Goal: Task Accomplishment & Management: Use online tool/utility

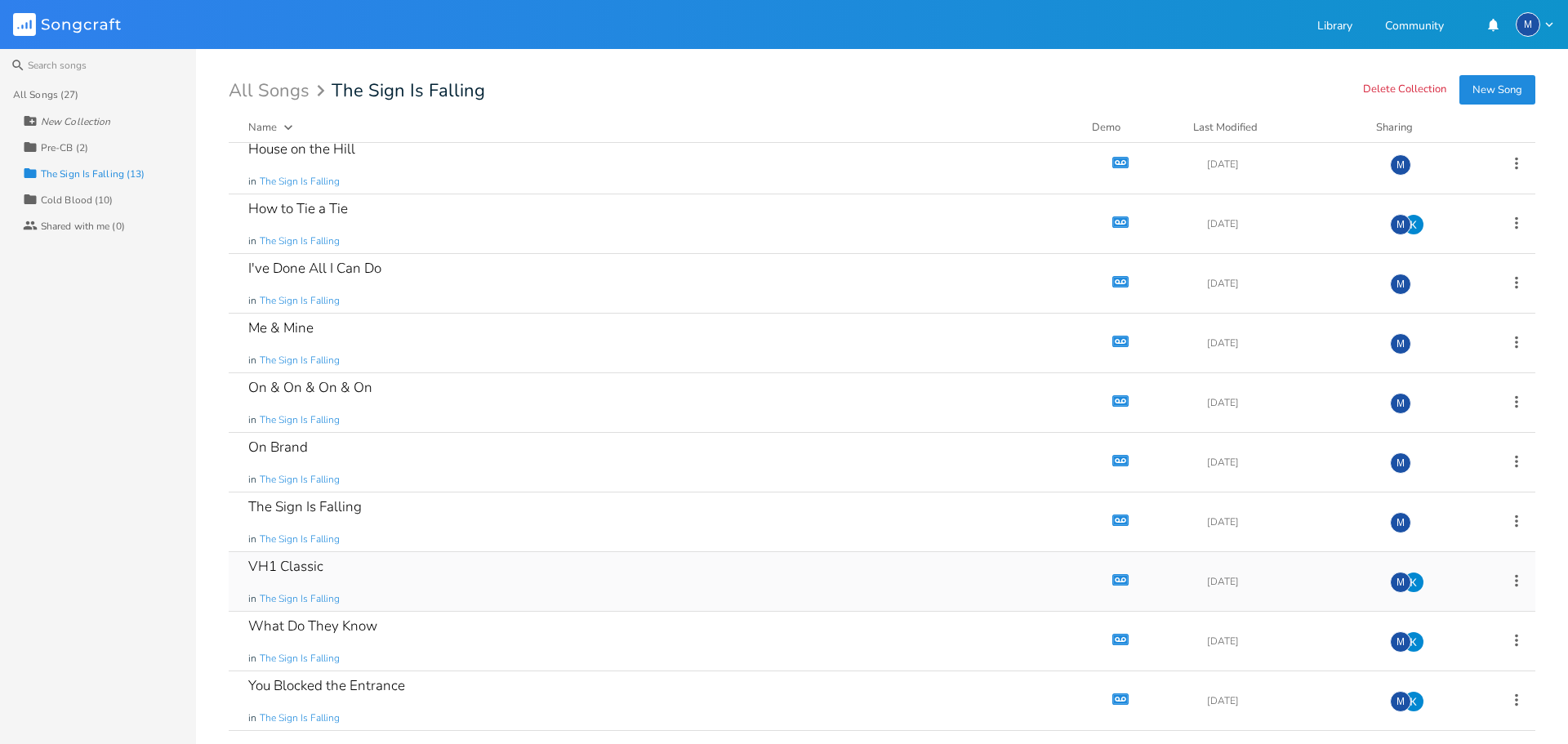
click at [410, 565] on div "VH1 Classic in The Sign Is Falling" at bounding box center [667, 582] width 837 height 59
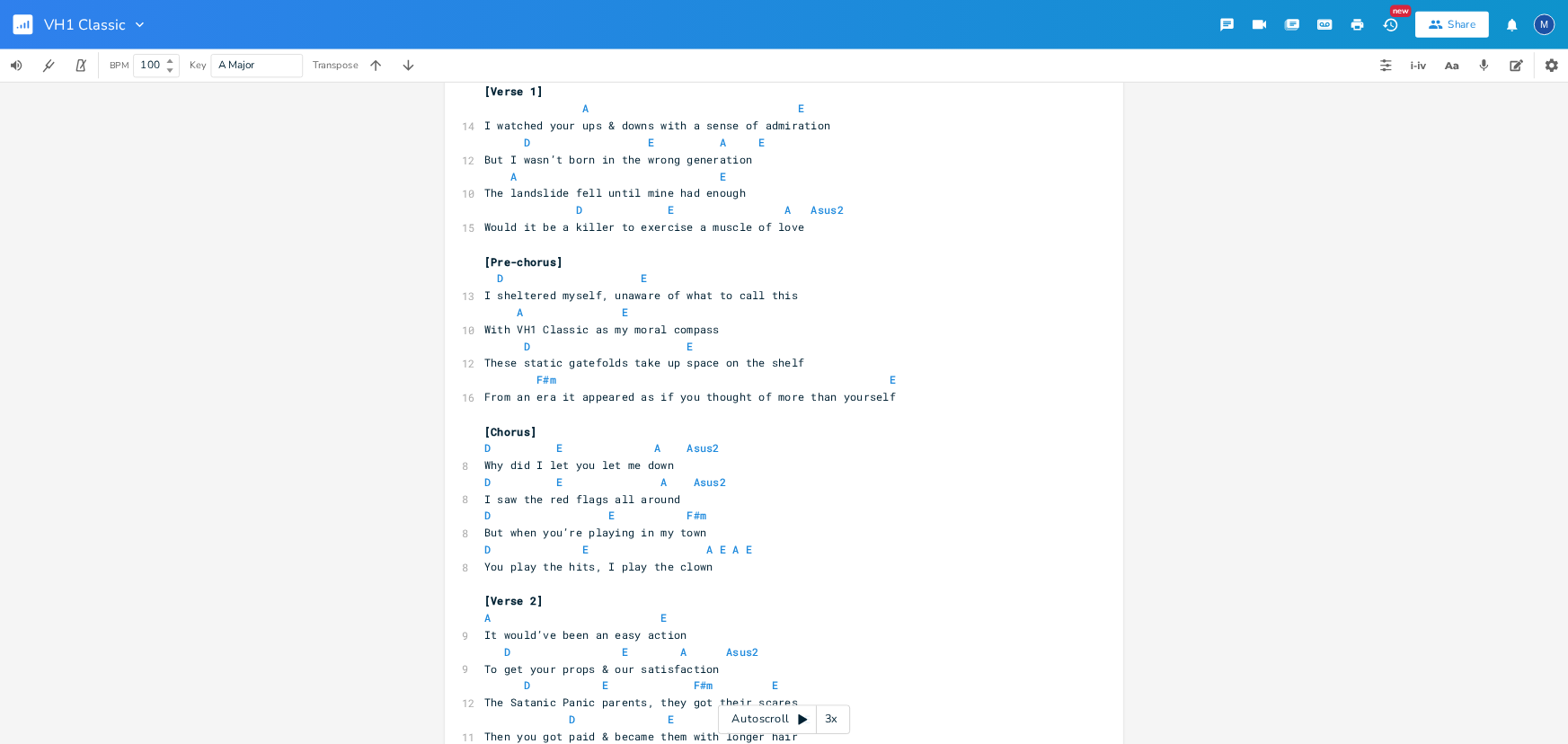
scroll to position [283, 0]
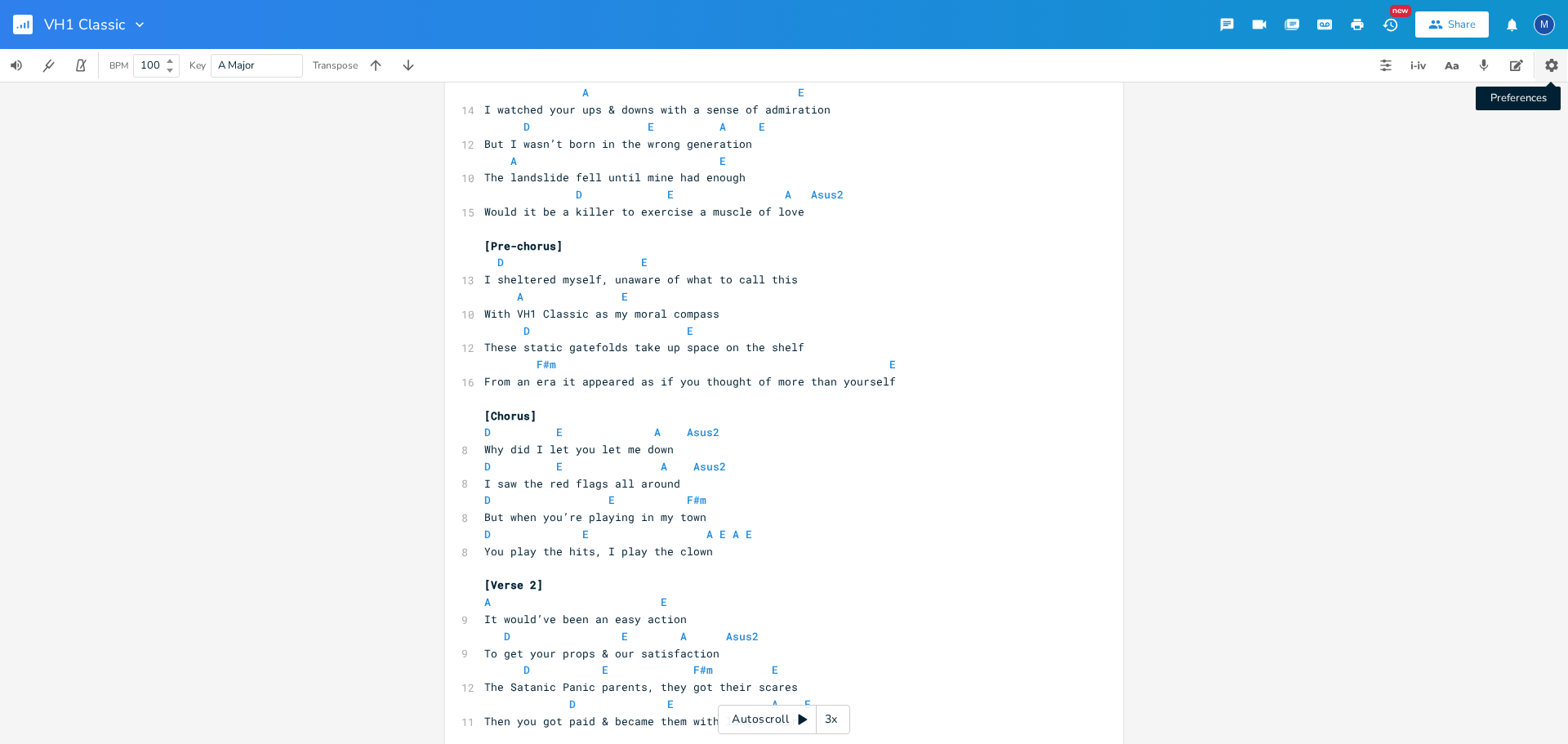
click at [1553, 73] on icon "button" at bounding box center [1551, 65] width 16 height 16
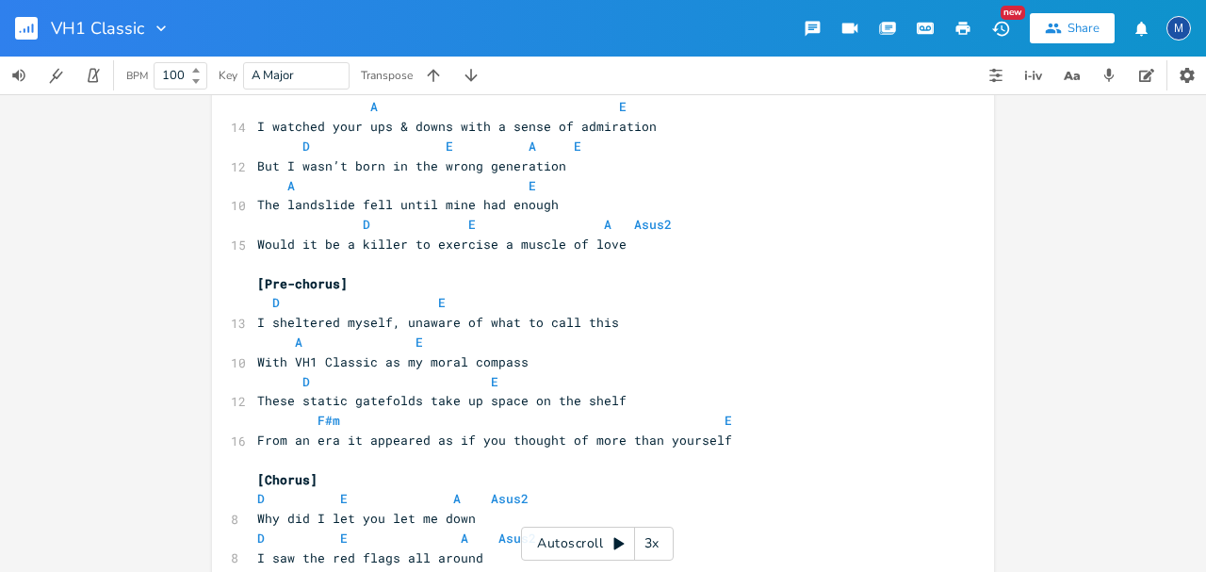
drag, startPoint x: 1792, startPoint y: 0, endPoint x: 1039, endPoint y: 463, distance: 883.4
click at [1038, 467] on div "xxxxxxxxxx 3 [PERSON_NAME] song 4 Working titles: 5 -Behind the Music 3 -VH1 Cl…" at bounding box center [603, 333] width 1206 height 478
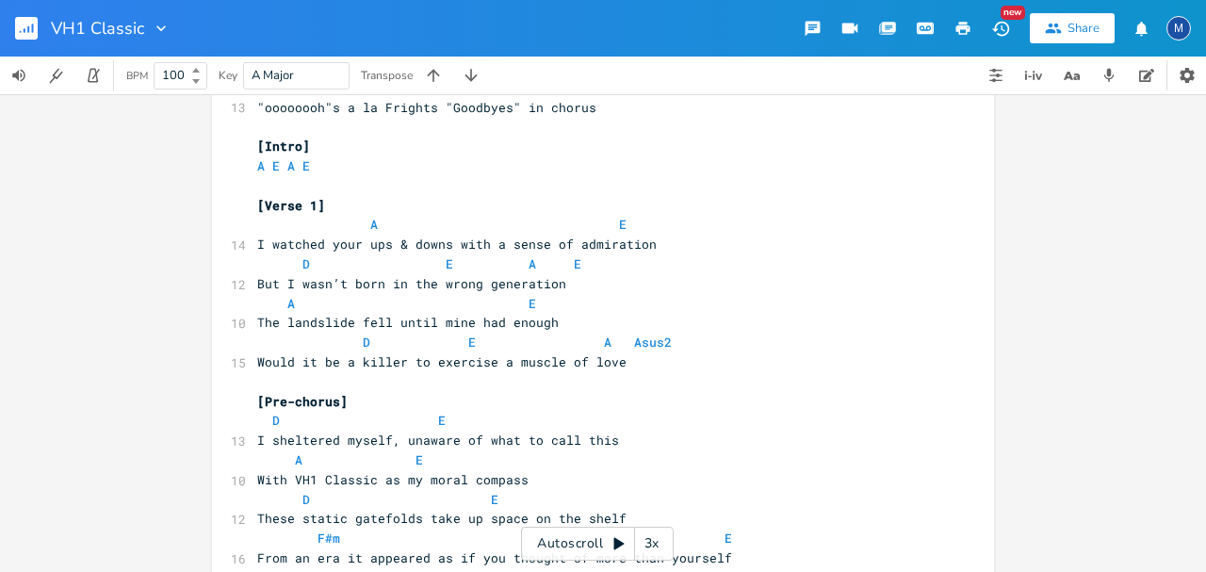
scroll to position [108, 0]
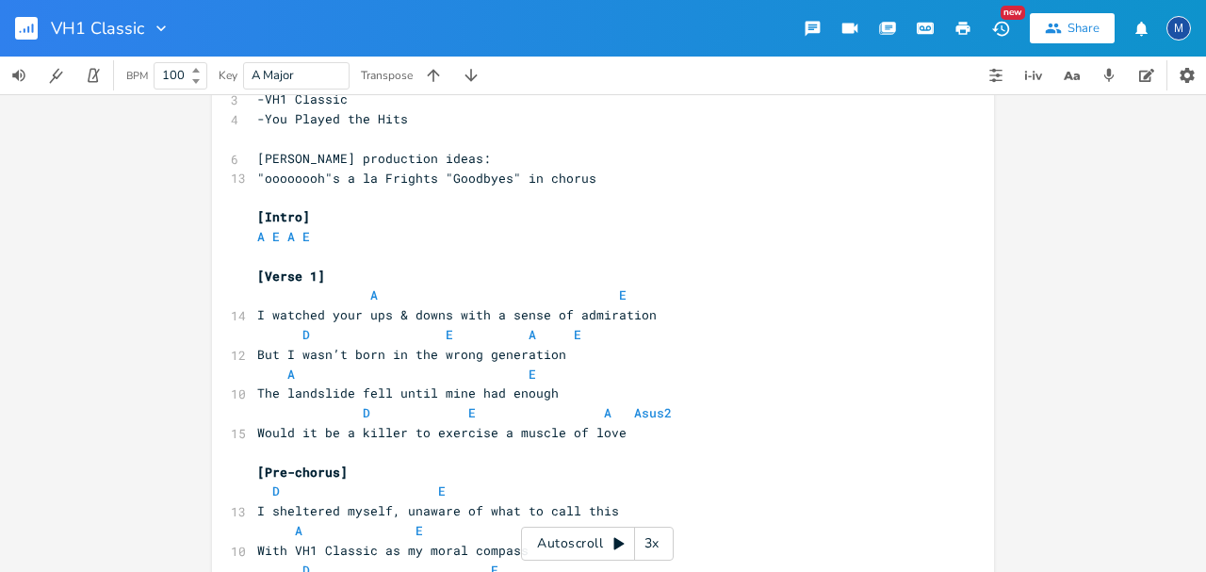
click at [652, 546] on div "3x" at bounding box center [652, 544] width 34 height 34
click at [656, 544] on div "4x" at bounding box center [652, 544] width 34 height 34
click at [655, 545] on div "5x" at bounding box center [652, 544] width 34 height 34
click at [600, 546] on div "Autoscroll 1x" at bounding box center [597, 544] width 153 height 34
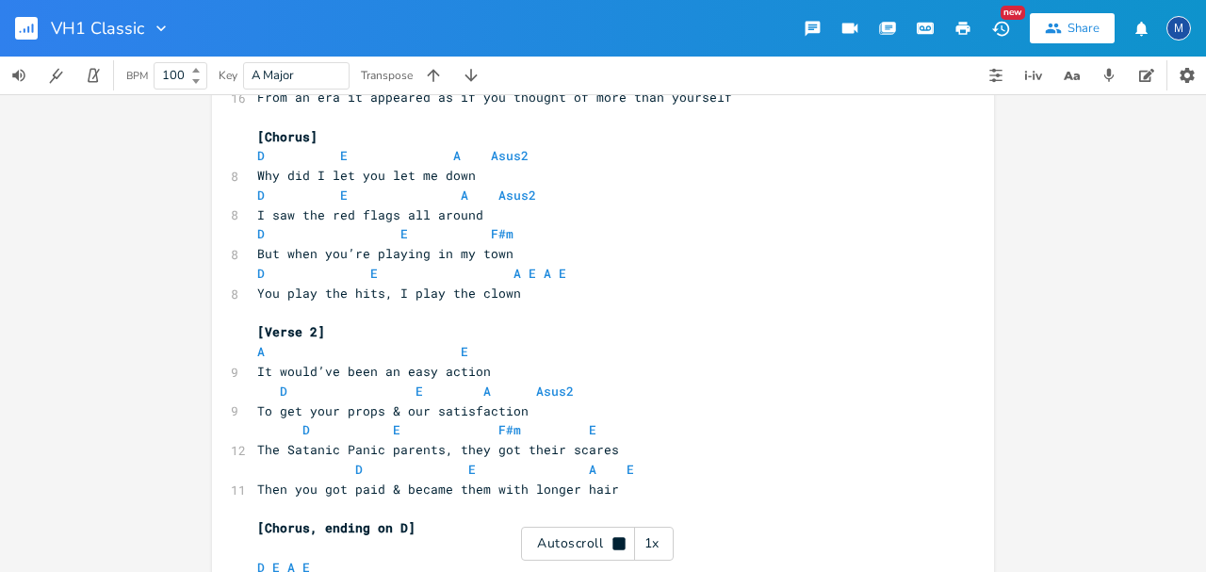
click at [654, 546] on div "1x" at bounding box center [652, 544] width 34 height 34
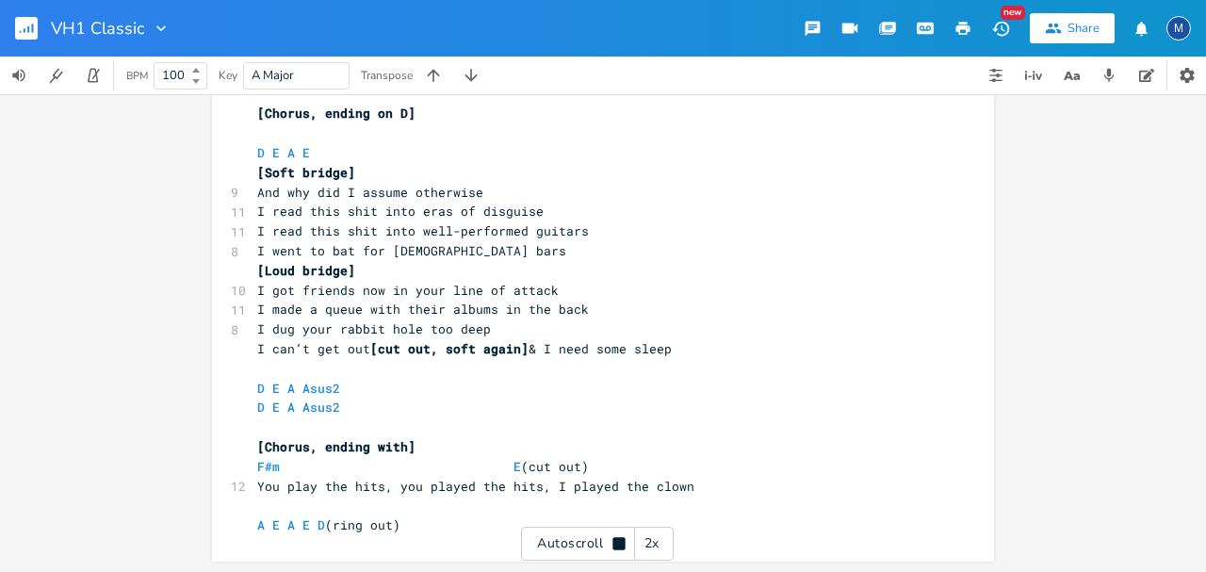
scroll to position [1055, 0]
click at [617, 543] on icon at bounding box center [618, 543] width 12 height 12
click at [1042, 354] on div "xxxxxxxxxx 3 [PERSON_NAME] song 4 Working titles: 5 -Behind the Music 3 -VH1 Cl…" at bounding box center [603, 333] width 1206 height 478
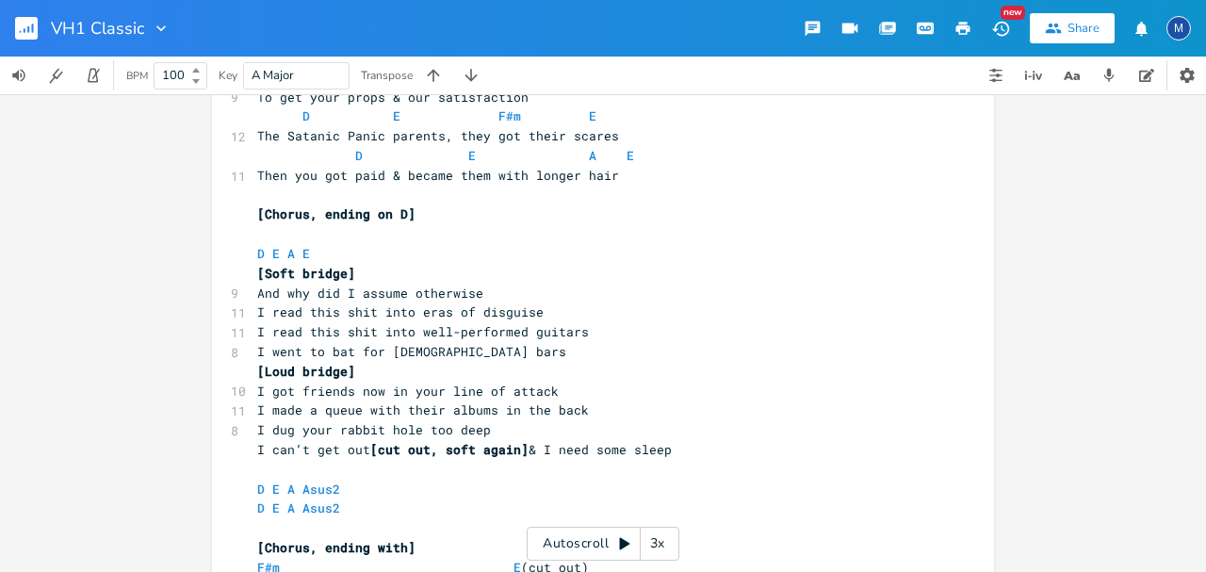
scroll to position [1055, 0]
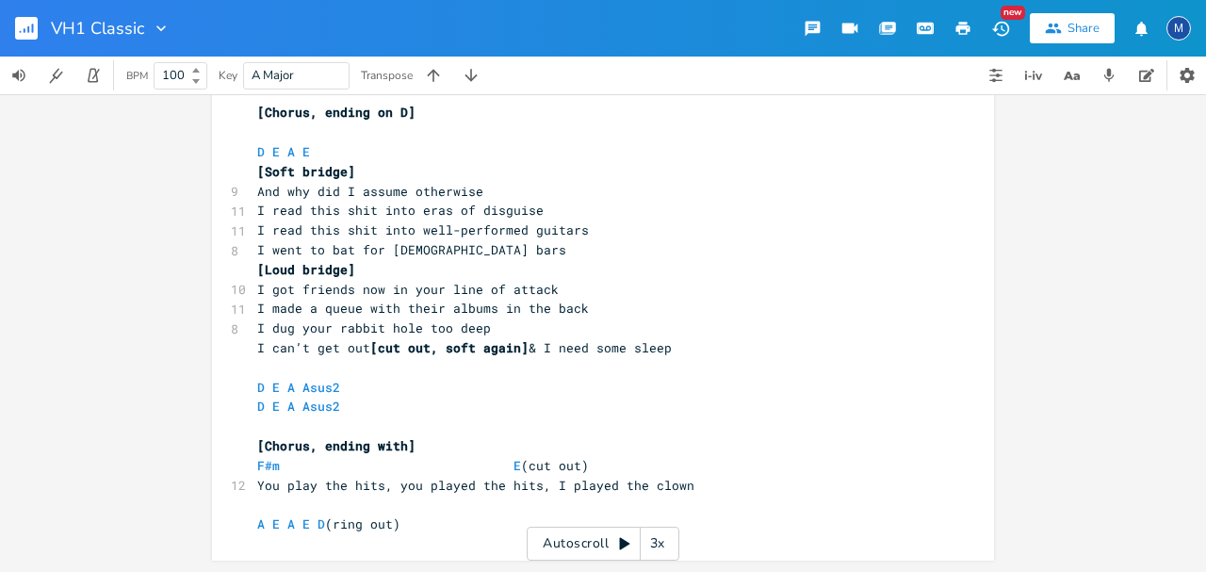
click at [1115, 401] on div "xxxxxxxxxx 3 [PERSON_NAME] song 4 Working titles: 5 -Behind the Music 3 -VH1 Cl…" at bounding box center [603, 333] width 1206 height 478
click at [463, 527] on pre "A E A E D (ring out)" at bounding box center [593, 524] width 680 height 20
type textarea "(or maybe jus"
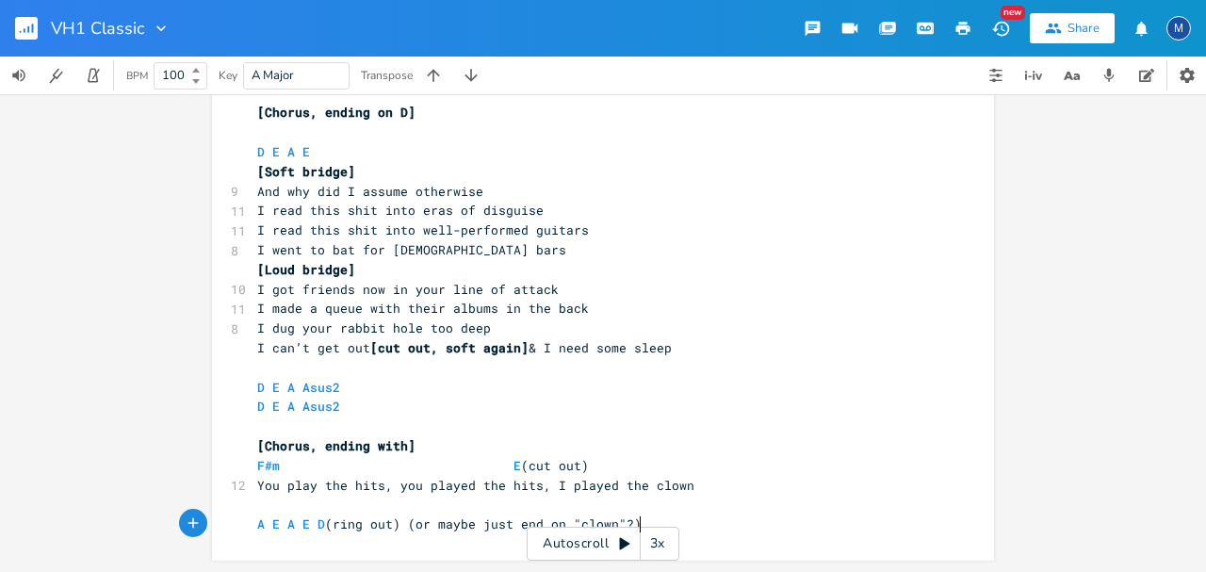
type textarea "st end on "clown"?)"
click at [1081, 335] on div "st end on "clown"?) xxxxxxxxxx 3 [PERSON_NAME] song 4 Working titles: 5 -Behind…" at bounding box center [603, 333] width 1206 height 478
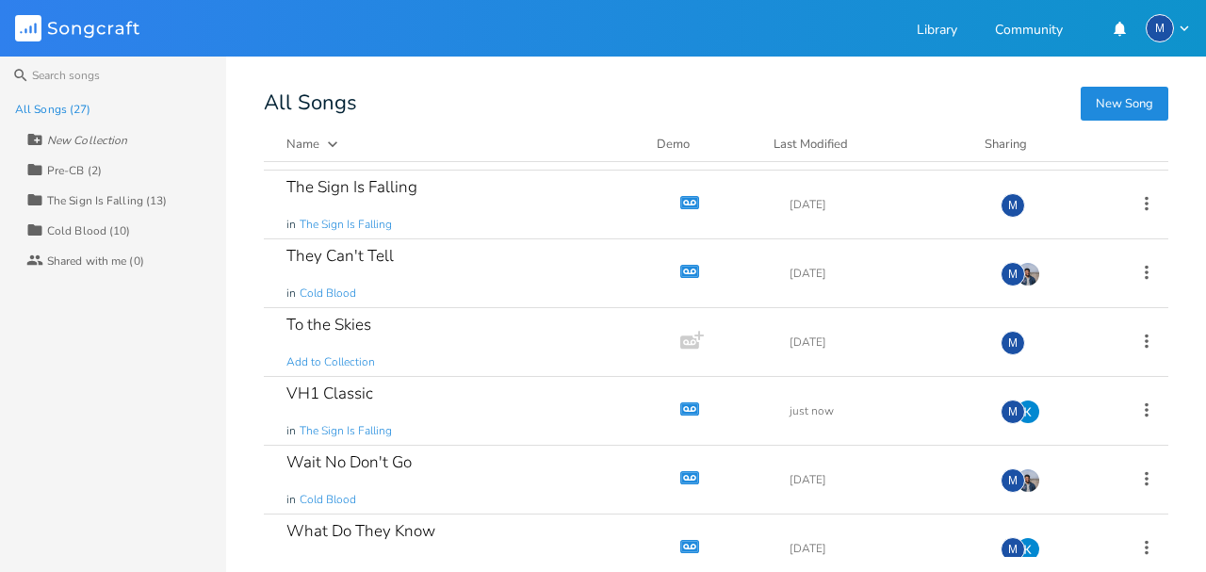
scroll to position [1358, 0]
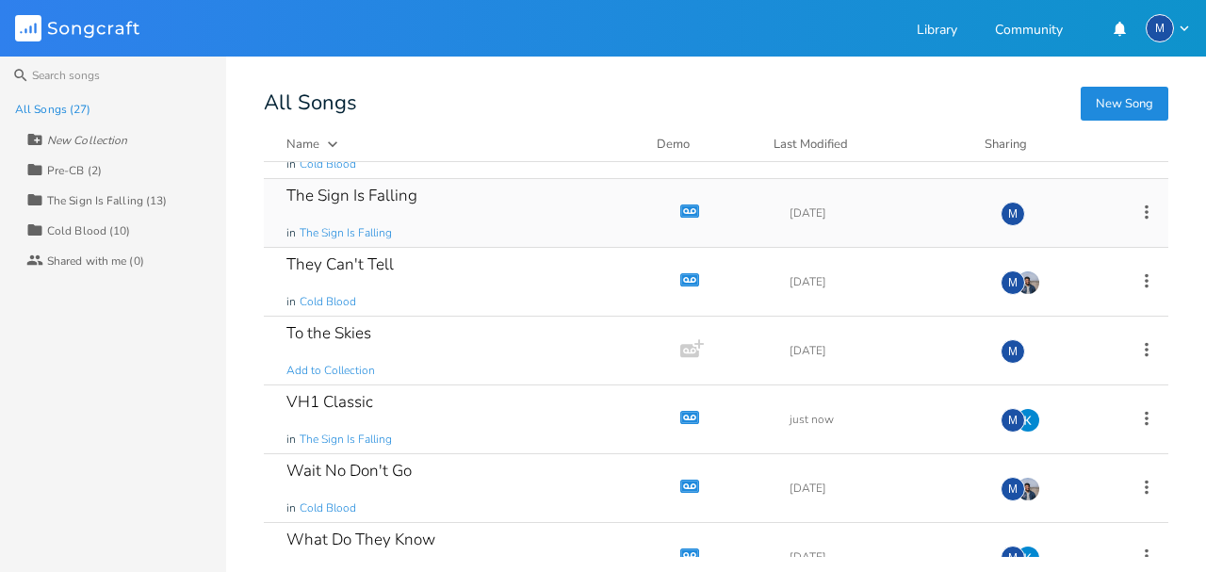
click at [478, 202] on div "The Sign Is Falling in The Sign Is Falling" at bounding box center [468, 213] width 364 height 68
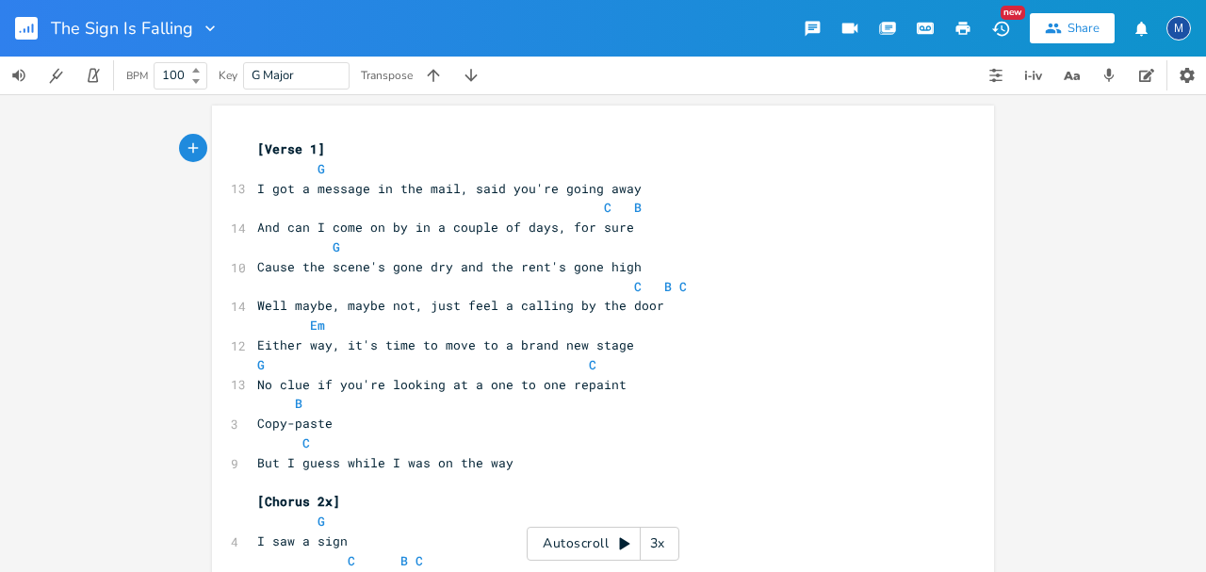
click at [659, 547] on div "3x" at bounding box center [658, 544] width 34 height 34
click at [659, 547] on div "5x" at bounding box center [658, 544] width 34 height 34
click at [659, 547] on div "1x" at bounding box center [658, 544] width 34 height 34
click at [624, 544] on icon at bounding box center [624, 544] width 10 height 12
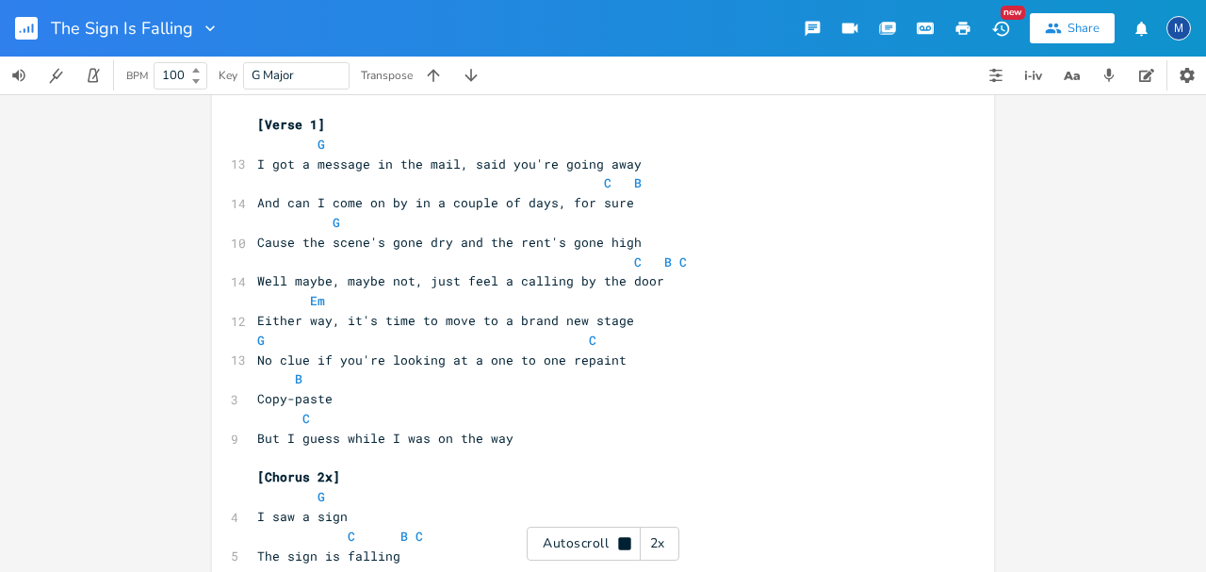
click at [673, 546] on div "2x" at bounding box center [658, 544] width 34 height 34
click at [673, 545] on div "3x" at bounding box center [658, 544] width 34 height 34
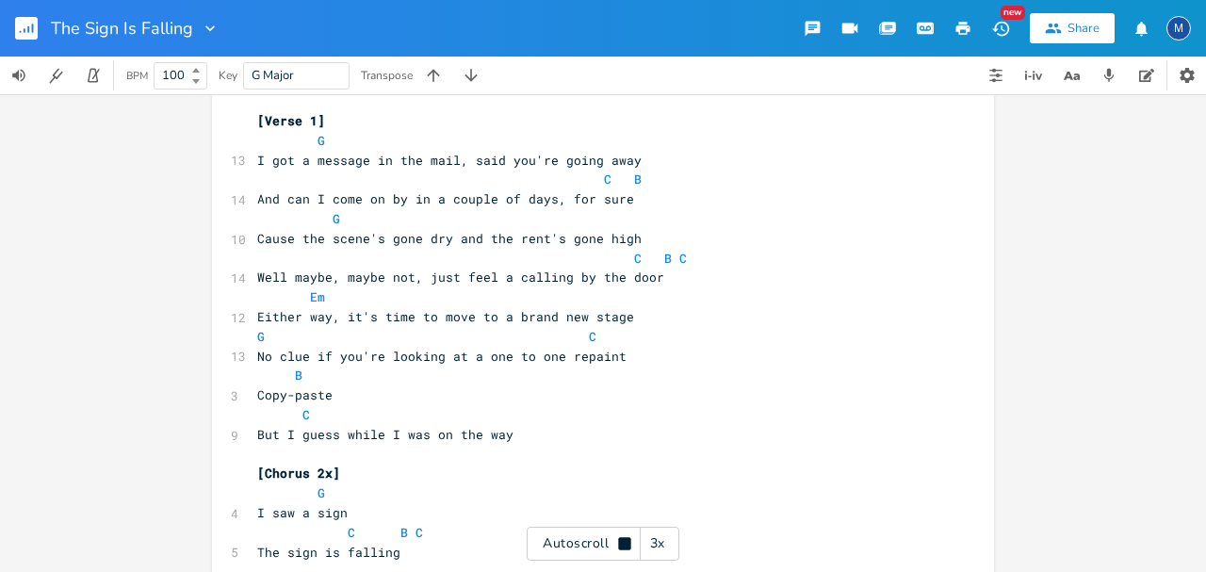
click at [673, 545] on div "3x" at bounding box center [658, 544] width 34 height 34
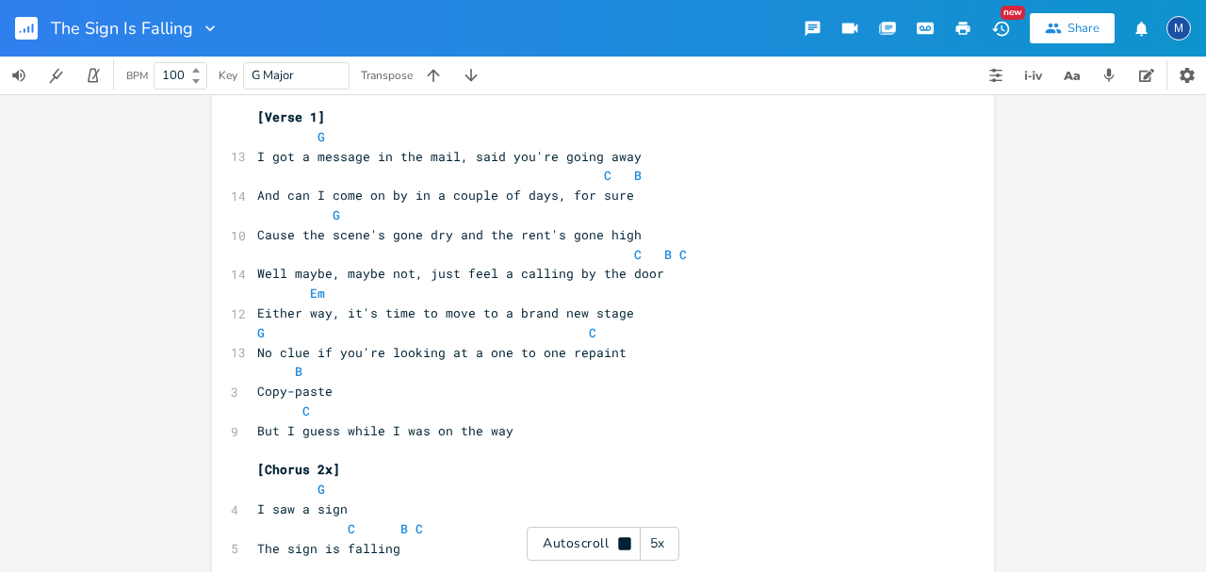
click at [673, 545] on div "5x" at bounding box center [658, 544] width 34 height 34
click at [673, 545] on div "1x" at bounding box center [658, 544] width 34 height 34
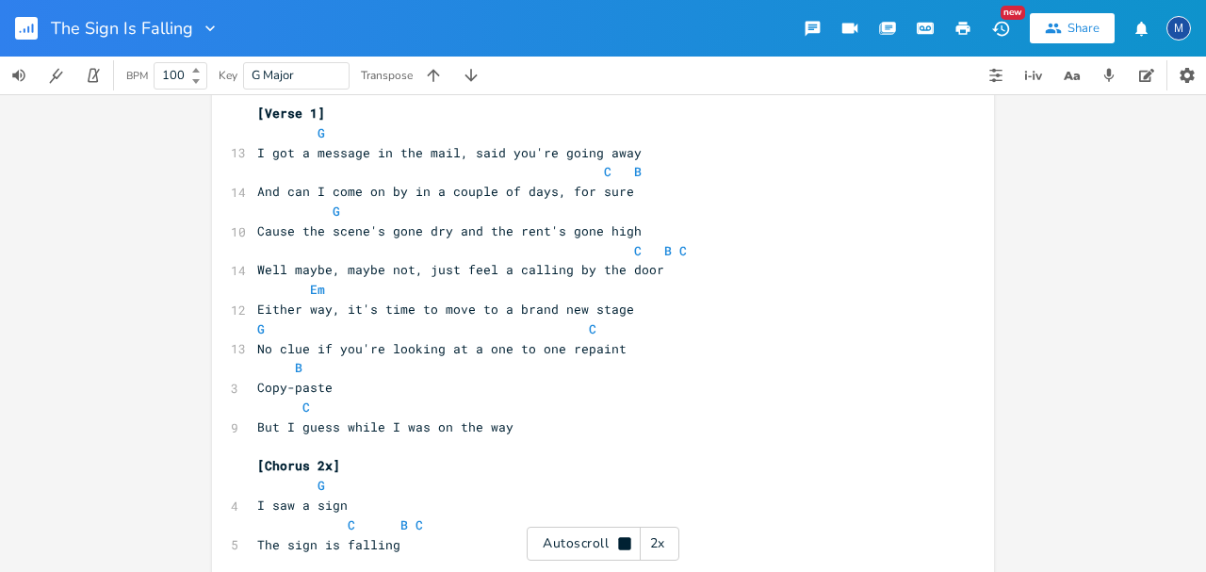
click at [673, 545] on div "2x" at bounding box center [658, 544] width 34 height 34
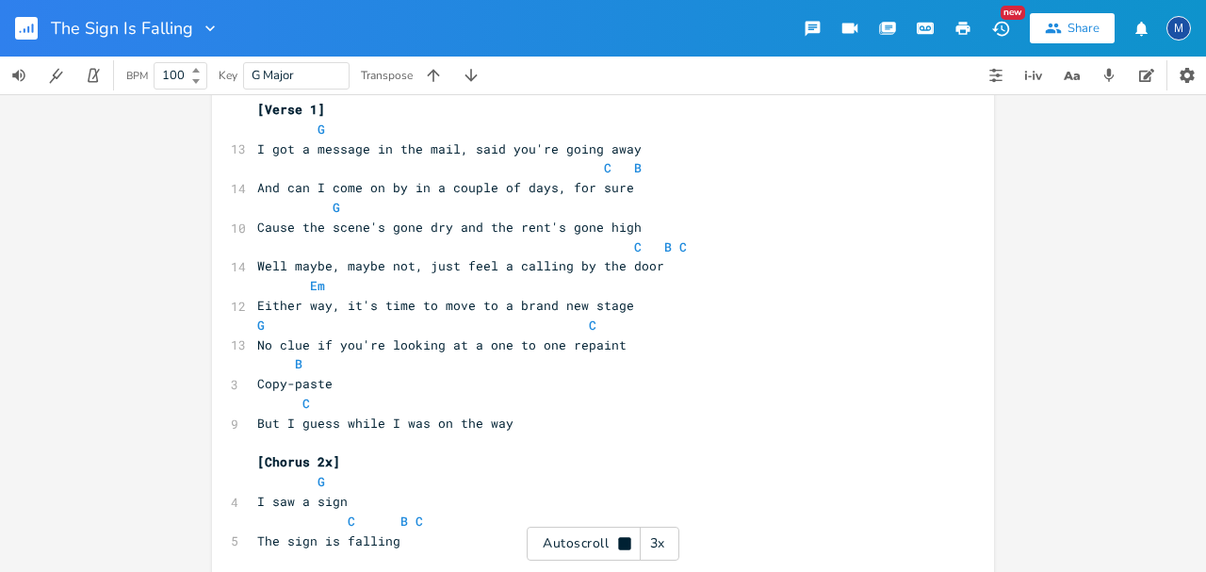
click at [673, 545] on div "3x" at bounding box center [658, 544] width 34 height 34
click at [673, 545] on div "4x" at bounding box center [658, 544] width 34 height 34
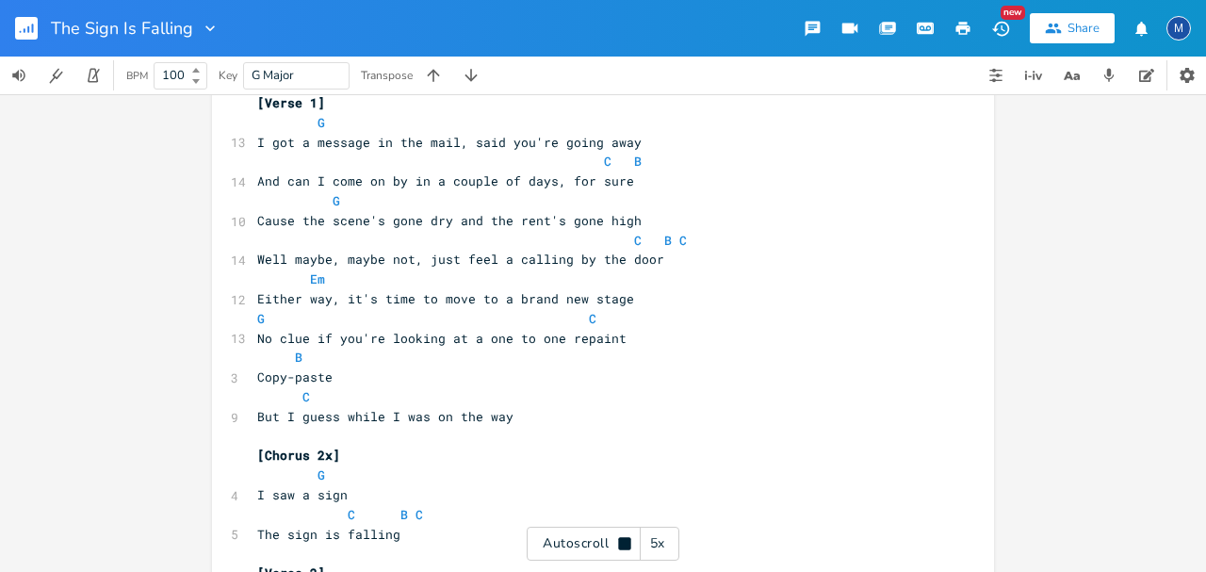
click at [673, 545] on div "5x" at bounding box center [658, 544] width 34 height 34
click at [673, 545] on div "1x" at bounding box center [658, 544] width 34 height 34
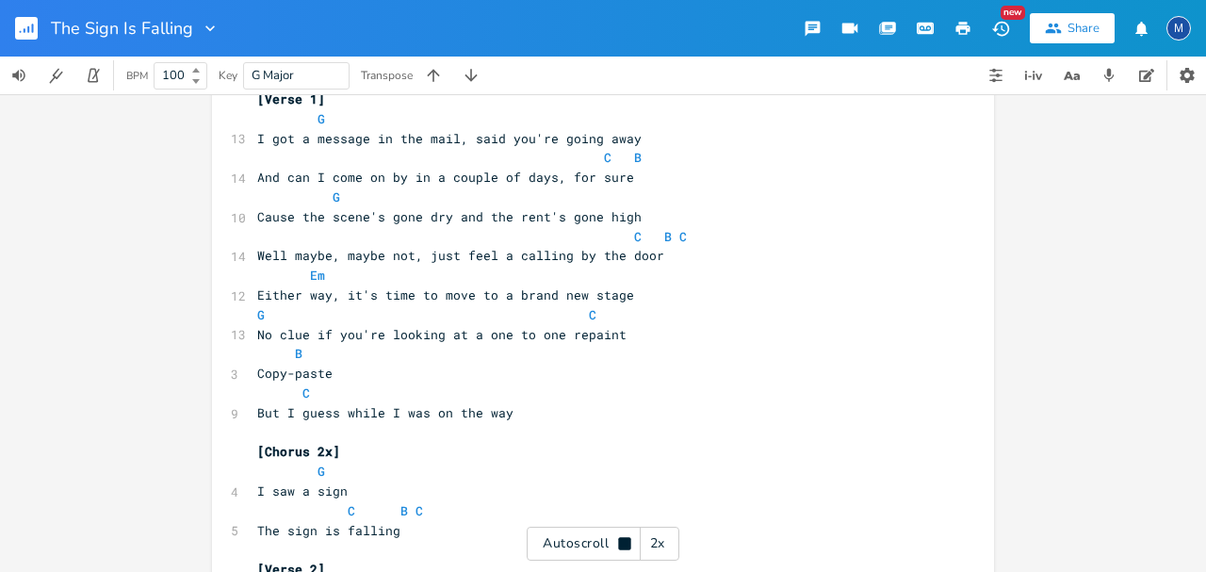
click at [673, 545] on div "2x" at bounding box center [658, 544] width 34 height 34
click at [673, 545] on div "3x" at bounding box center [658, 544] width 34 height 34
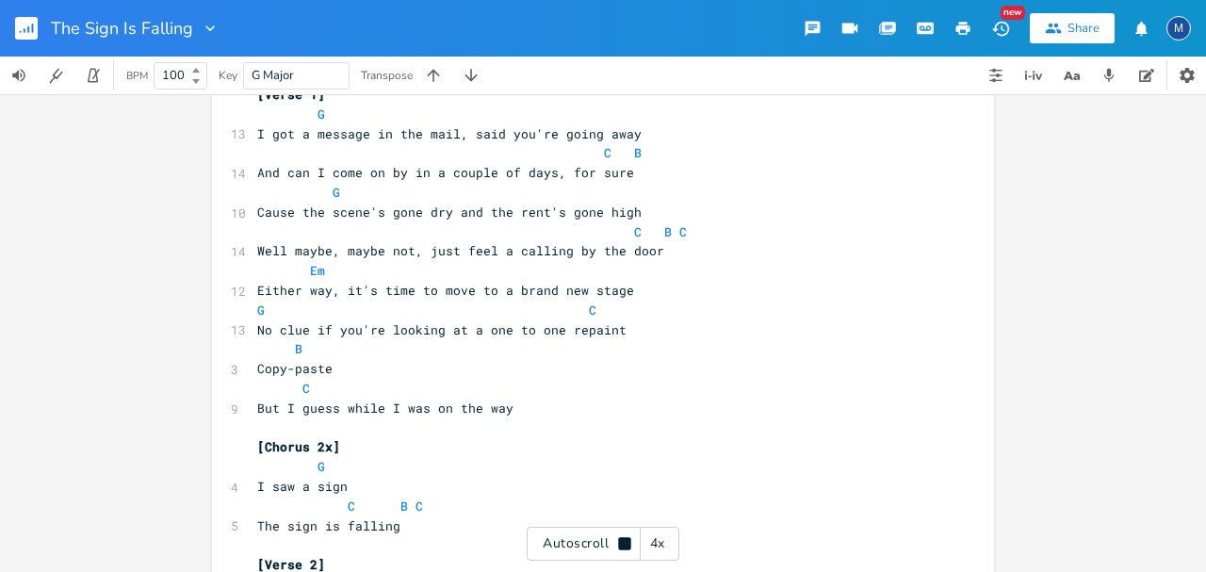
click at [673, 545] on div "4x" at bounding box center [658, 544] width 34 height 34
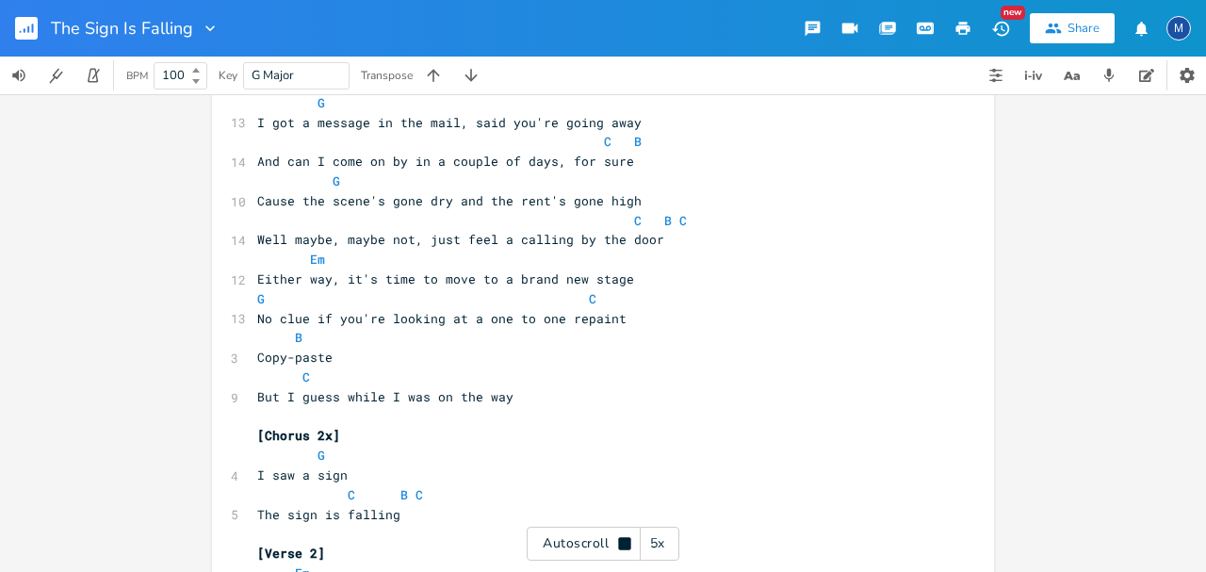
click at [673, 545] on div "5x" at bounding box center [658, 544] width 34 height 34
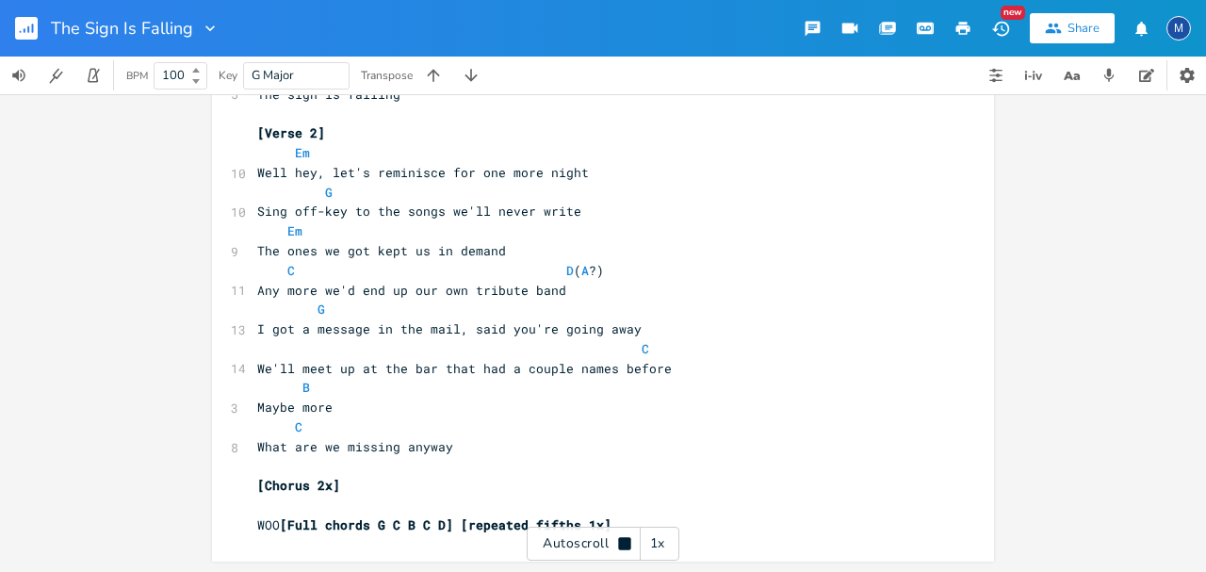
scroll to position [486, 0]
click at [629, 545] on icon at bounding box center [624, 543] width 12 height 12
click at [1059, 446] on div "xxxxxxxxxx [Verse 1] G 13 I got a message in the mail, said you're going away C…" at bounding box center [603, 333] width 1206 height 478
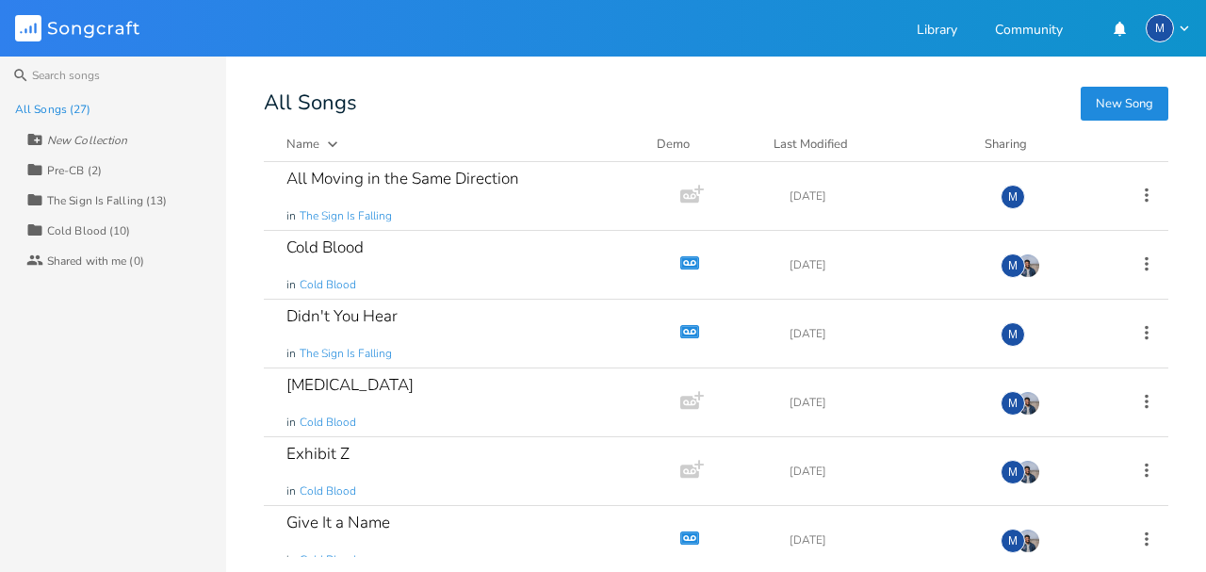
click at [733, 101] on div "All Songs" at bounding box center [716, 103] width 904 height 18
click at [614, 101] on div "All Songs" at bounding box center [716, 103] width 904 height 18
click at [537, 315] on div "Didn't You Hear in The Sign Is Falling" at bounding box center [468, 334] width 364 height 68
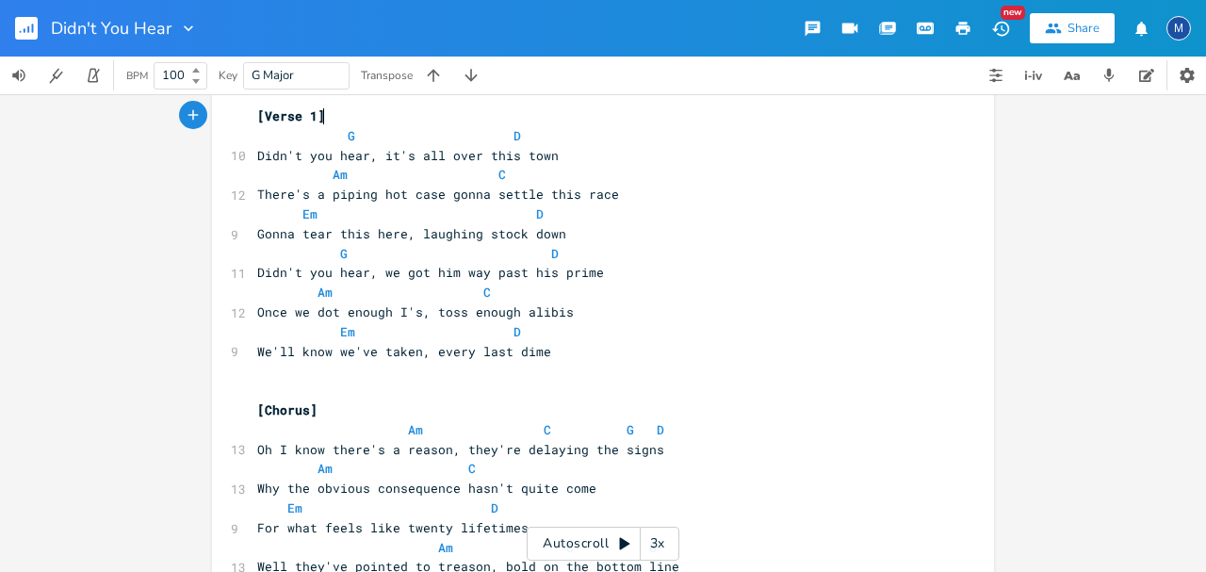
scroll to position [62, 0]
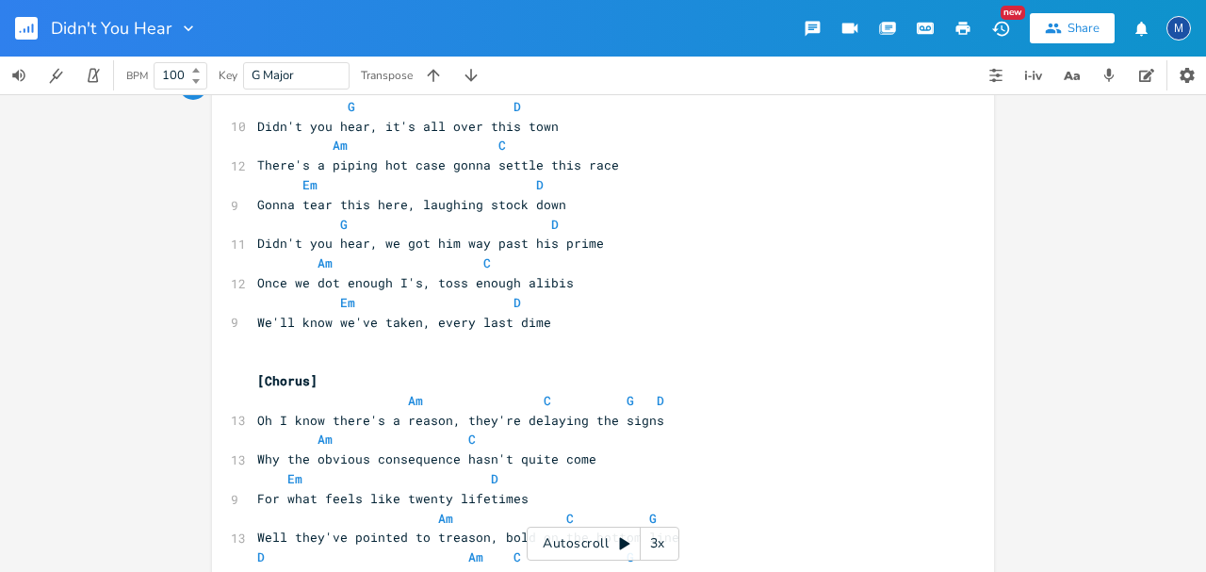
click at [1089, 206] on div "xxxxxxxxxx [Verse 1] G D 10 Didn't you hear, it's all over this town Am C 12 Th…" at bounding box center [603, 333] width 1206 height 478
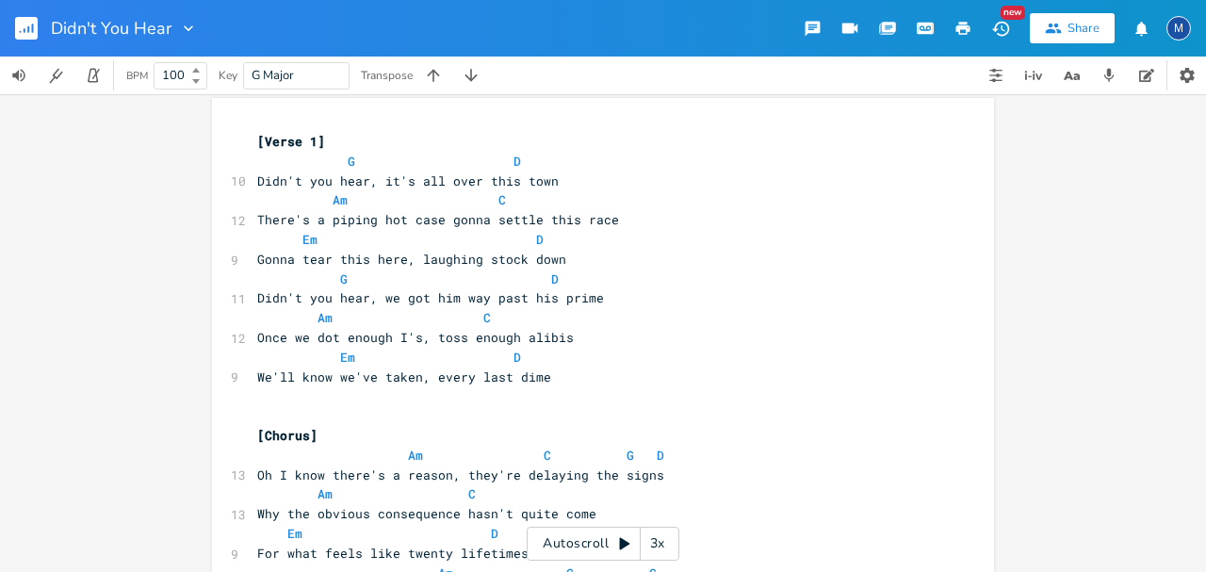
scroll to position [0, 0]
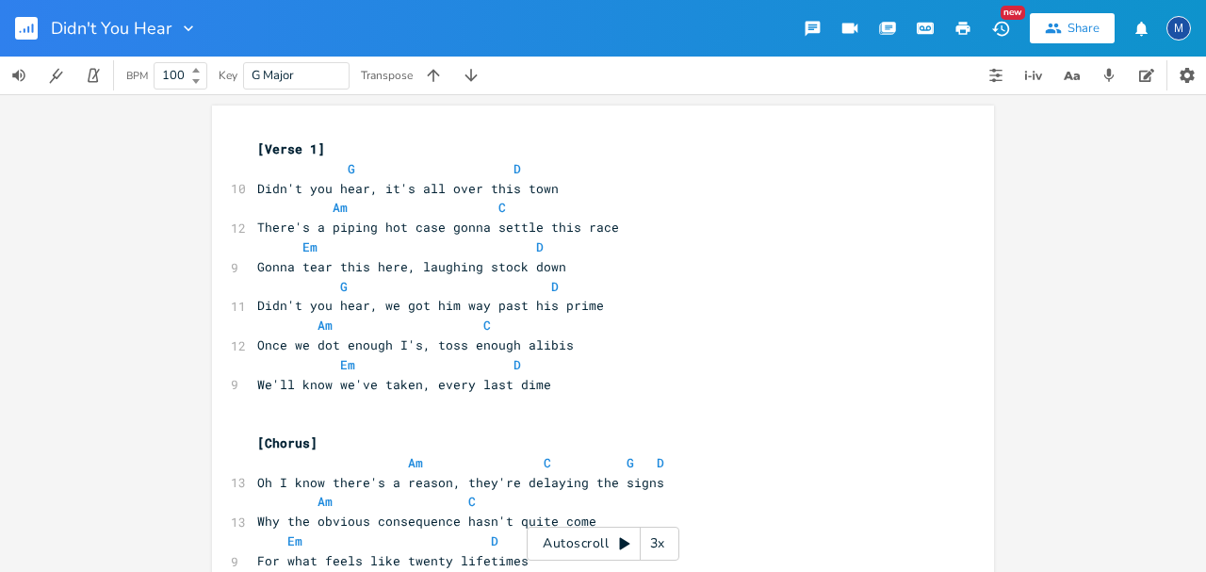
click at [664, 550] on div "3x" at bounding box center [658, 544] width 34 height 34
click at [664, 549] on div "4x" at bounding box center [658, 544] width 34 height 34
click at [661, 549] on div "5x" at bounding box center [658, 544] width 34 height 34
click at [609, 531] on div "Autoscroll 1x" at bounding box center [603, 544] width 153 height 34
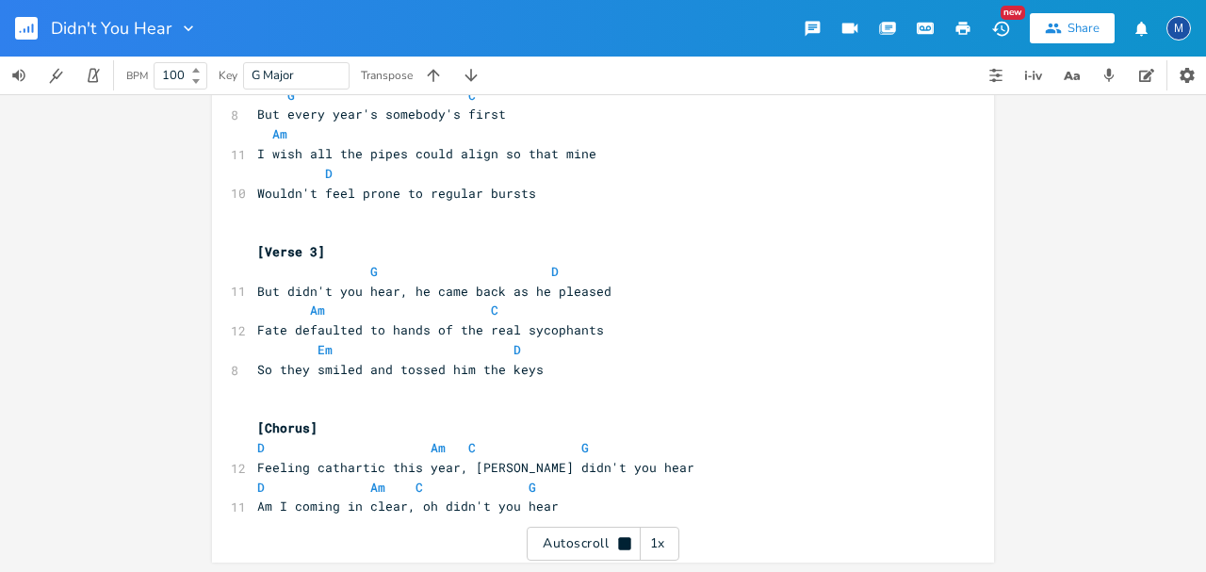
scroll to position [1055, 0]
click at [620, 544] on icon at bounding box center [624, 543] width 12 height 12
click at [646, 514] on pre "​" at bounding box center [593, 524] width 680 height 20
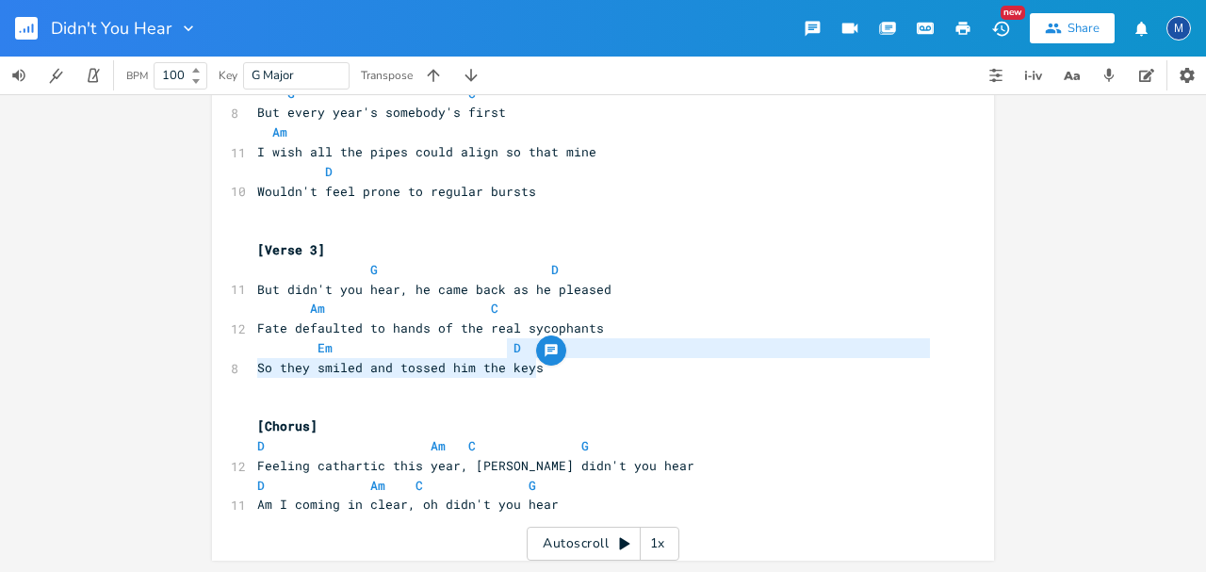
type textarea "So they smiled and tossed him the keys"
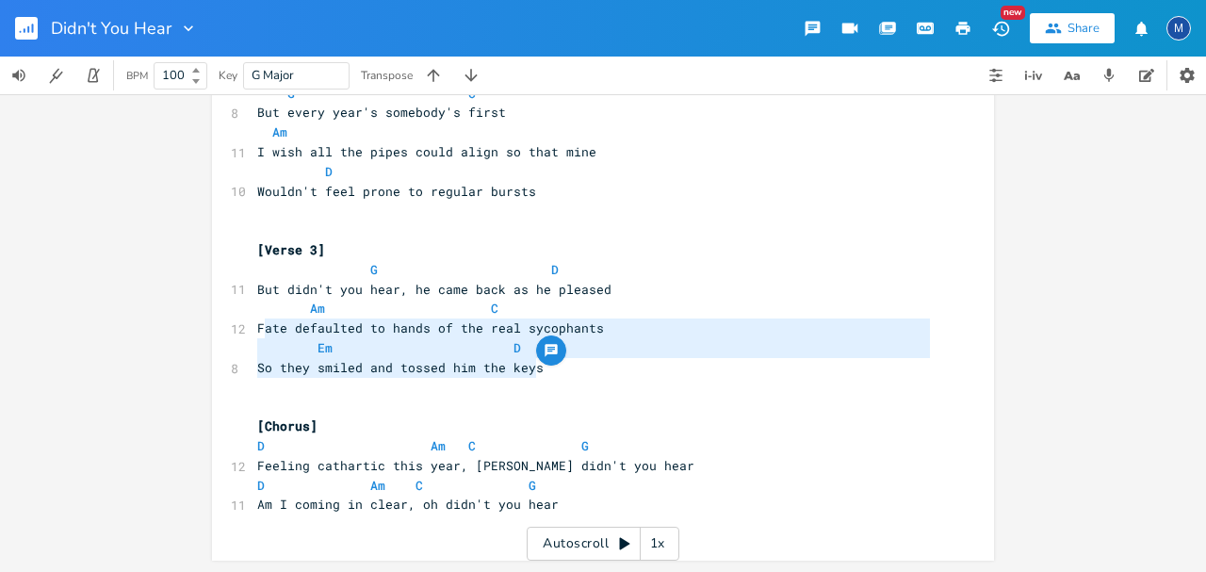
type textarea "Fate defaulted to hands of the real sycophants Em D So they smiled and tossed h…"
drag, startPoint x: 575, startPoint y: 367, endPoint x: 245, endPoint y: 331, distance: 331.7
click at [277, 330] on span "Fate defaulted to hands of the real sycophants" at bounding box center [430, 327] width 347 height 17
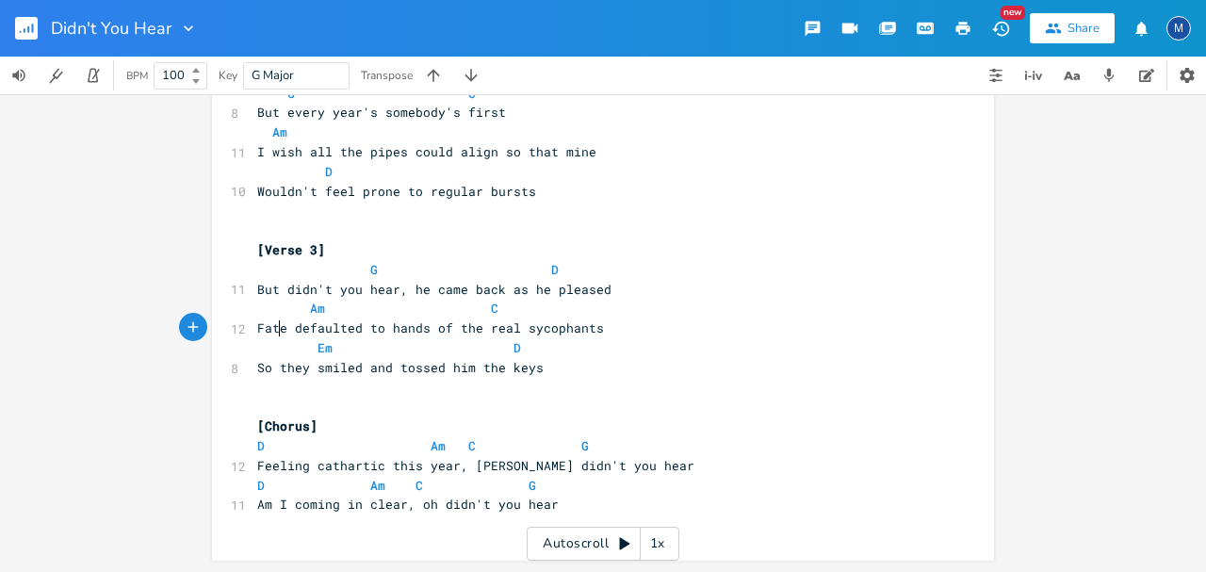
click at [448, 241] on pre "[Verse 3]" at bounding box center [593, 250] width 680 height 20
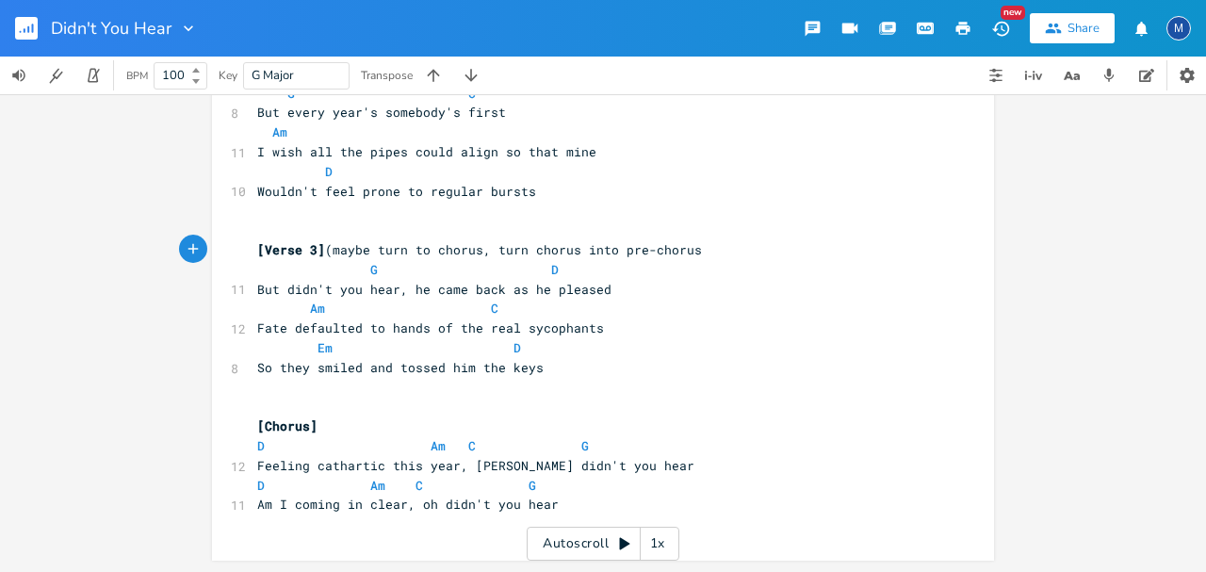
type textarea "(maybe turn to chorus, turn chorus into pre-chorus)"
click at [485, 394] on pre "​" at bounding box center [593, 388] width 680 height 20
click at [435, 400] on pre "​" at bounding box center [593, 407] width 680 height 20
drag, startPoint x: 714, startPoint y: 252, endPoint x: 693, endPoint y: 253, distance: 20.7
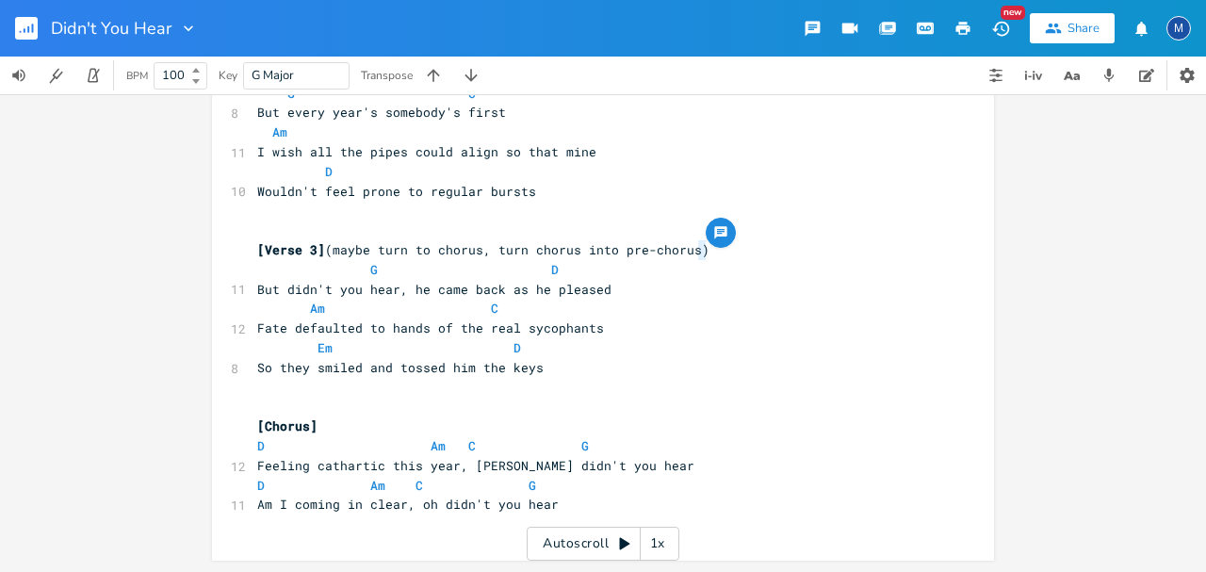
click at [693, 253] on pre "[Verse 3] (maybe turn to chorus, turn chorus into pre-chorus)" at bounding box center [593, 250] width 680 height 20
type textarea "]"
click at [326, 252] on span "[Verse 3] (maybe turn to chorus, turn chorus into pre-chorus]" at bounding box center [487, 249] width 460 height 17
type textarea "["
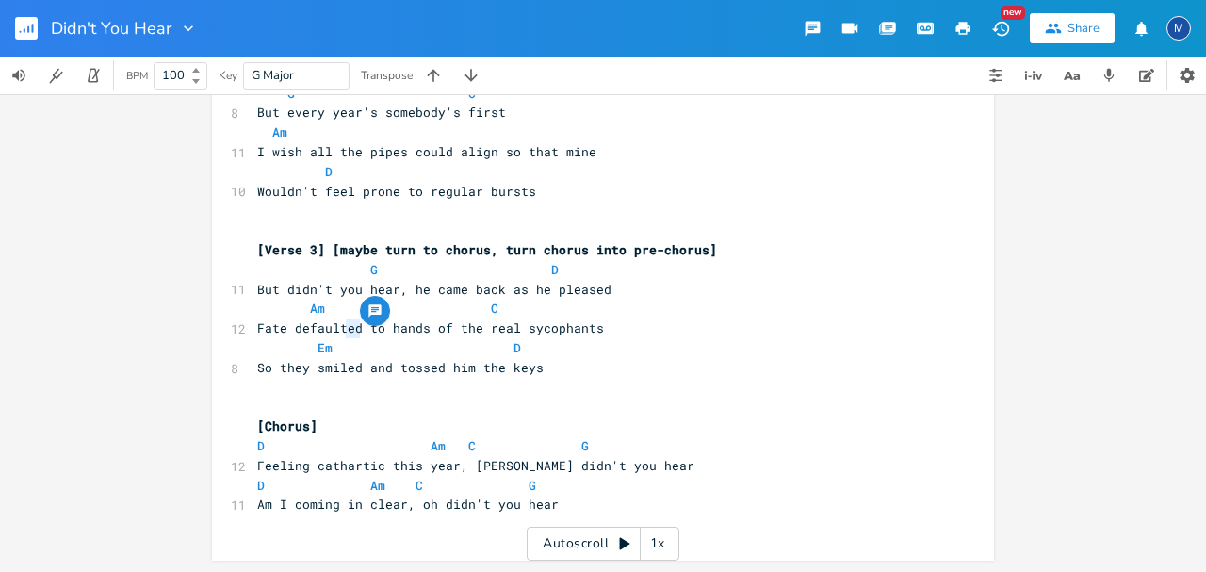
click at [343, 333] on span "Fate defaulted to hands of the real sycophants" at bounding box center [430, 327] width 347 height 17
type textarea "s"
click at [367, 329] on span "Fate defaults to hands of the real sycophants" at bounding box center [426, 327] width 339 height 17
type textarea "the"
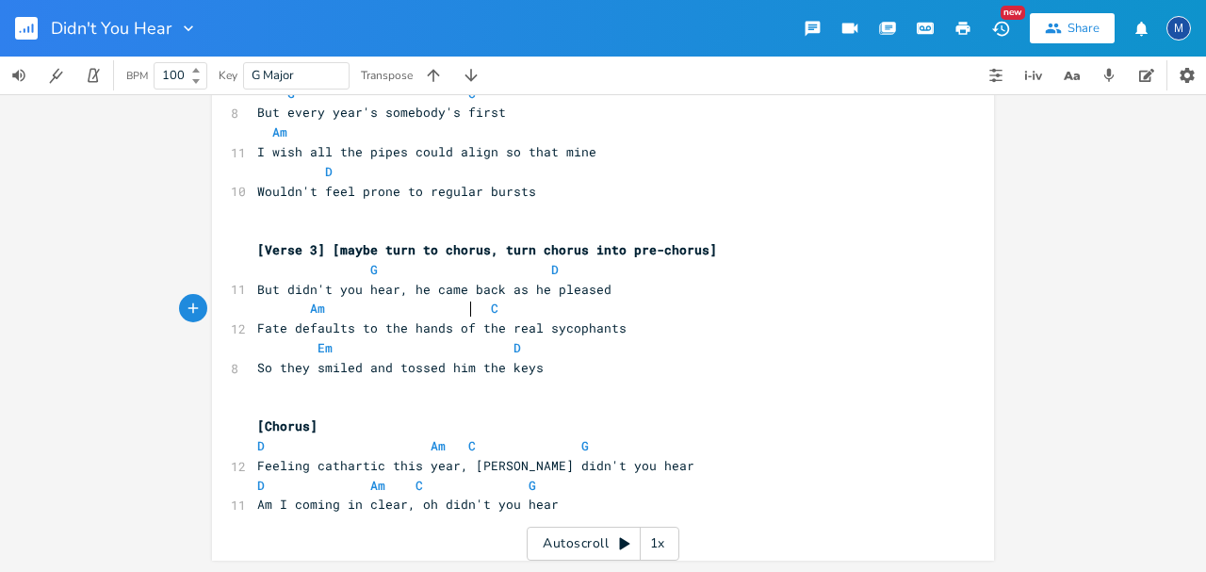
click at [467, 307] on span "Am C" at bounding box center [377, 308] width 241 height 17
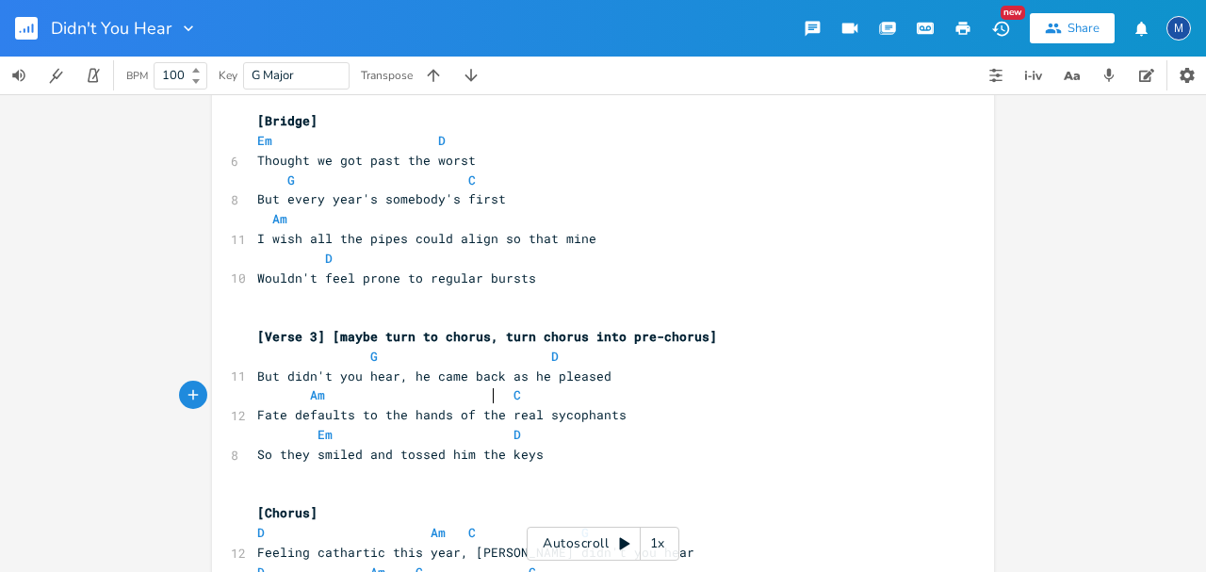
scroll to position [929, 0]
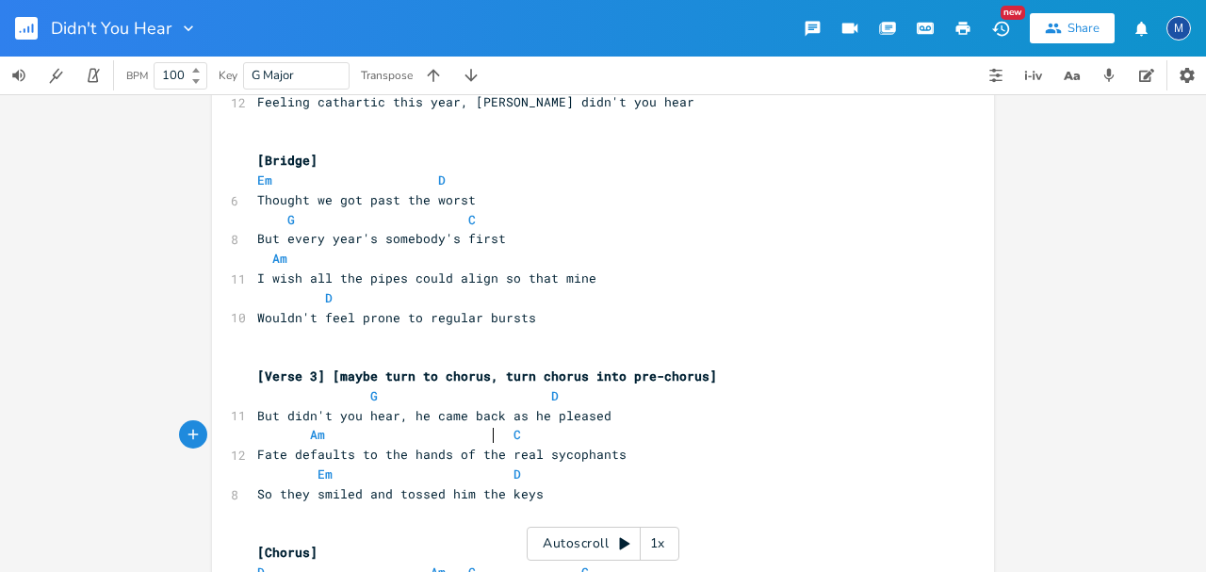
click at [329, 166] on pre "[Bridge]" at bounding box center [593, 161] width 680 height 20
type textarea "[probably ditch lol]"
click at [354, 343] on pre "​" at bounding box center [593, 337] width 680 height 20
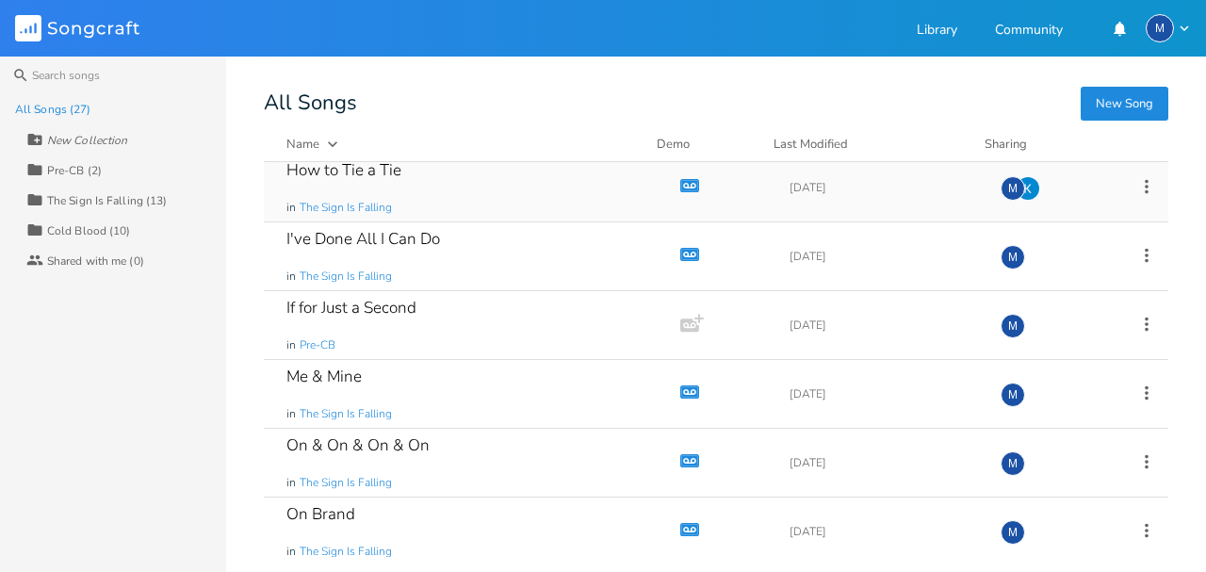
scroll to position [816, 0]
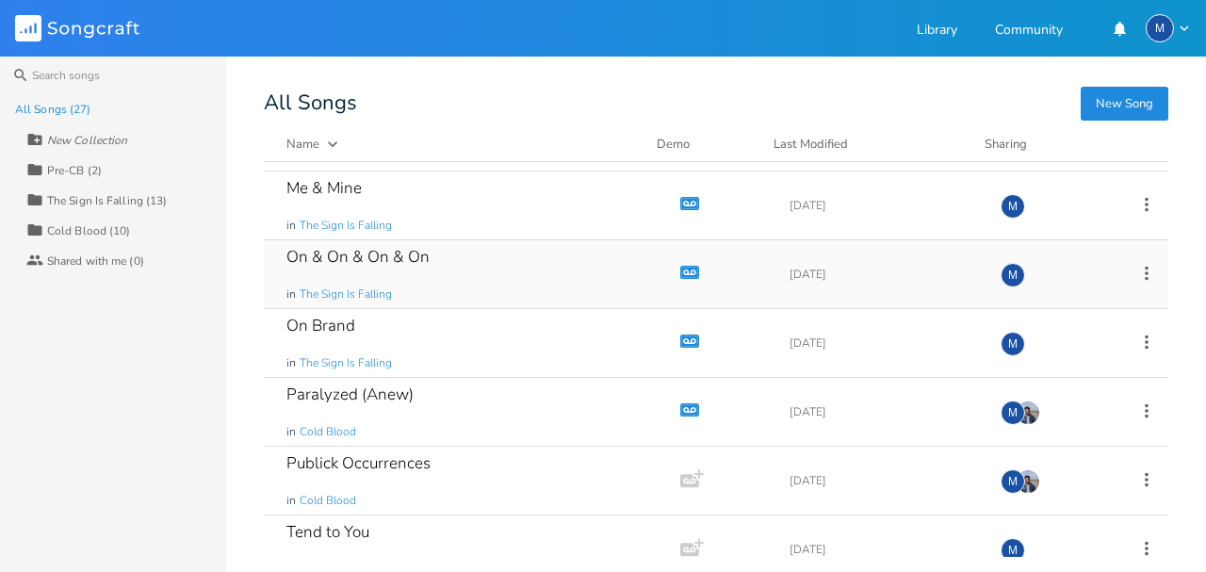
click at [495, 261] on div "On & On & On & On in The Sign Is Falling" at bounding box center [468, 274] width 364 height 68
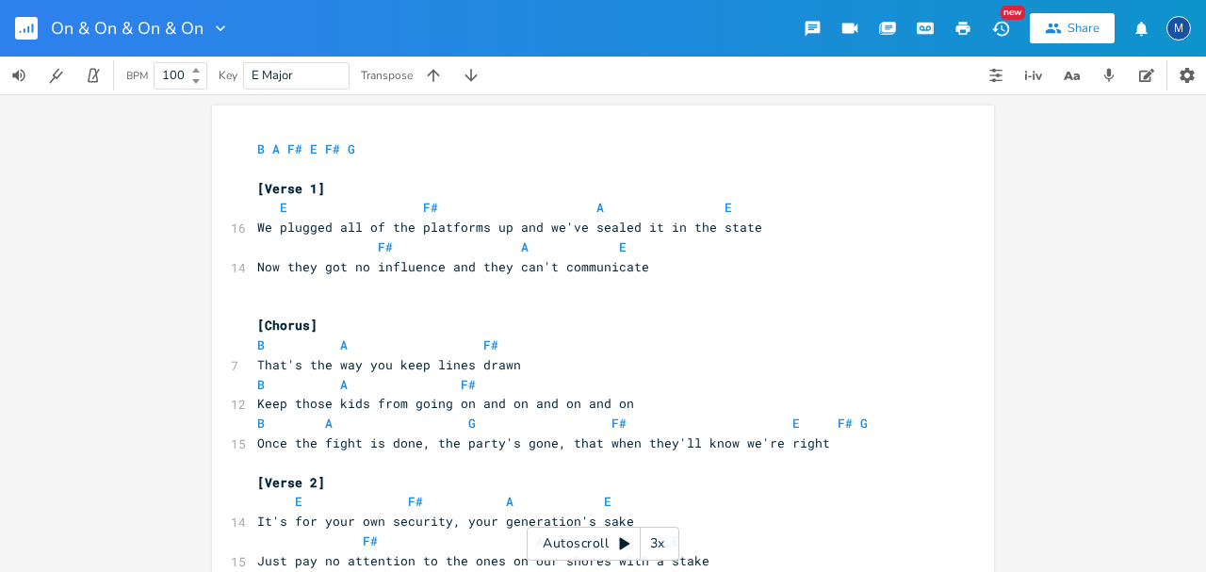
click at [671, 544] on div "3x" at bounding box center [658, 544] width 34 height 34
click at [671, 544] on div "4x" at bounding box center [658, 544] width 34 height 34
click at [670, 544] on div "5x" at bounding box center [658, 544] width 34 height 34
click at [621, 544] on icon at bounding box center [624, 544] width 10 height 12
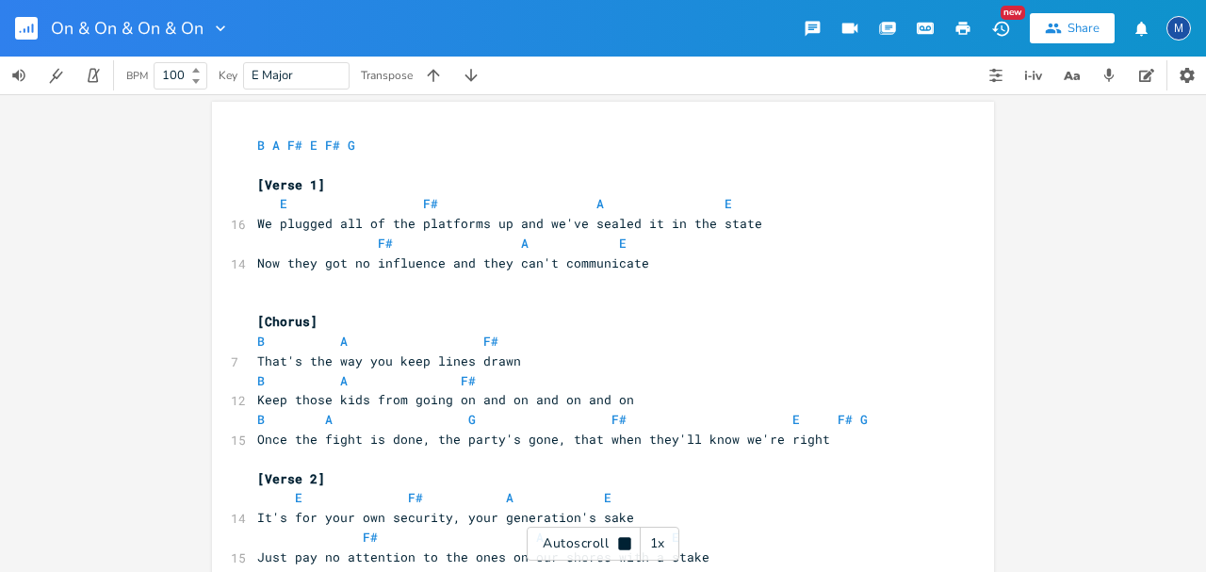
click at [610, 548] on div "Autoscroll 1x" at bounding box center [603, 544] width 153 height 34
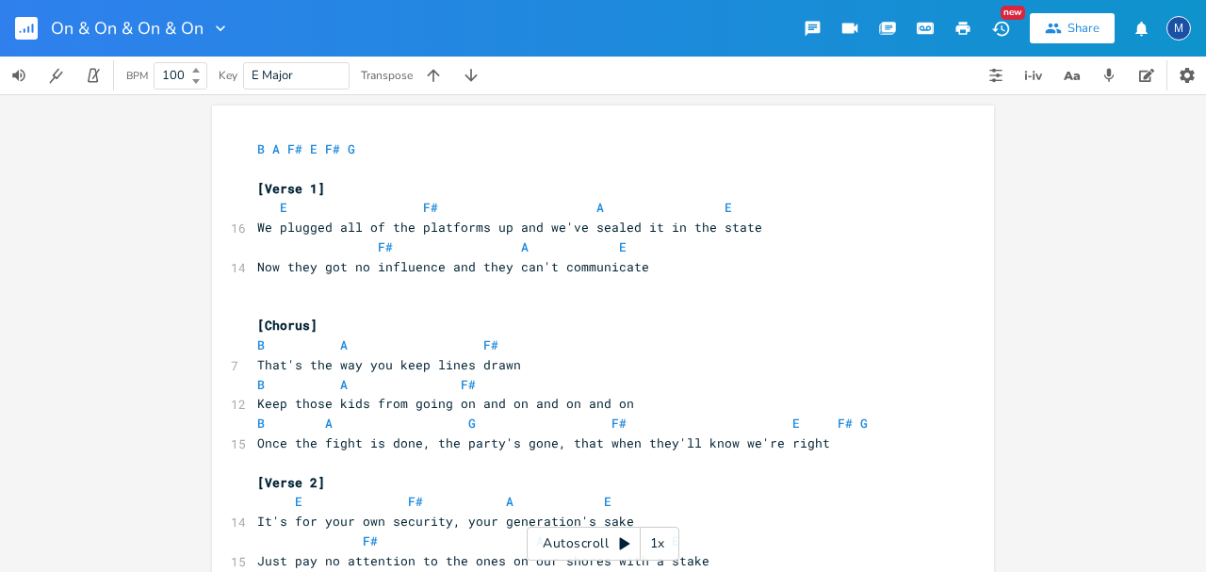
click at [624, 543] on icon at bounding box center [624, 544] width 10 height 12
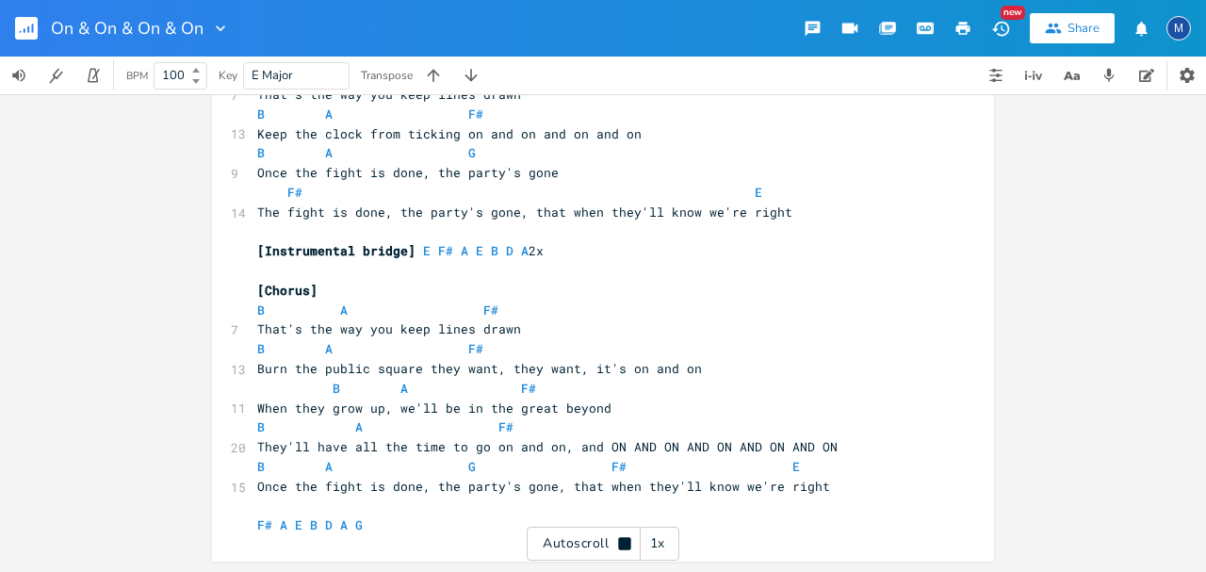
scroll to position [545, 0]
click at [597, 554] on div "Autoscroll 1x" at bounding box center [603, 544] width 153 height 34
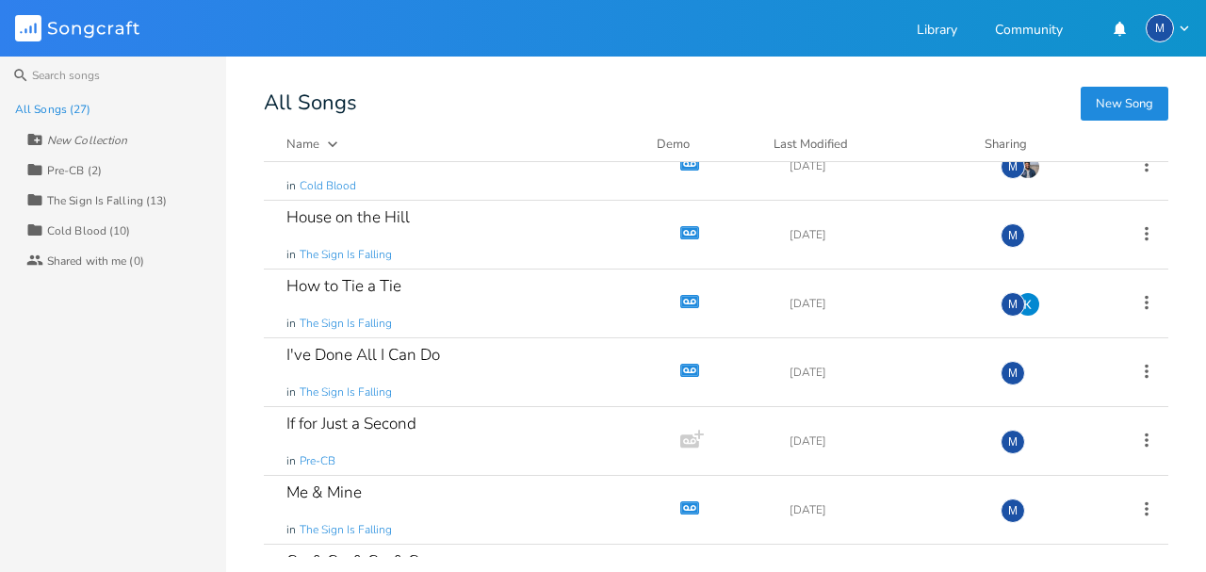
scroll to position [565, 0]
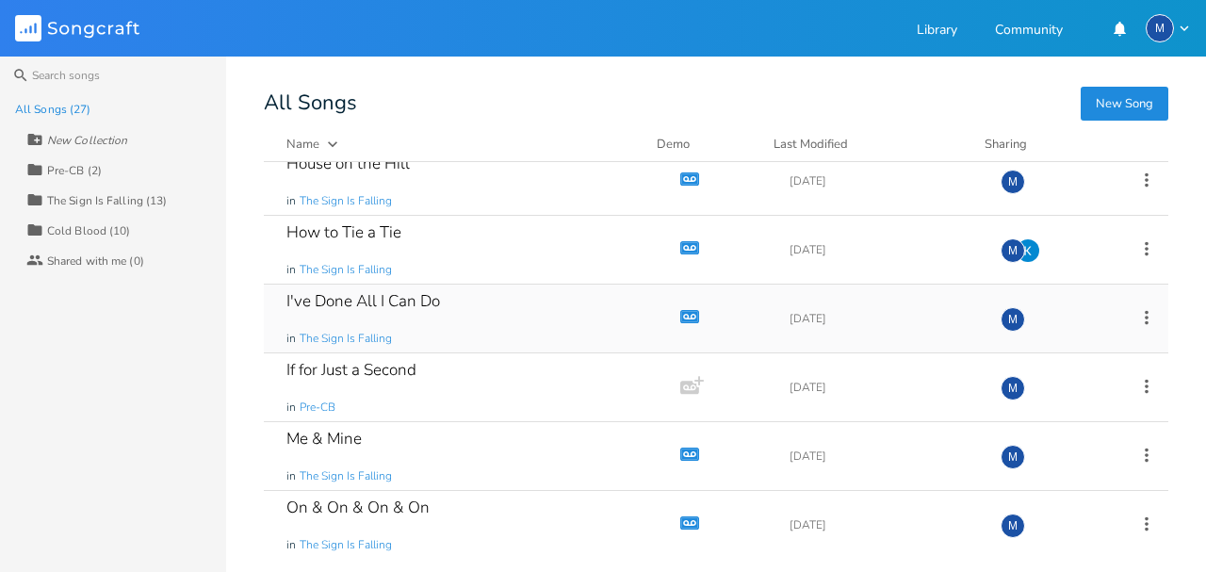
click at [486, 303] on div "I've Done All I Can Do in The Sign Is Falling" at bounding box center [468, 318] width 364 height 68
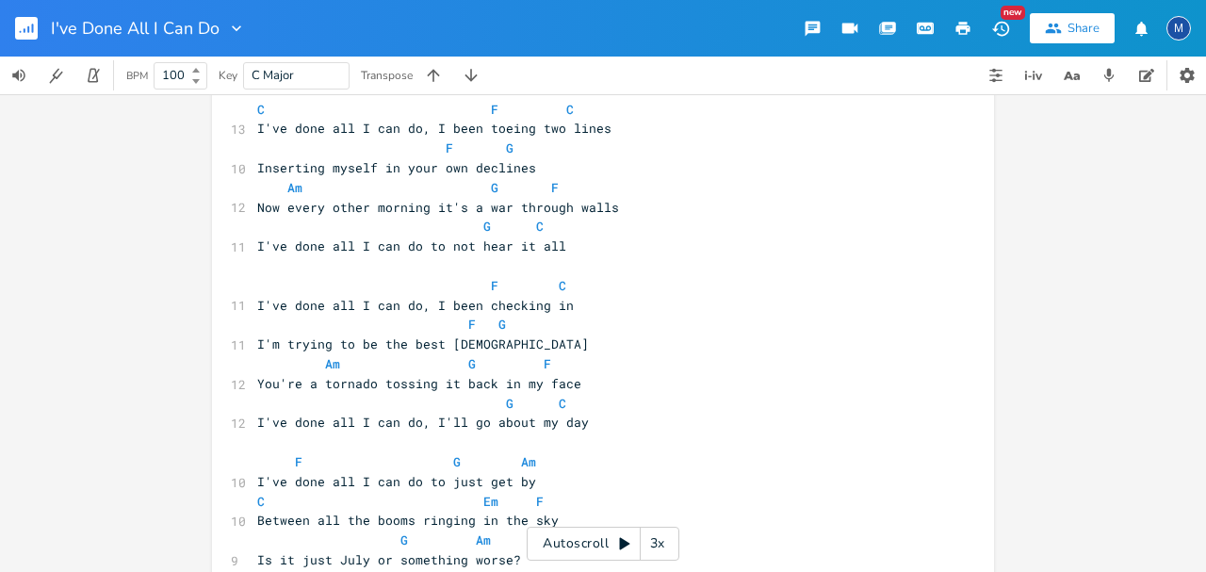
scroll to position [80, 0]
click at [652, 556] on div "3x" at bounding box center [658, 544] width 34 height 34
click at [651, 542] on div "5x" at bounding box center [658, 544] width 34 height 34
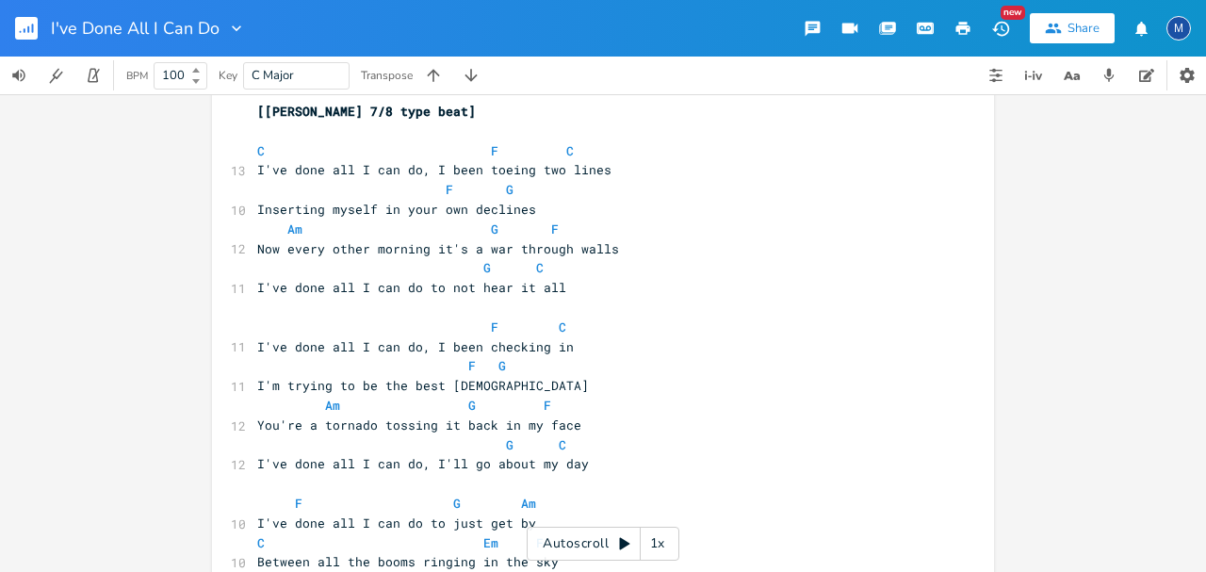
scroll to position [17, 0]
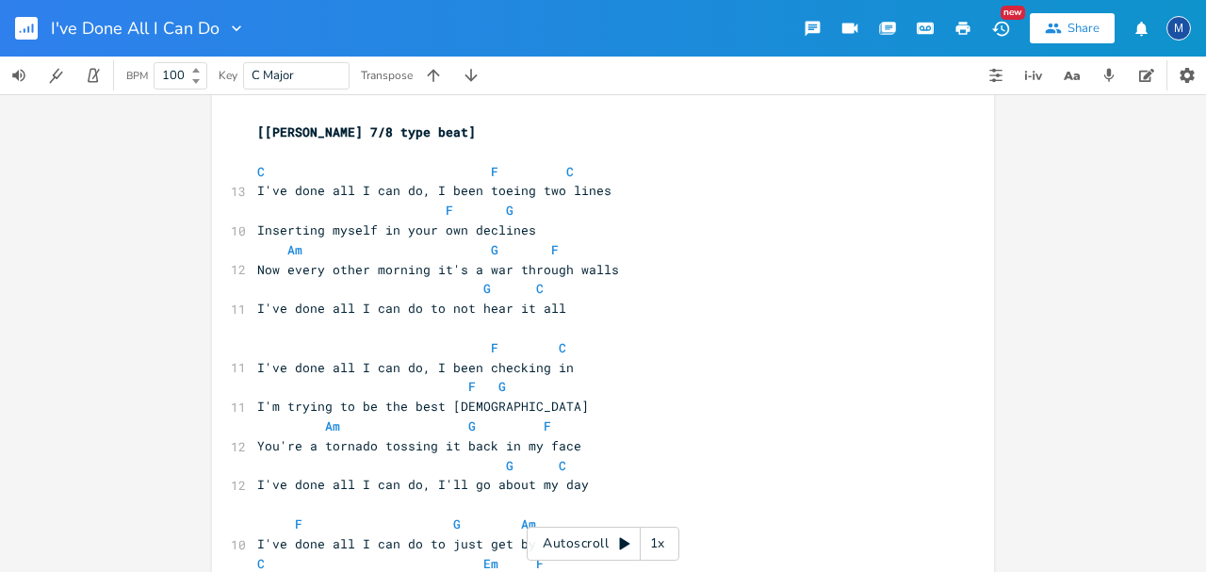
click at [619, 542] on icon at bounding box center [624, 544] width 10 height 12
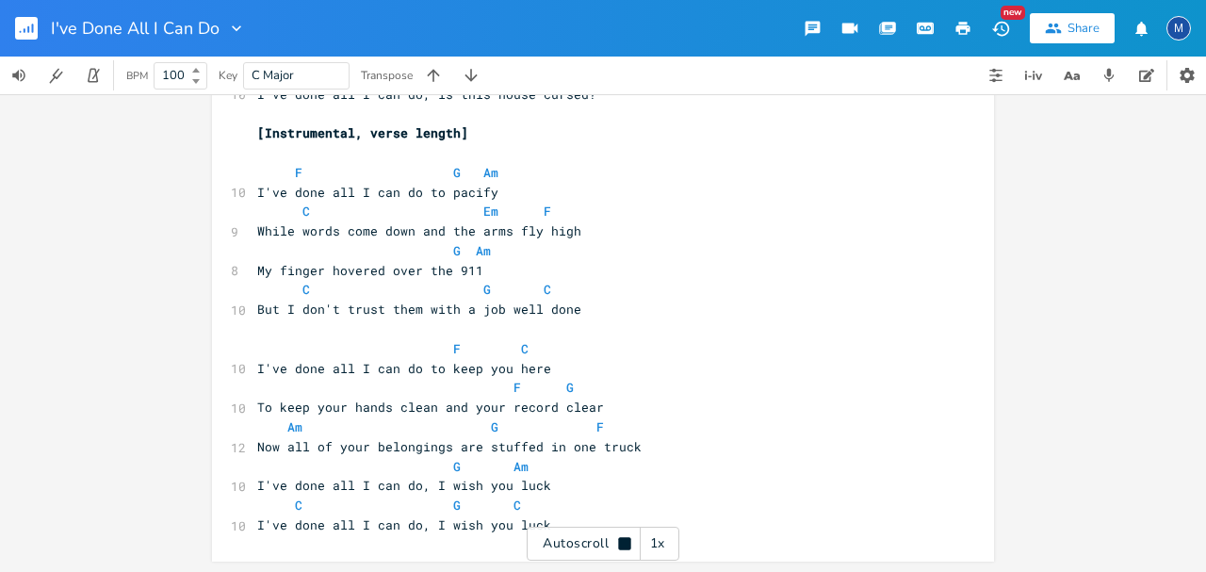
scroll to position [584, 0]
click at [619, 548] on icon at bounding box center [624, 543] width 12 height 12
click at [1046, 411] on div "xxxxxxxxxx [[PERSON_NAME] 7/8 type beat] ​ C F C 13 I've done all I can do, I b…" at bounding box center [603, 333] width 1206 height 478
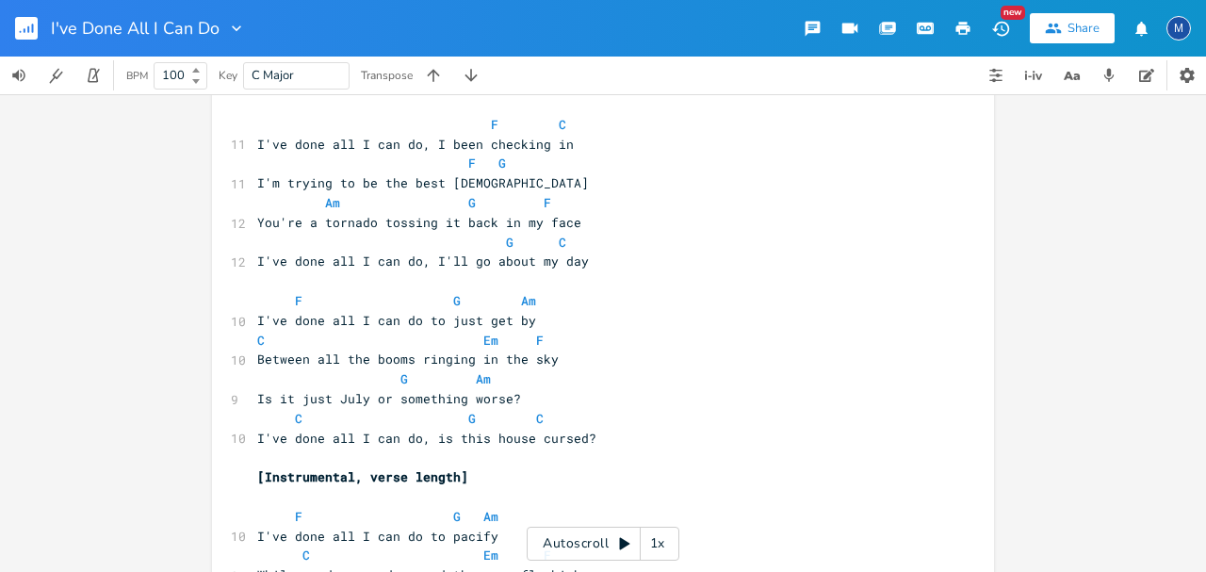
scroll to position [207, 0]
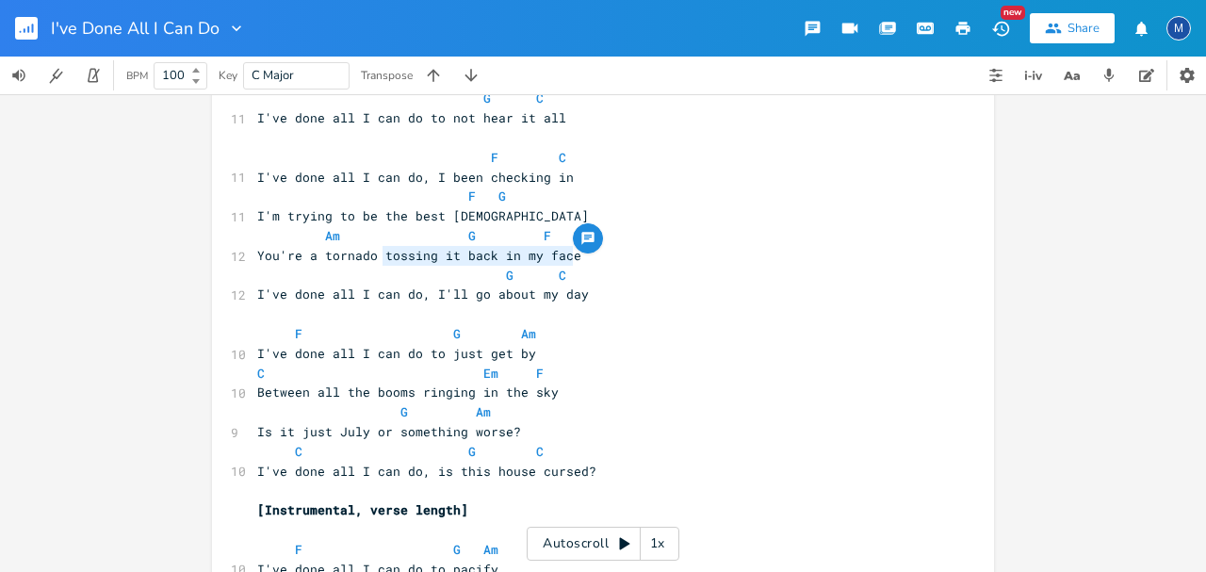
drag, startPoint x: 379, startPoint y: 257, endPoint x: 566, endPoint y: 251, distance: 187.6
click at [566, 251] on span "You're a tornado tossing it back in my face" at bounding box center [419, 255] width 324 height 17
type textarea "tearing up all through this place"
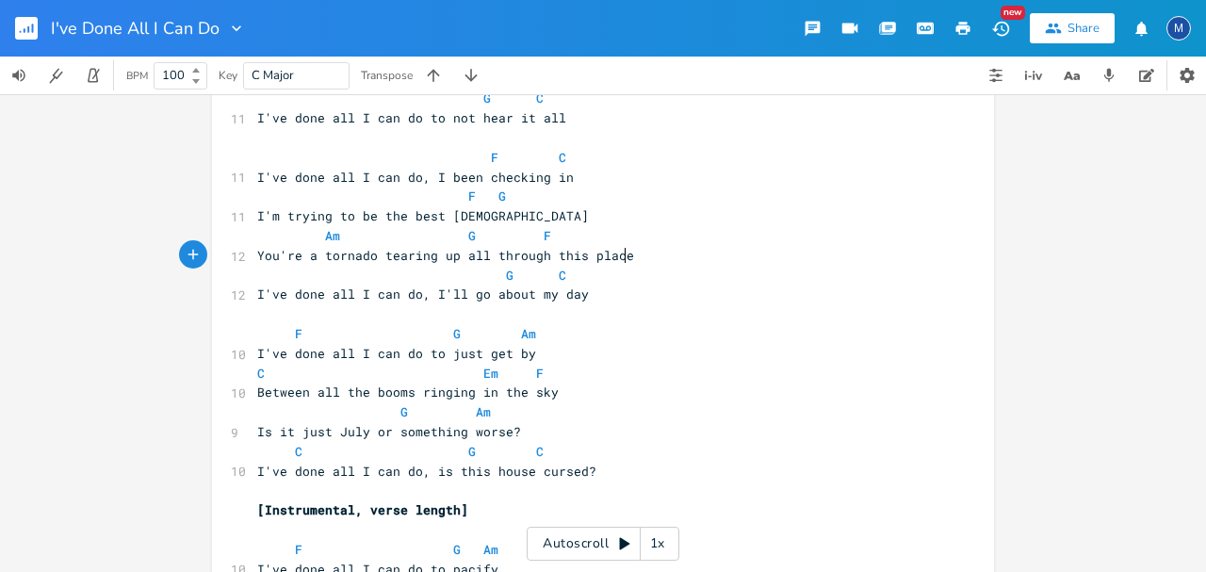
click at [448, 235] on span "Am G F" at bounding box center [404, 235] width 294 height 17
click at [524, 234] on span "Am G F" at bounding box center [404, 235] width 294 height 17
click at [648, 305] on pre "​" at bounding box center [593, 314] width 680 height 20
click at [606, 284] on pre "I've done all I can do, I'll go about my day" at bounding box center [593, 294] width 680 height 20
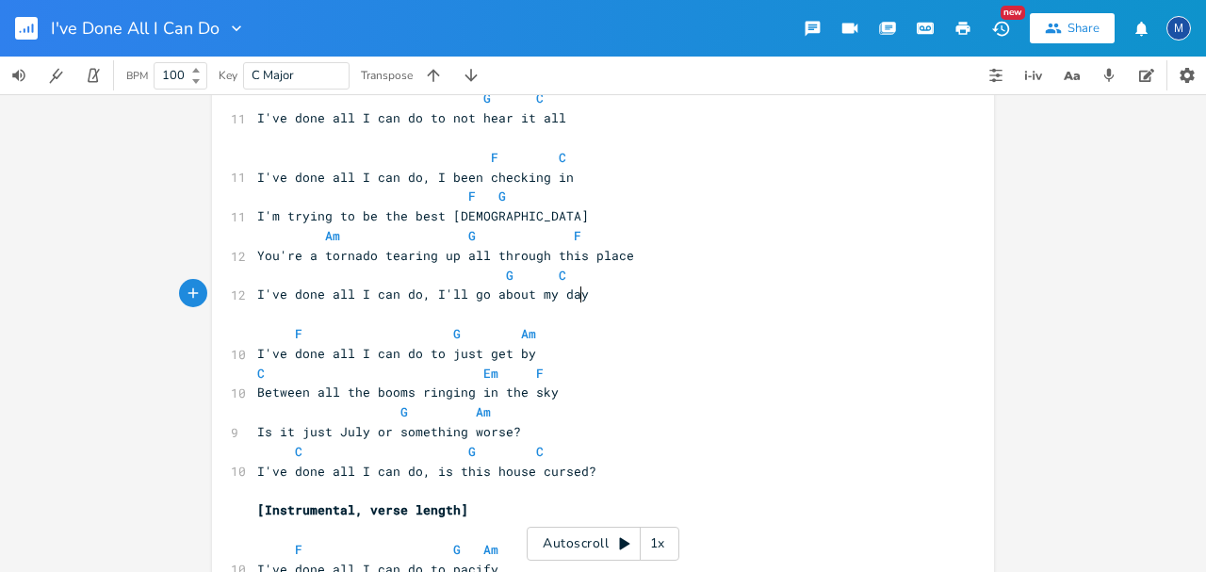
click at [1059, 340] on div "x [[PERSON_NAME] 7/8 type beat] ​ C F C 13 I've done all I can do, I been toein…" at bounding box center [603, 333] width 1206 height 478
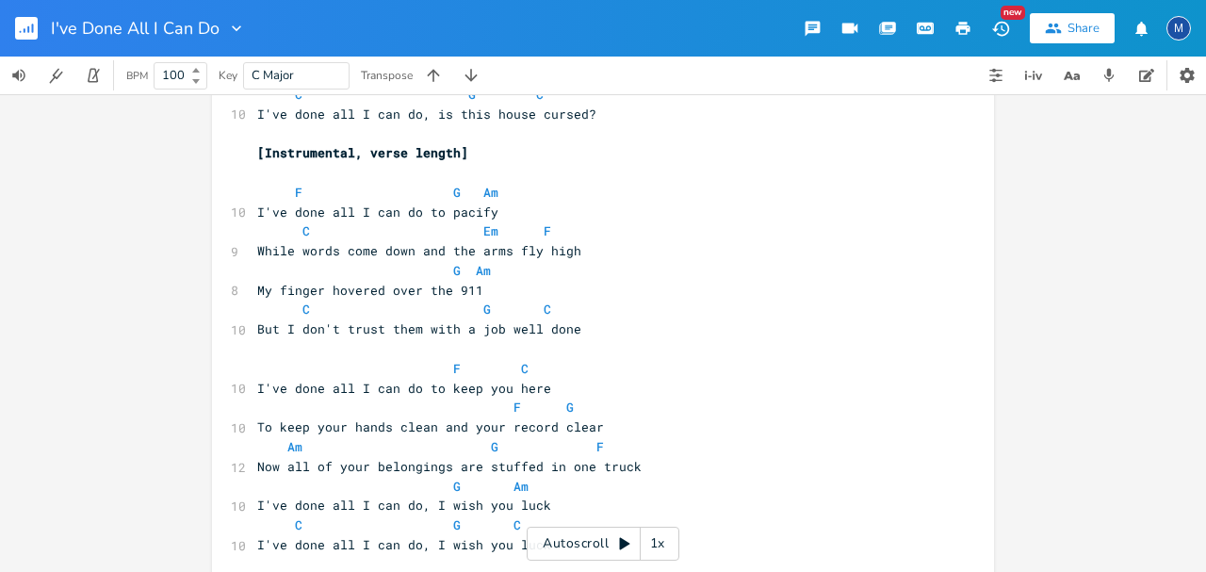
scroll to position [584, 0]
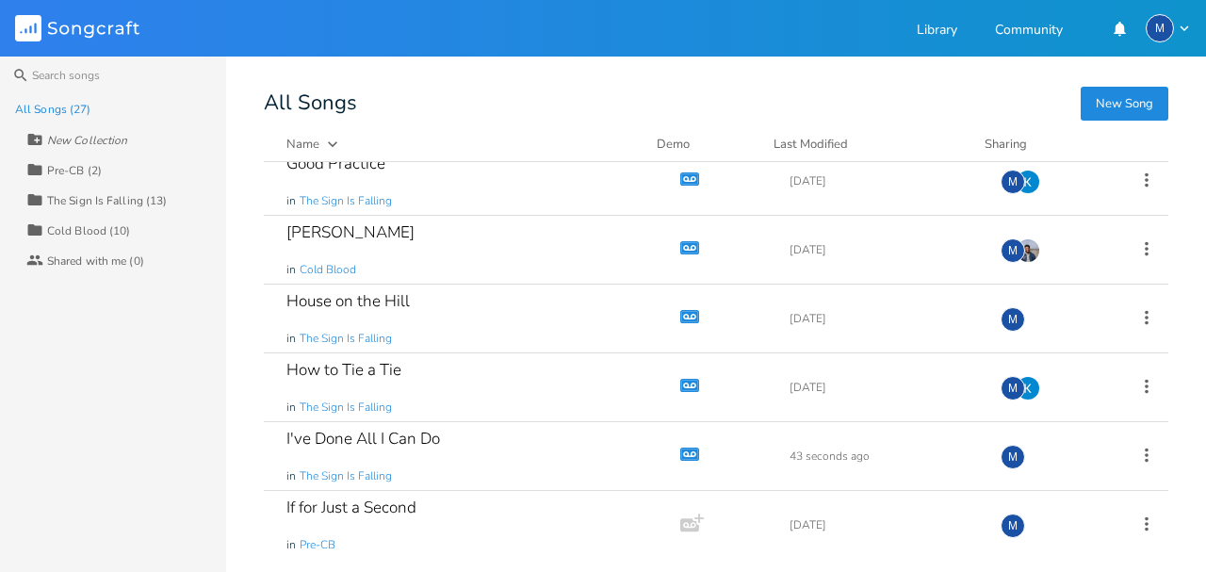
scroll to position [439, 0]
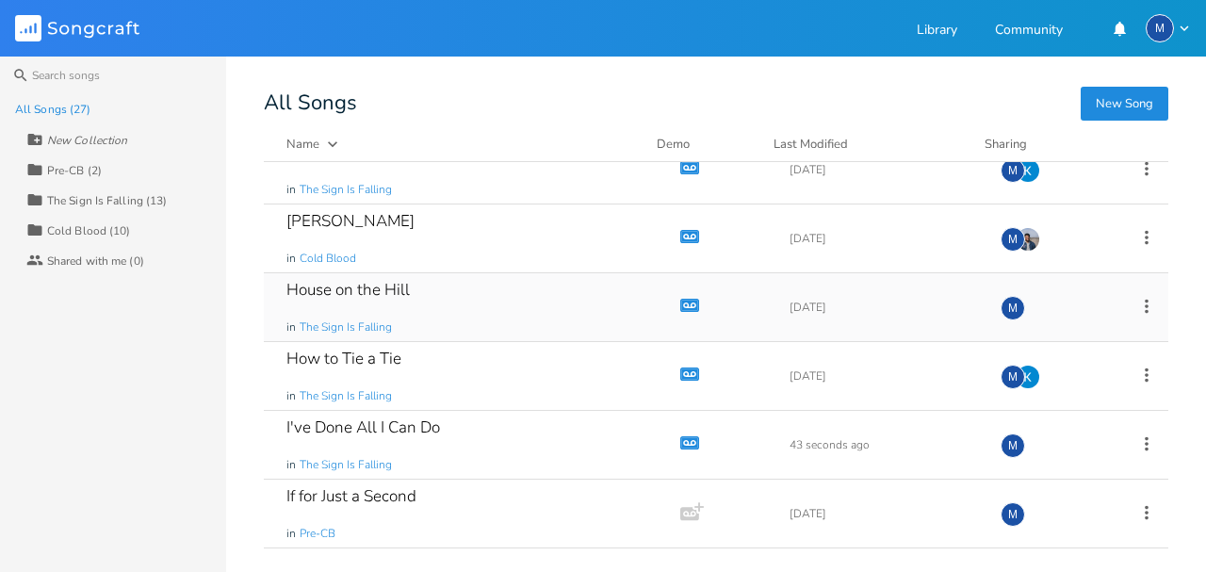
click at [452, 292] on div "House on the Hill in The Sign Is Falling" at bounding box center [468, 307] width 364 height 68
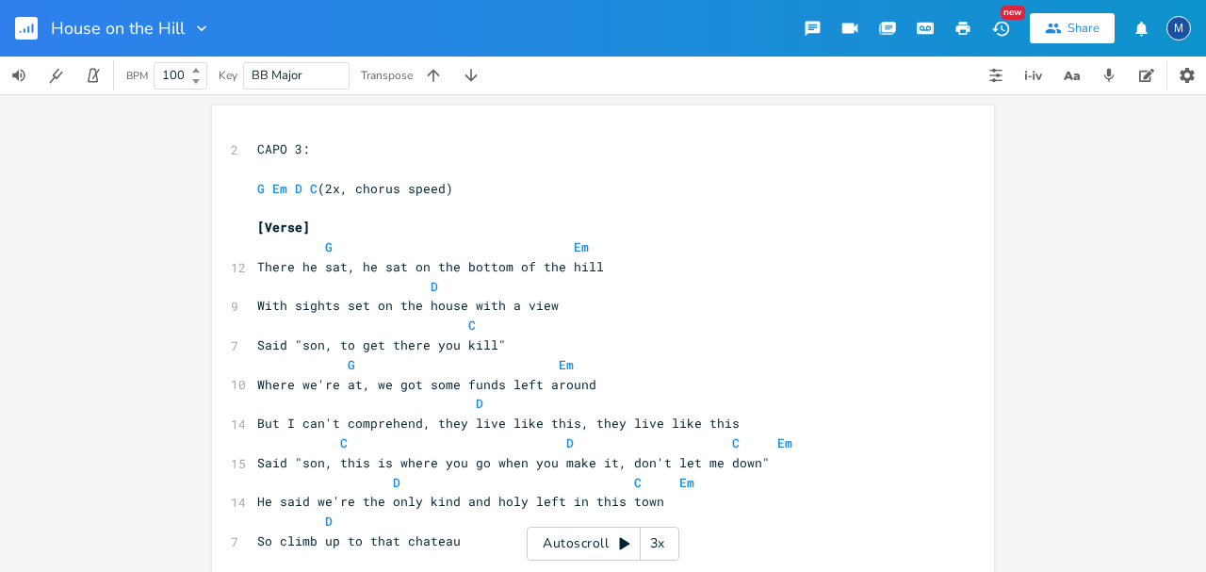
scroll to position [62, 0]
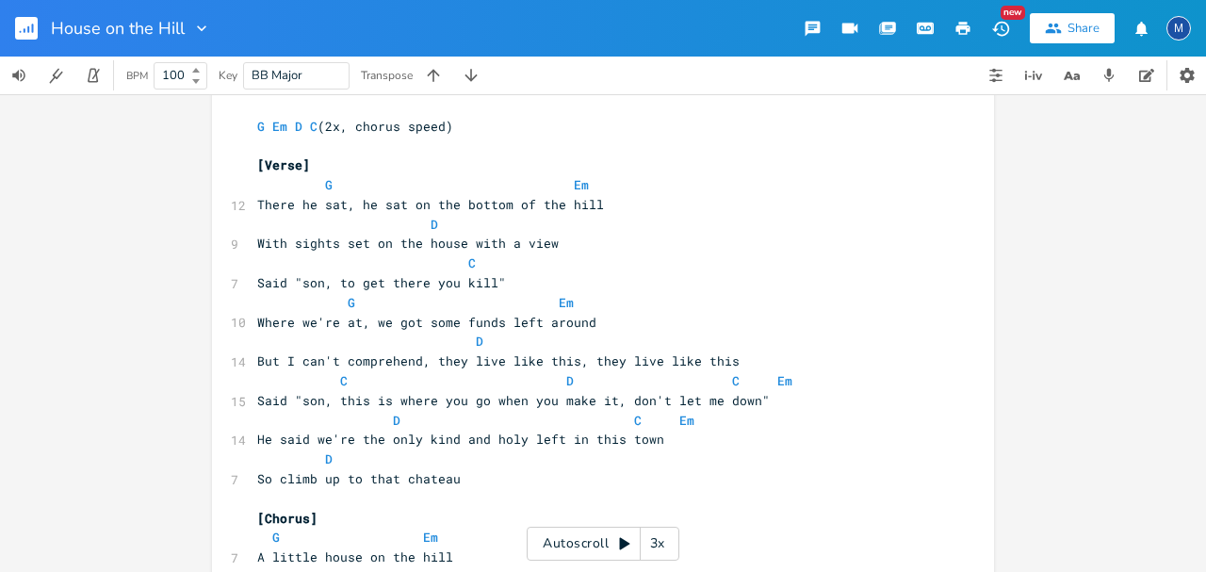
click at [661, 541] on div "3x" at bounding box center [658, 544] width 34 height 34
click at [661, 541] on div "4x" at bounding box center [658, 544] width 34 height 34
click at [663, 541] on div "5x" at bounding box center [658, 544] width 34 height 34
click at [622, 539] on icon at bounding box center [624, 543] width 15 height 15
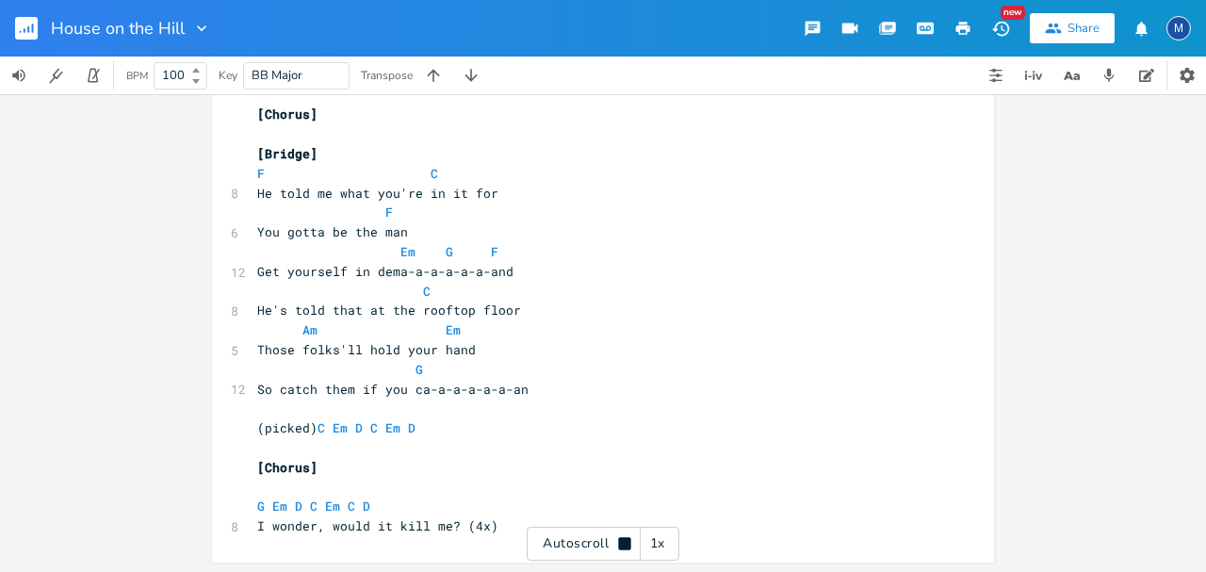
scroll to position [1153, 0]
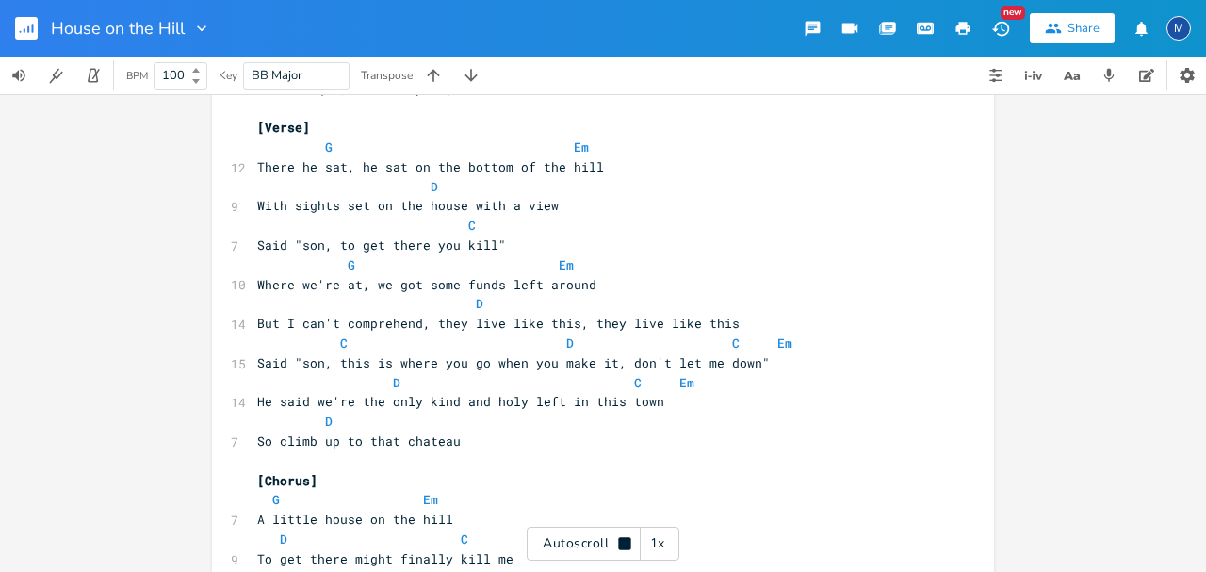
click at [621, 544] on icon at bounding box center [624, 543] width 12 height 12
click at [1026, 348] on div "xxxxxxxxxx 2 CAPO 3: ​ G Em D C (2x, chorus speed) ​ [Verse] G Em 12 There he s…" at bounding box center [603, 333] width 1206 height 478
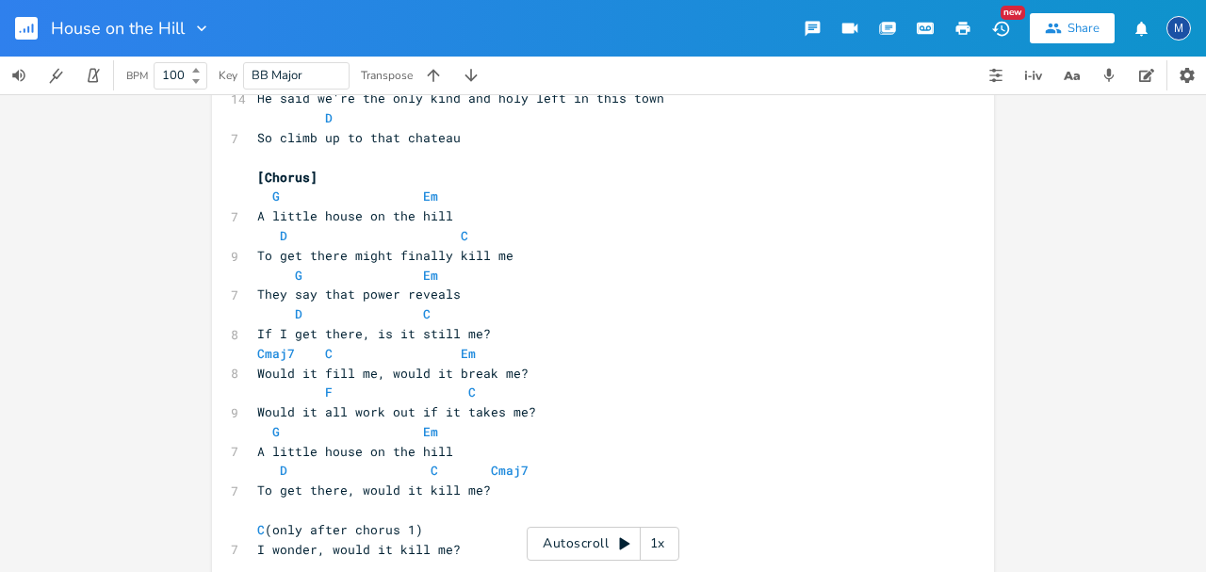
scroll to position [415, 0]
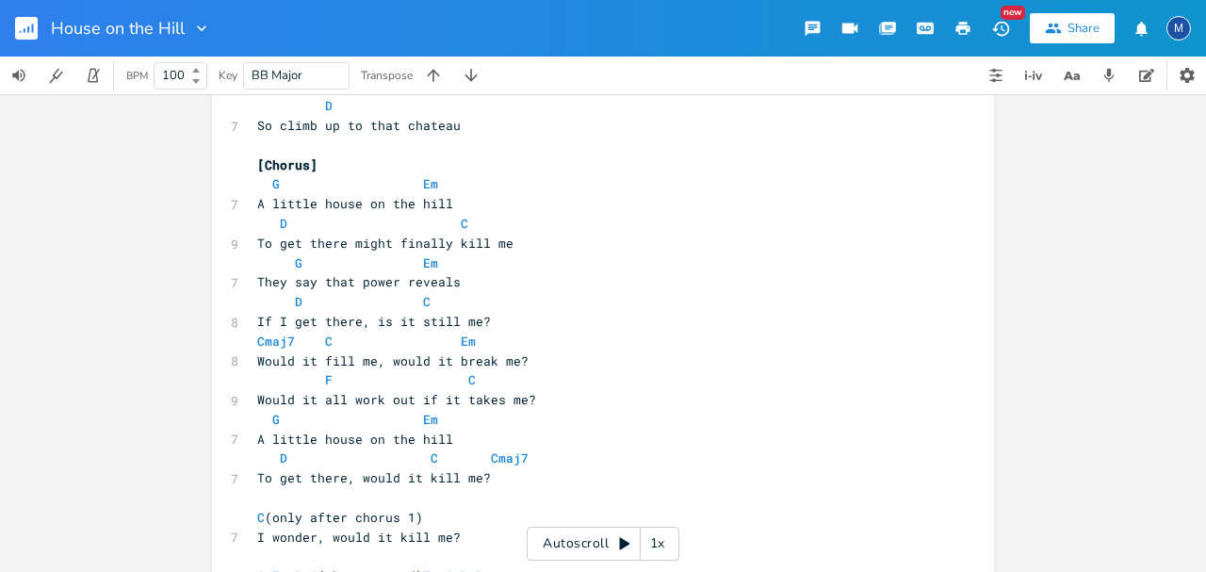
click at [422, 171] on pre "[Chorus]" at bounding box center [593, 165] width 680 height 20
type textarea "[change the F to something that makes sense]"
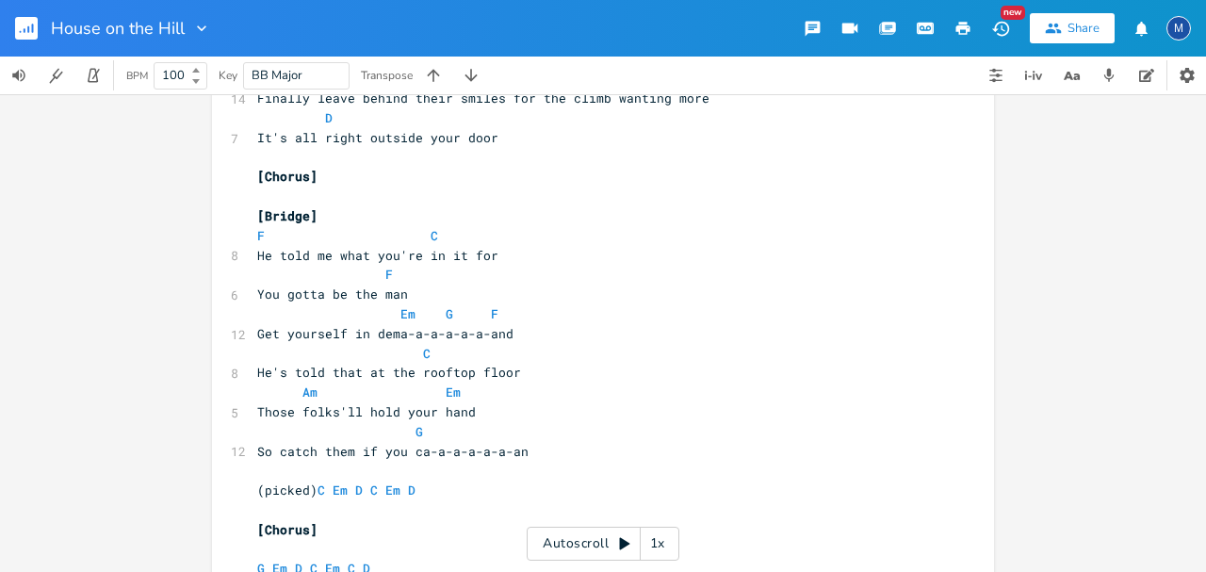
scroll to position [1090, 0]
click at [313, 215] on pre "[Bridge]" at bounding box center [593, 215] width 680 height 20
type textarea "[change cnh"
type textarea "hords entirely]"
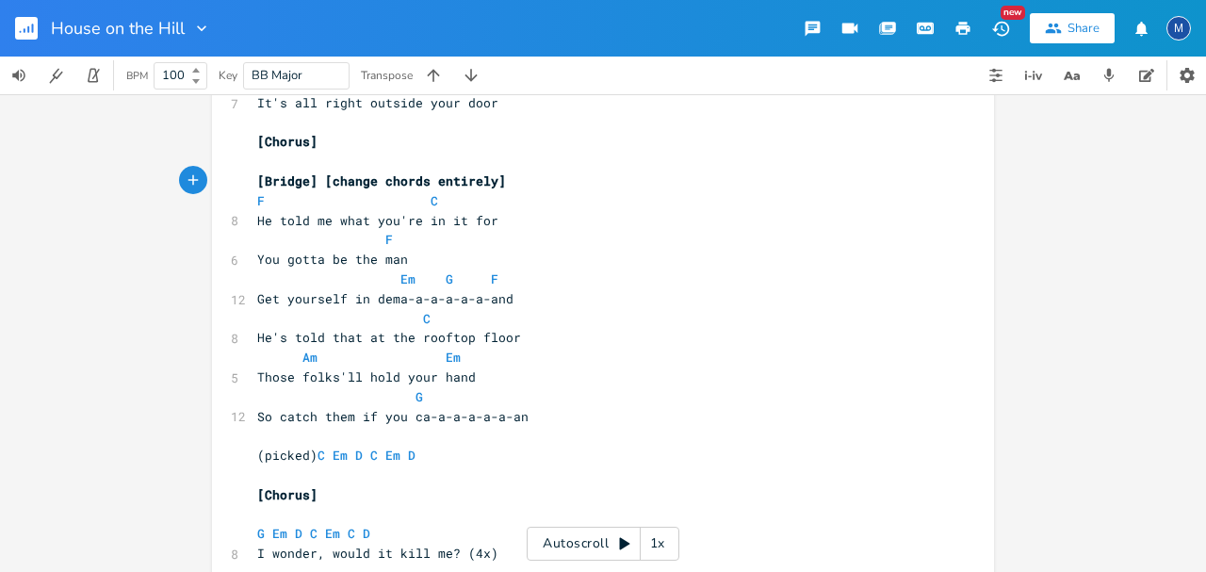
scroll to position [1153, 0]
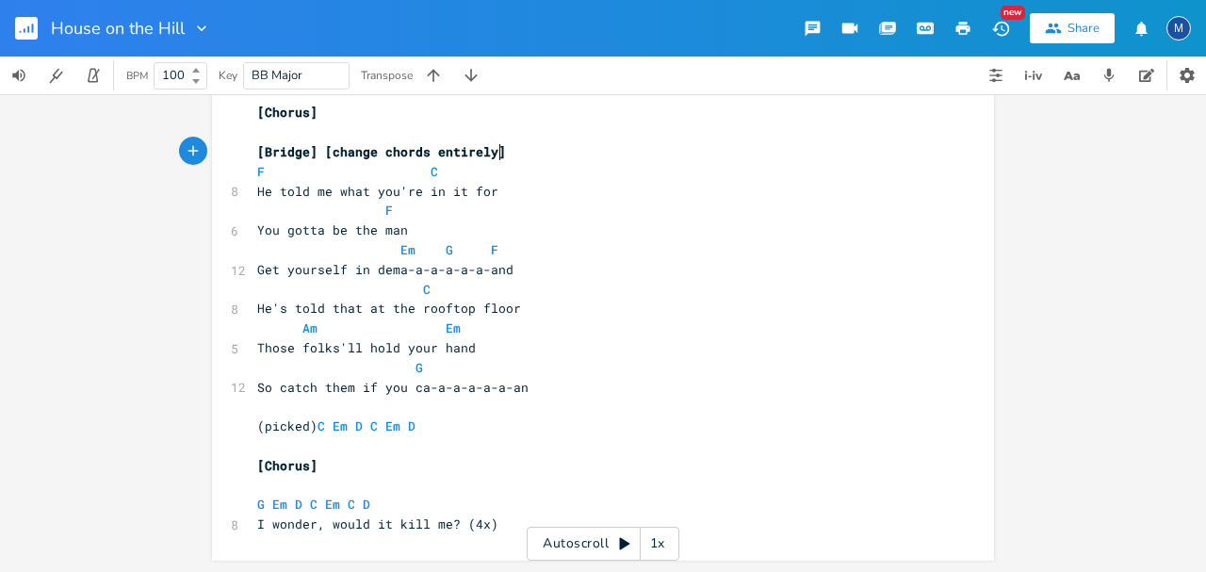
click at [445, 487] on pre "​" at bounding box center [593, 486] width 680 height 20
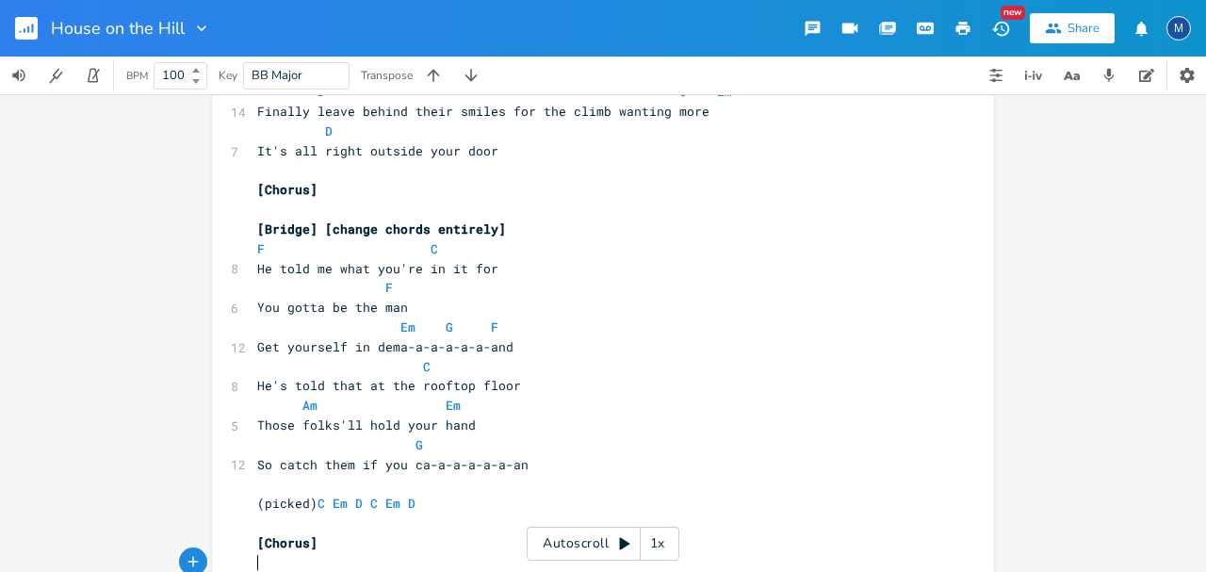
scroll to position [965, 0]
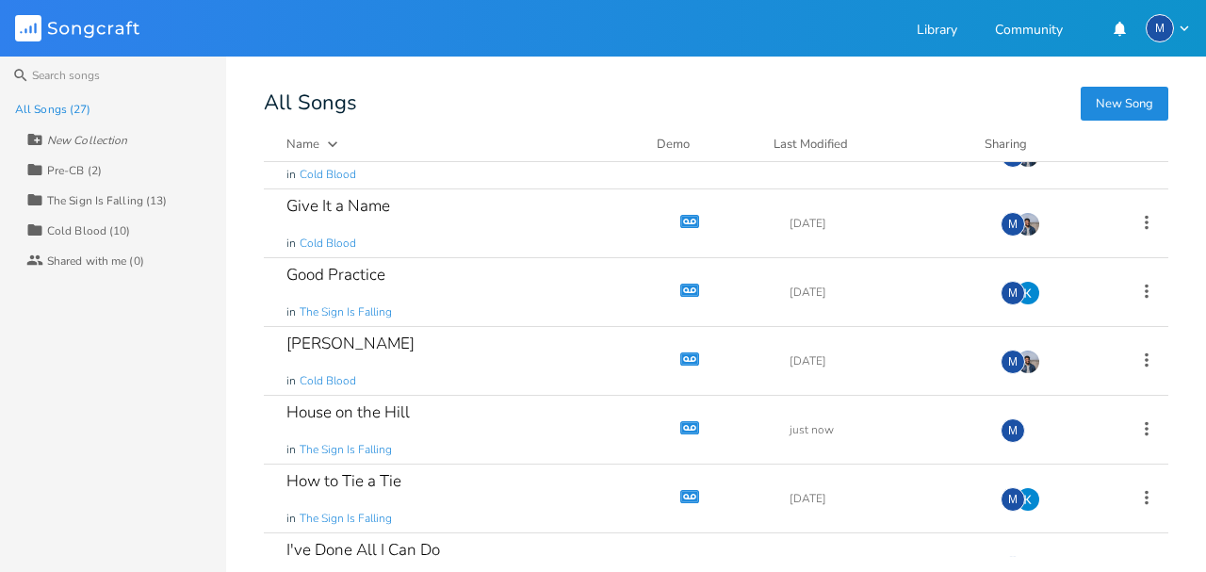
scroll to position [314, 0]
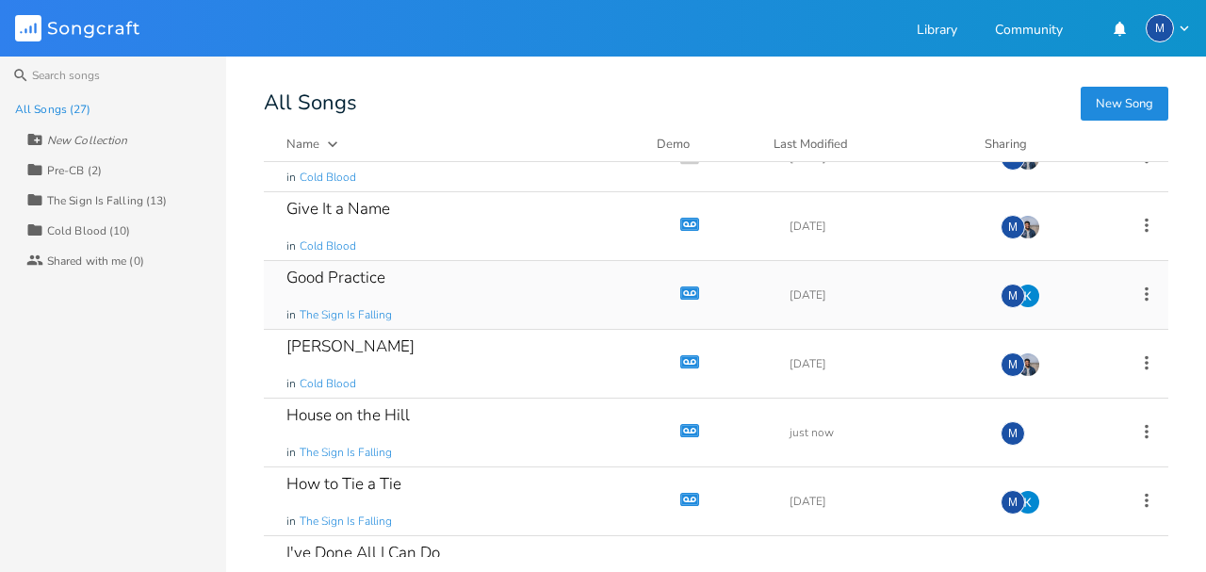
click at [484, 286] on div "Good Practice in The Sign Is Falling" at bounding box center [468, 295] width 364 height 68
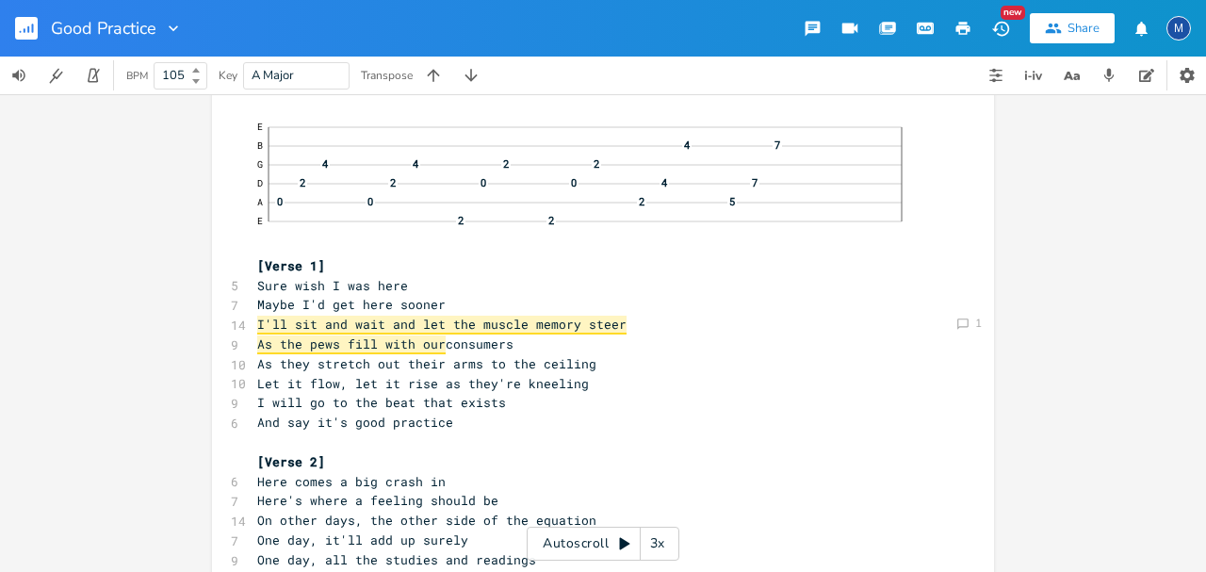
click at [1036, 322] on div "Comment 1 xxxxxxxxxx 33 The same people that would talk behind your back & crit…" at bounding box center [603, 333] width 1206 height 478
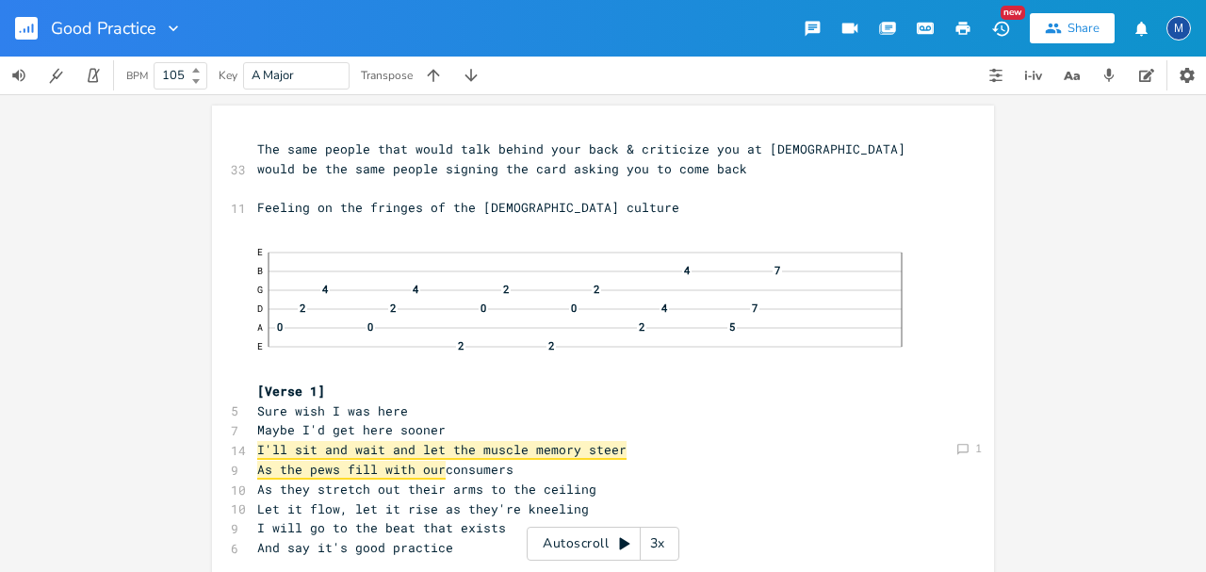
click at [671, 543] on div "3x" at bounding box center [658, 544] width 34 height 34
click at [671, 543] on div "4x" at bounding box center [658, 544] width 34 height 34
click at [645, 547] on div "5x" at bounding box center [658, 544] width 34 height 34
click at [580, 548] on div "Autoscroll 1x" at bounding box center [603, 544] width 153 height 34
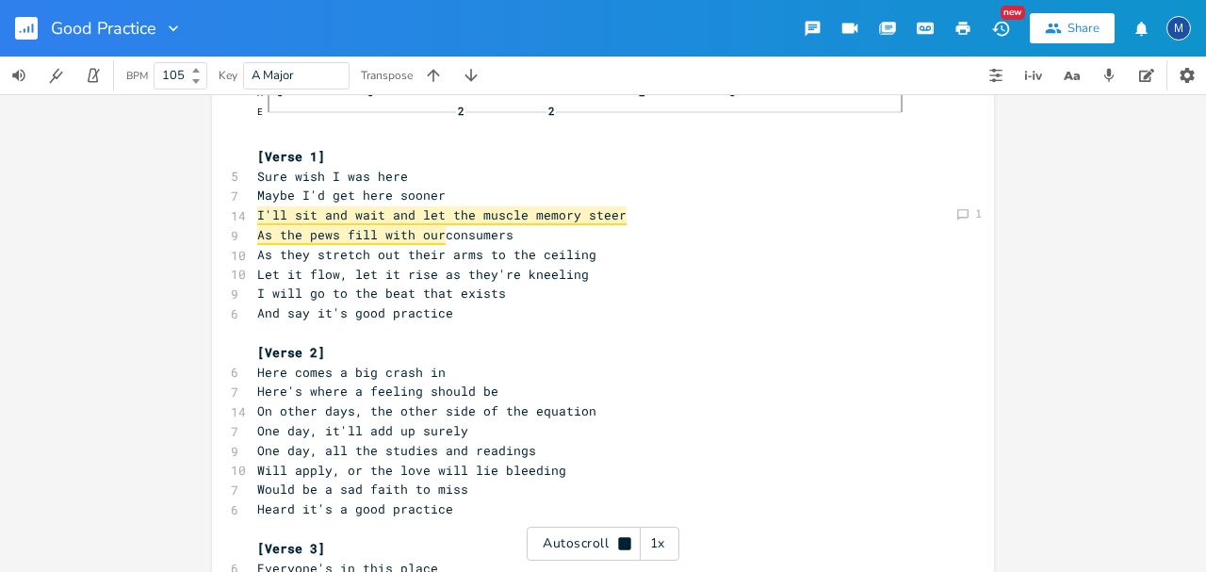
click at [615, 558] on div "Autoscroll 1x" at bounding box center [603, 544] width 153 height 34
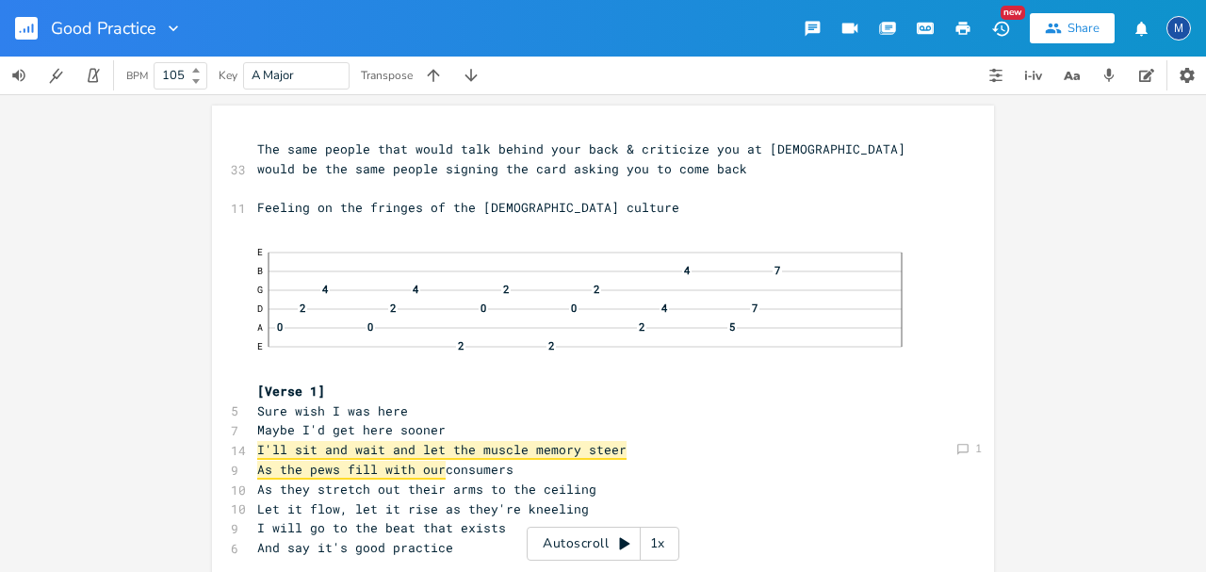
drag, startPoint x: 620, startPoint y: 533, endPoint x: 715, endPoint y: 516, distance: 96.6
click at [624, 531] on div "Autoscroll 1x" at bounding box center [603, 544] width 153 height 34
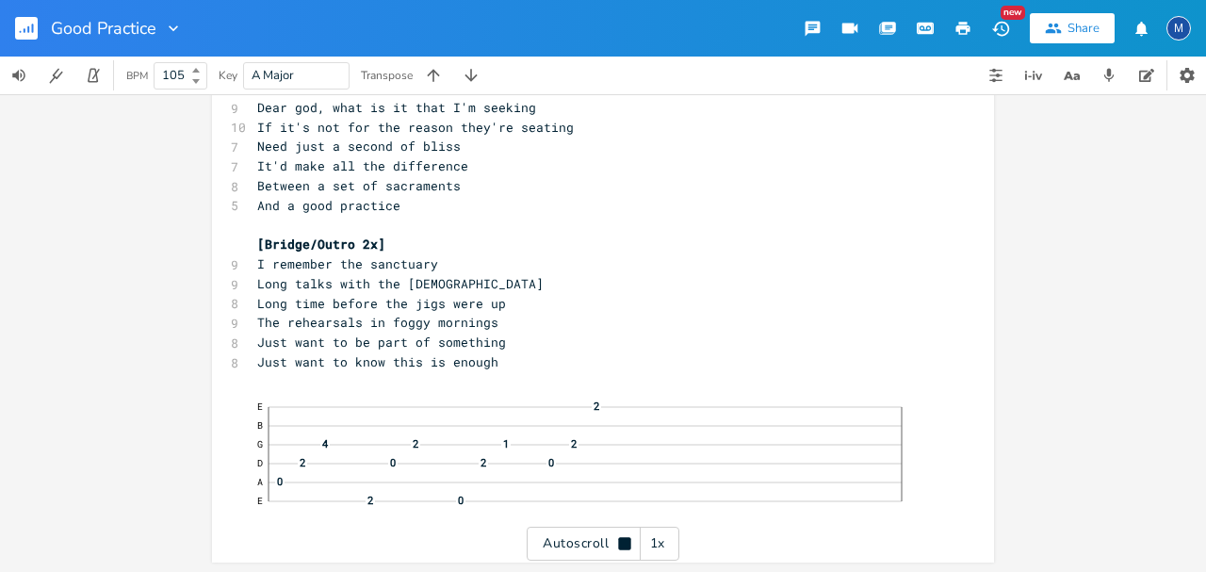
scroll to position [774, 0]
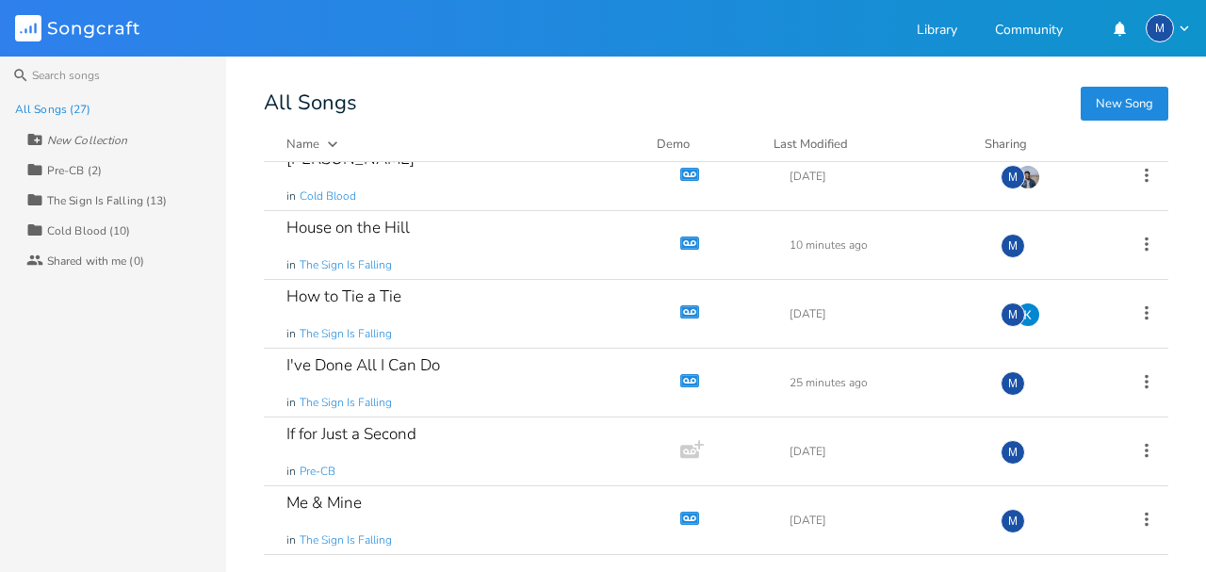
scroll to position [502, 0]
click at [467, 298] on div "How to Tie a Tie in The Sign Is Falling" at bounding box center [468, 313] width 364 height 68
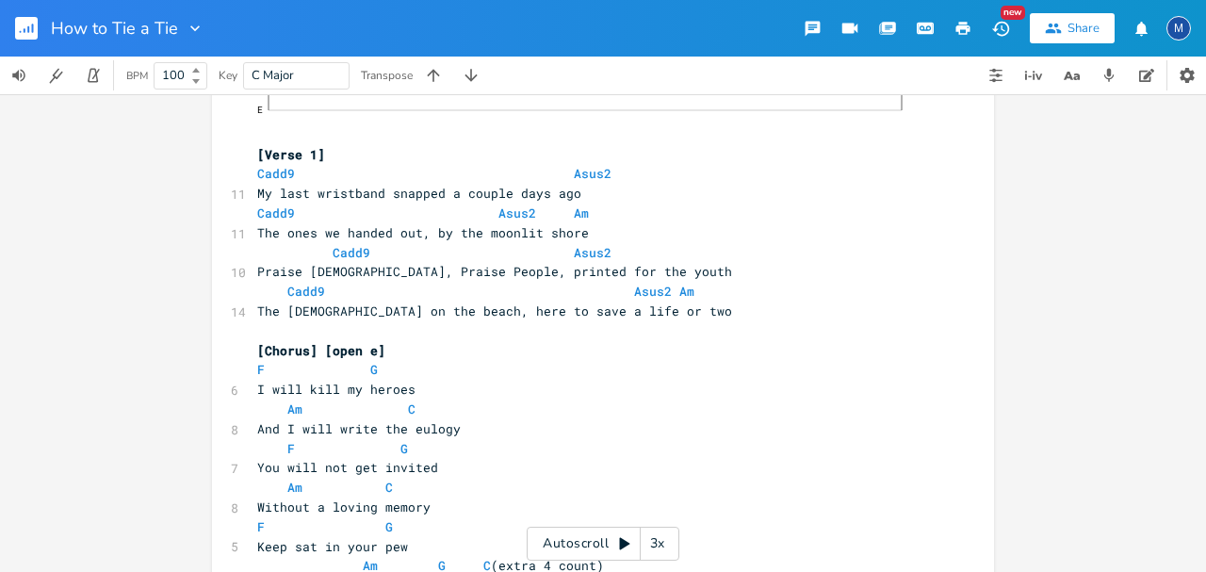
scroll to position [314, 0]
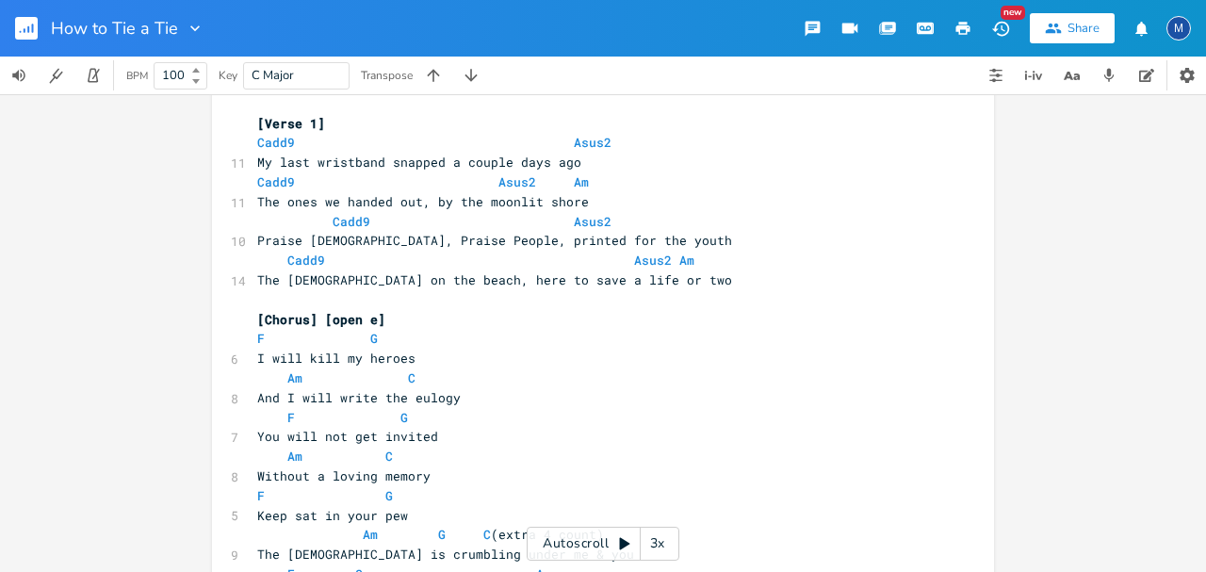
click at [667, 552] on div "3x" at bounding box center [658, 544] width 34 height 34
click at [667, 551] on div "3x" at bounding box center [658, 544] width 34 height 34
click at [661, 550] on div "5x" at bounding box center [658, 544] width 34 height 34
click at [618, 548] on icon at bounding box center [624, 543] width 15 height 15
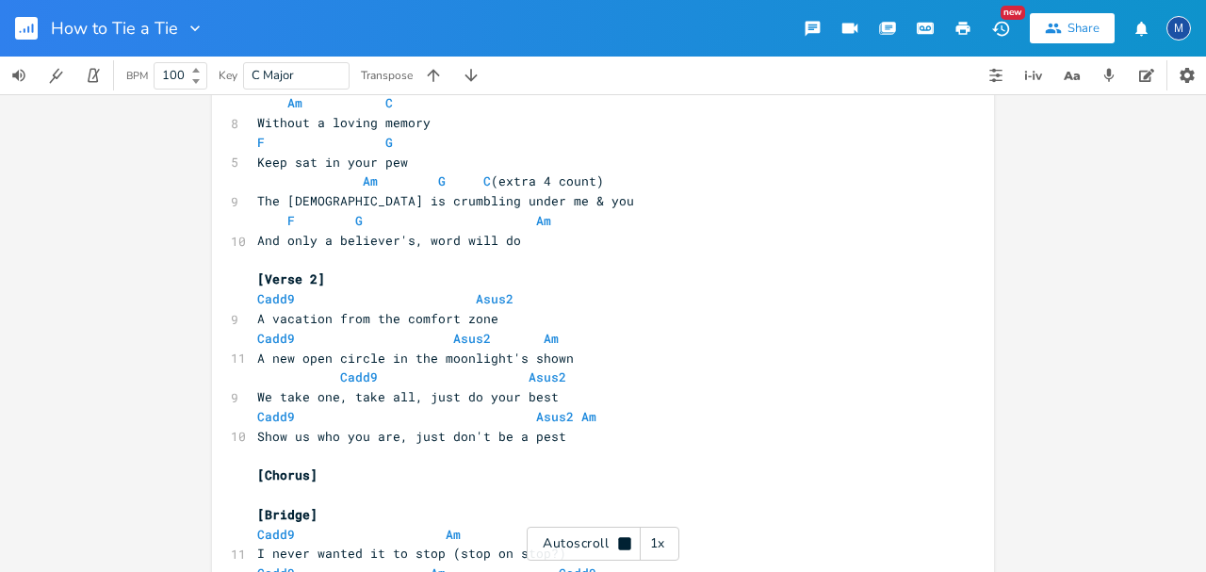
click at [618, 544] on icon at bounding box center [624, 543] width 12 height 12
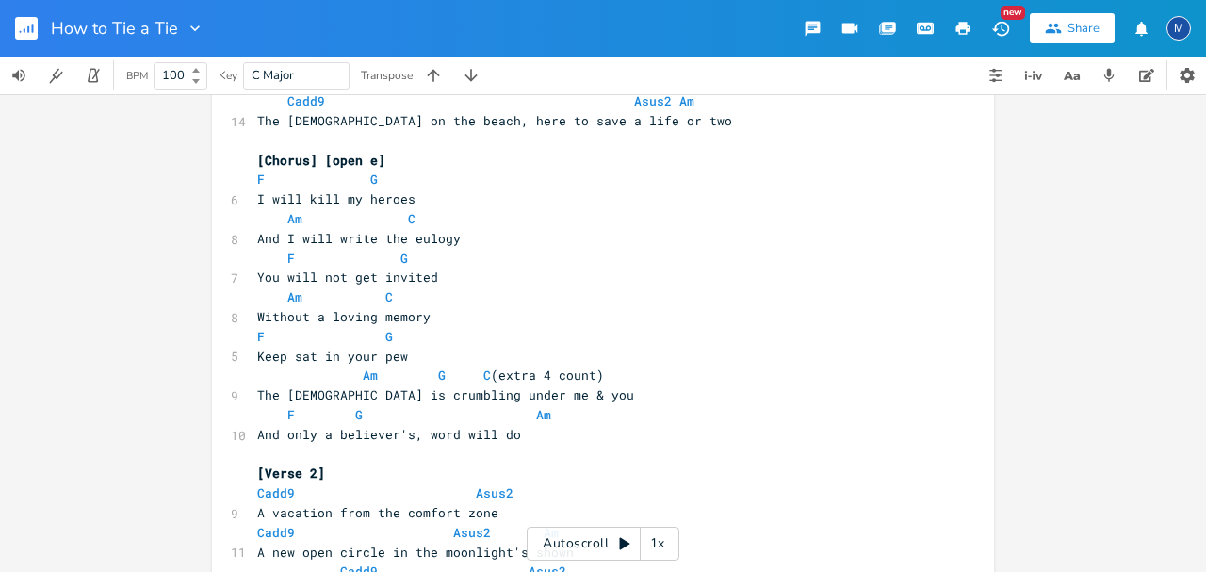
scroll to position [502, 0]
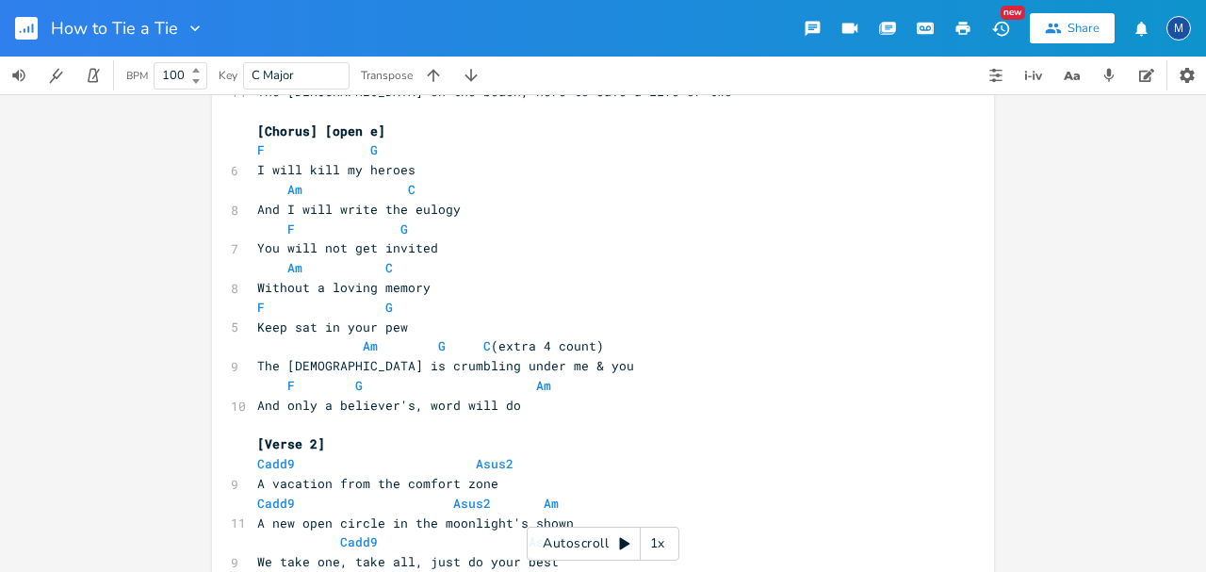
click at [482, 340] on span "Am G C (extra 4 count)" at bounding box center [430, 345] width 347 height 17
type textarea "F"
click at [284, 386] on span "F G Am" at bounding box center [404, 385] width 294 height 17
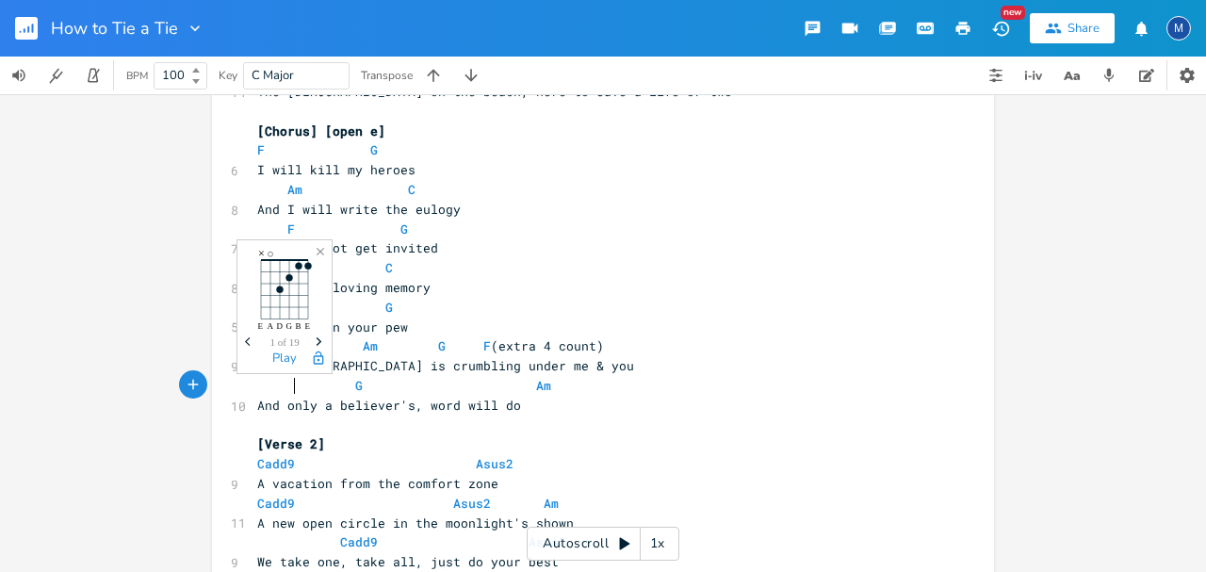
scroll to position [0, 4]
click at [399, 428] on pre "​" at bounding box center [593, 425] width 680 height 20
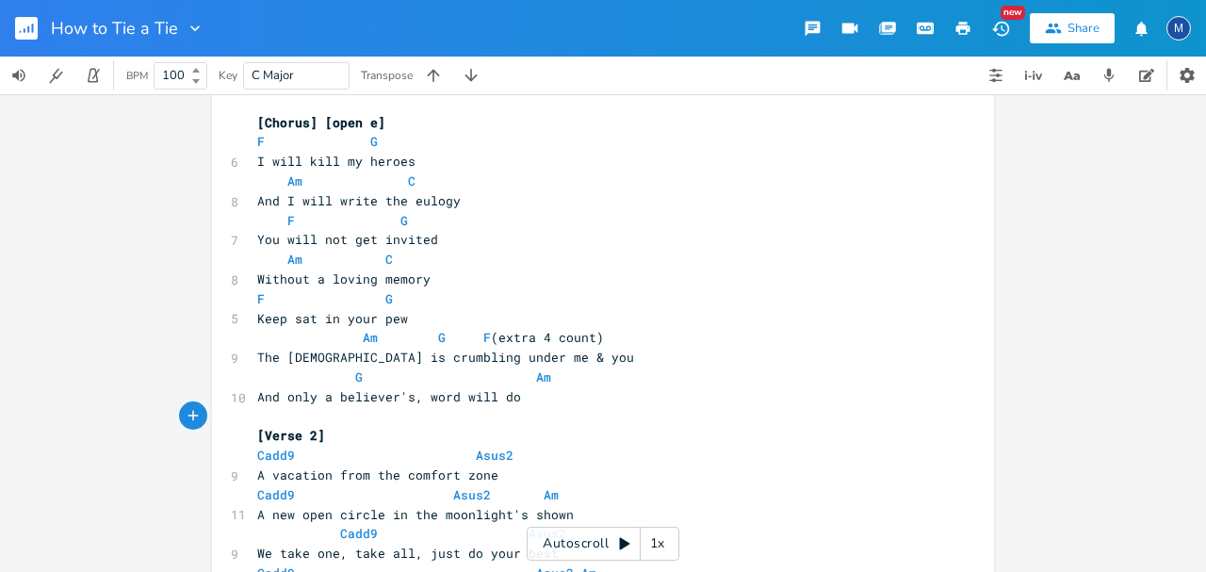
scroll to position [502, 0]
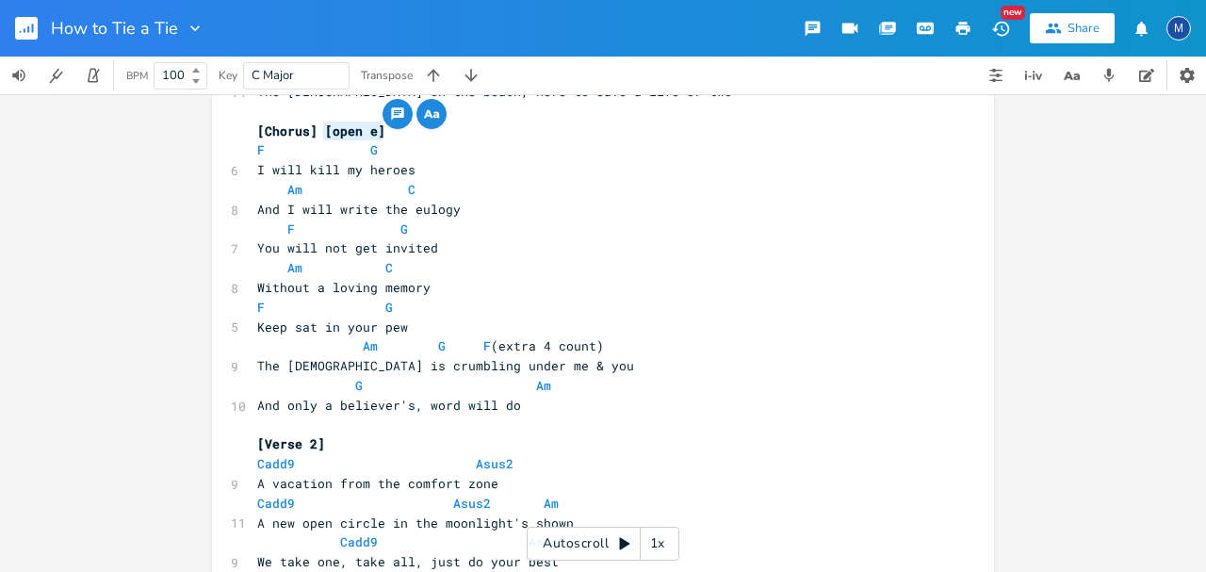
type textarea "[open e]"
drag, startPoint x: 391, startPoint y: 128, endPoint x: 313, endPoint y: 130, distance: 78.2
click at [313, 130] on pre "[Chorus] [open e]" at bounding box center [593, 132] width 680 height 20
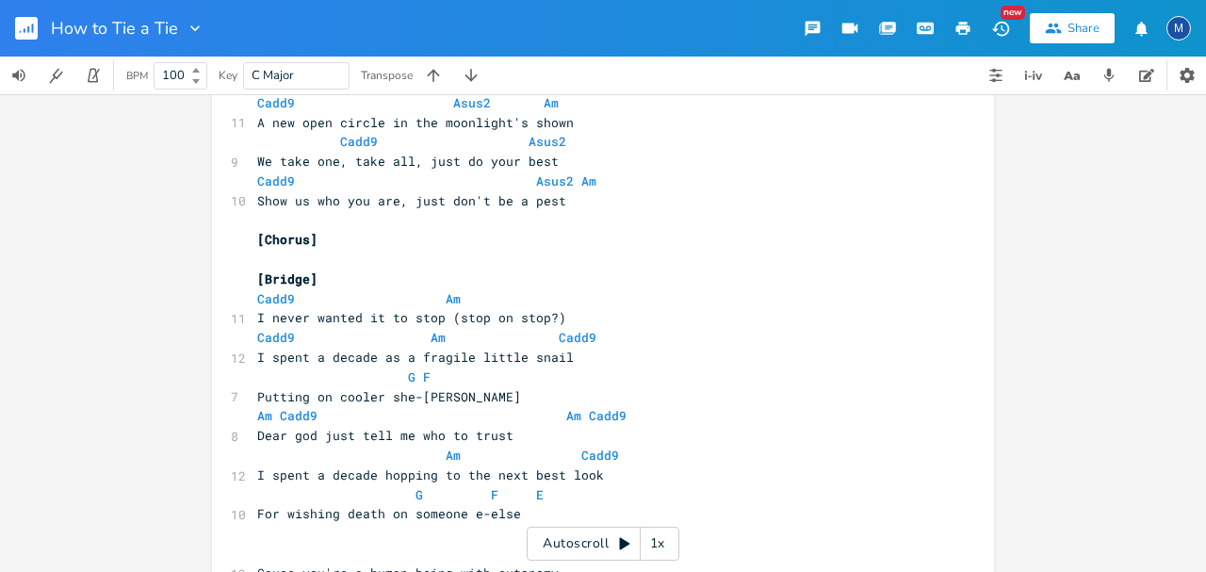
scroll to position [966, 0]
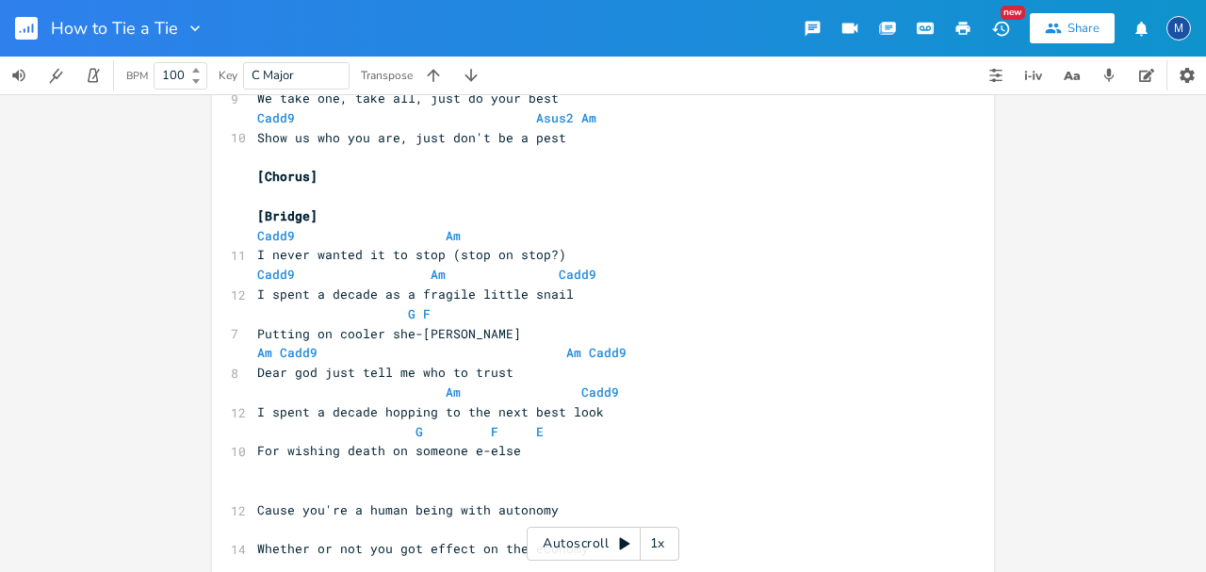
click at [346, 494] on pre "​" at bounding box center [593, 490] width 680 height 20
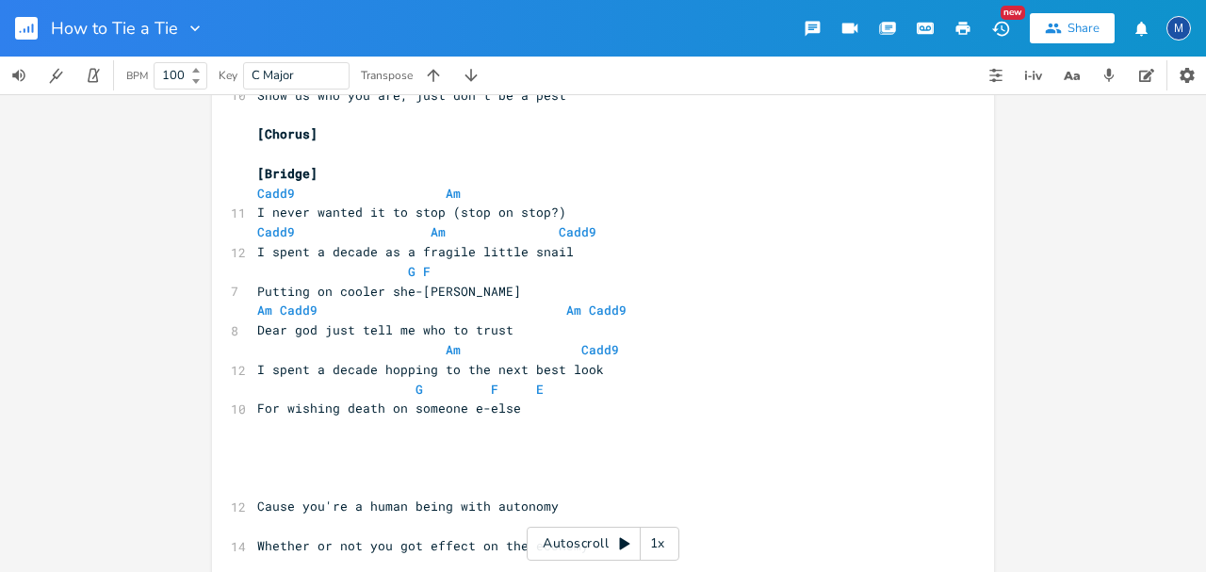
scroll to position [889, 0]
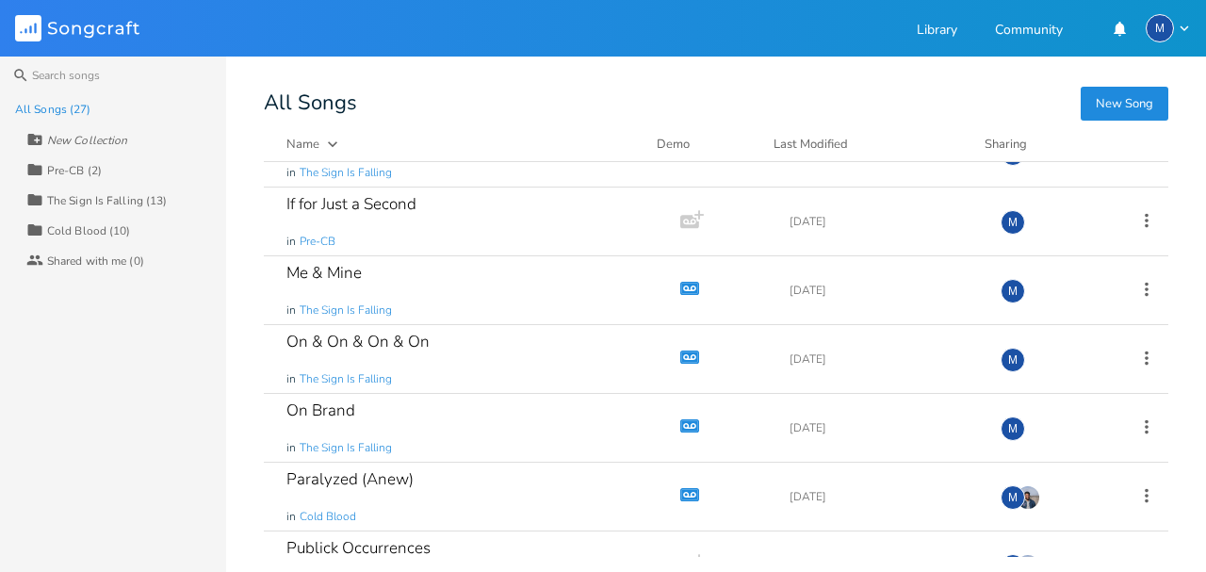
scroll to position [754, 0]
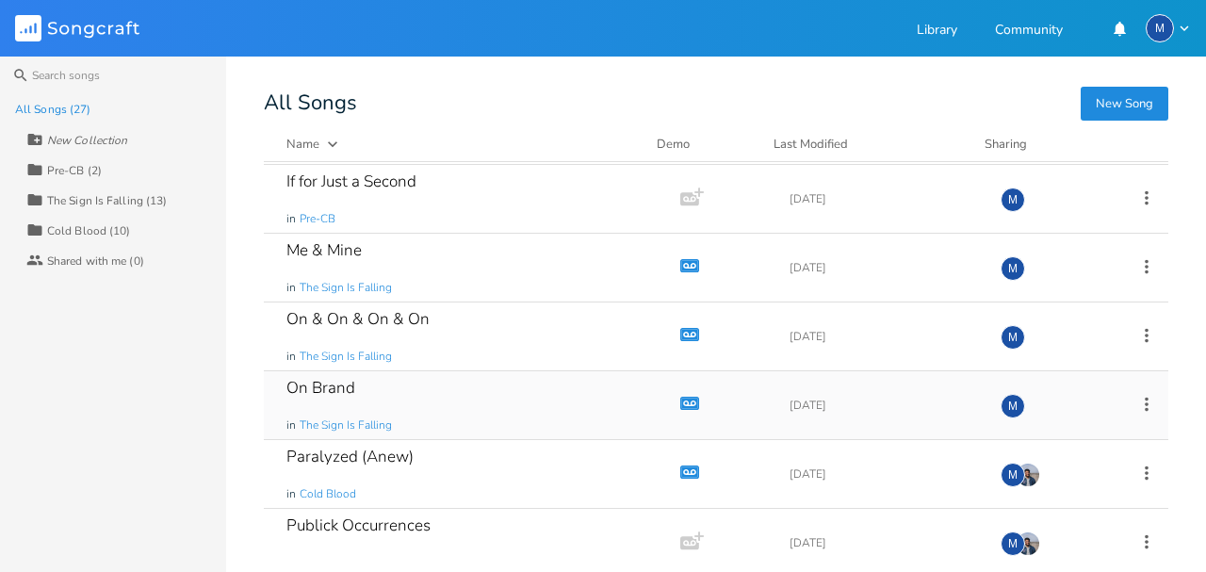
click at [478, 386] on div "On Brand in The Sign Is Falling" at bounding box center [468, 405] width 364 height 68
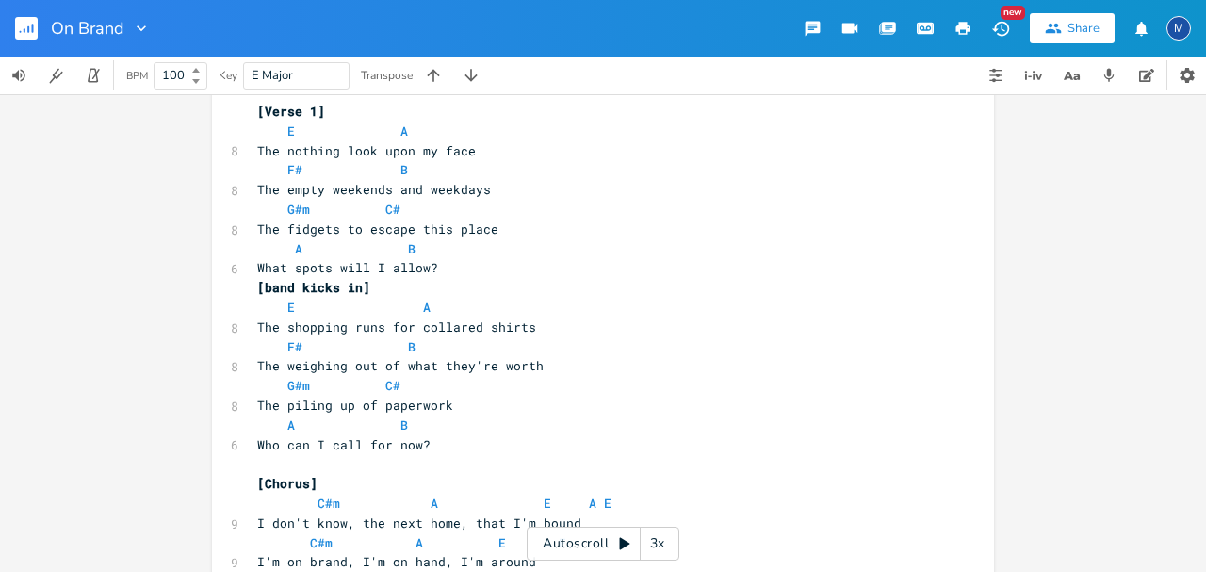
scroll to position [39, 0]
click at [665, 548] on div "3x" at bounding box center [658, 544] width 34 height 34
click at [665, 548] on div "4x" at bounding box center [658, 544] width 34 height 34
click at [669, 544] on div "5x" at bounding box center [658, 544] width 34 height 34
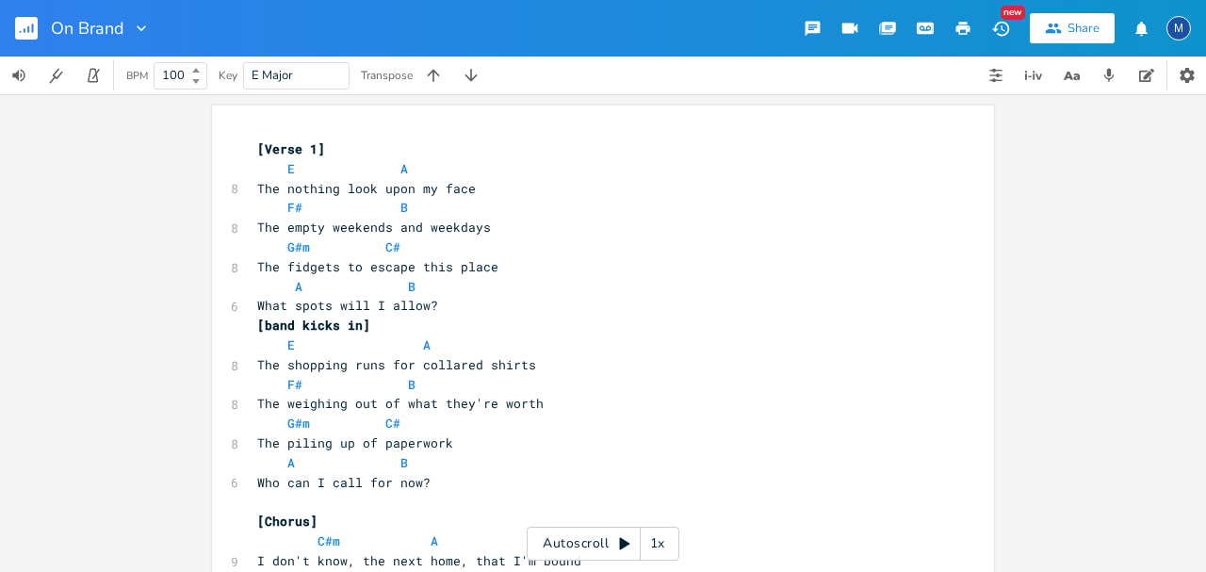
click at [613, 546] on div "Autoscroll 1x" at bounding box center [603, 544] width 153 height 34
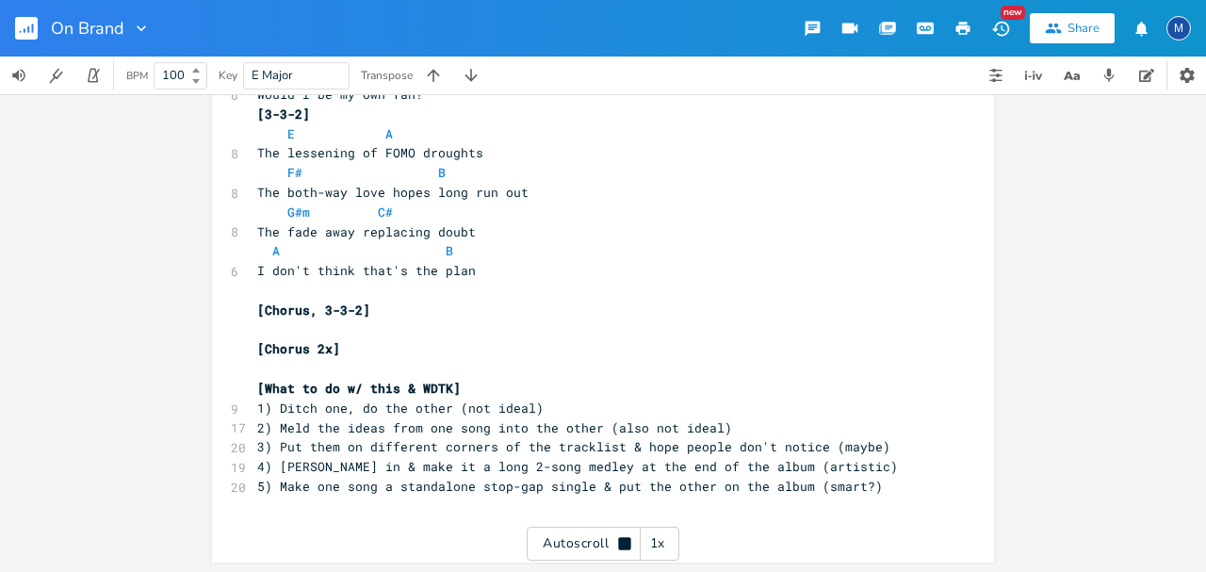
scroll to position [1015, 0]
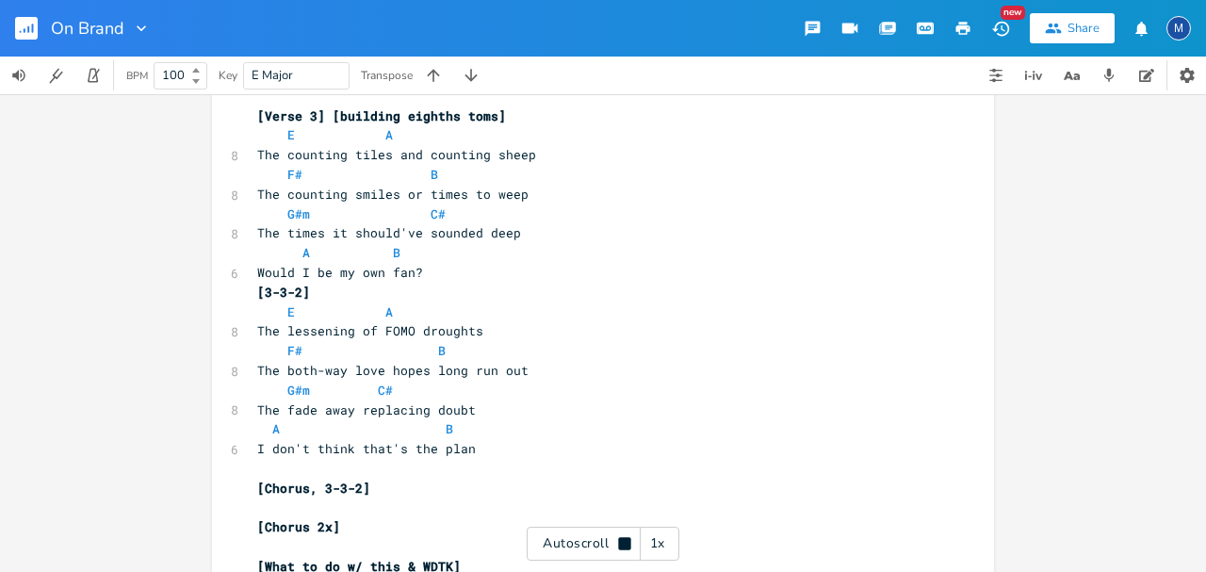
click at [586, 543] on div "Autoscroll 1x" at bounding box center [603, 544] width 153 height 34
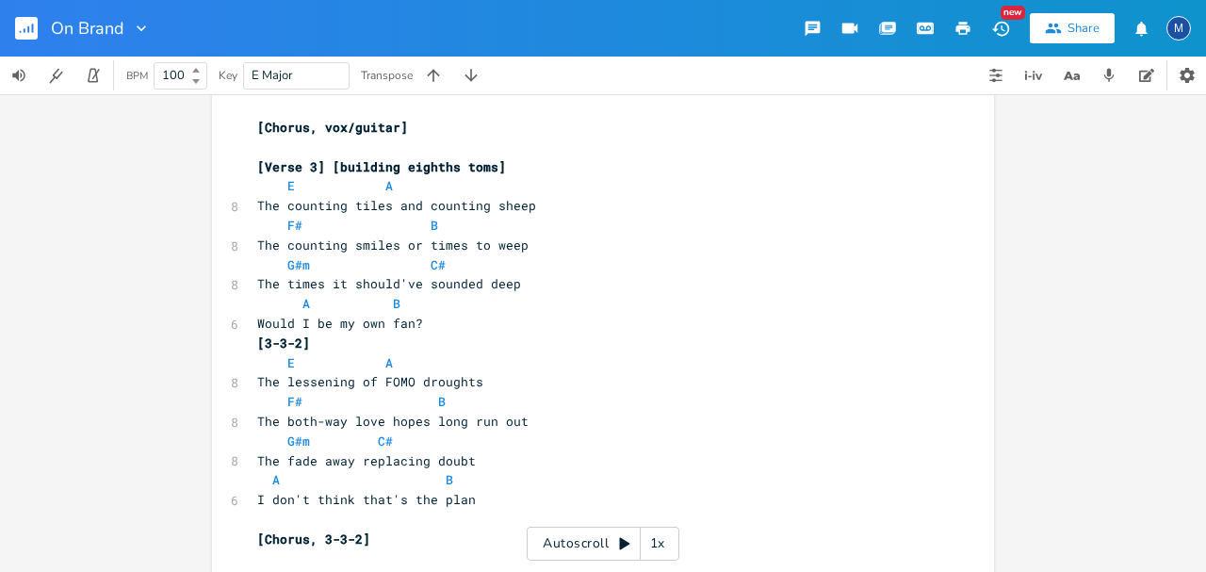
scroll to position [765, 0]
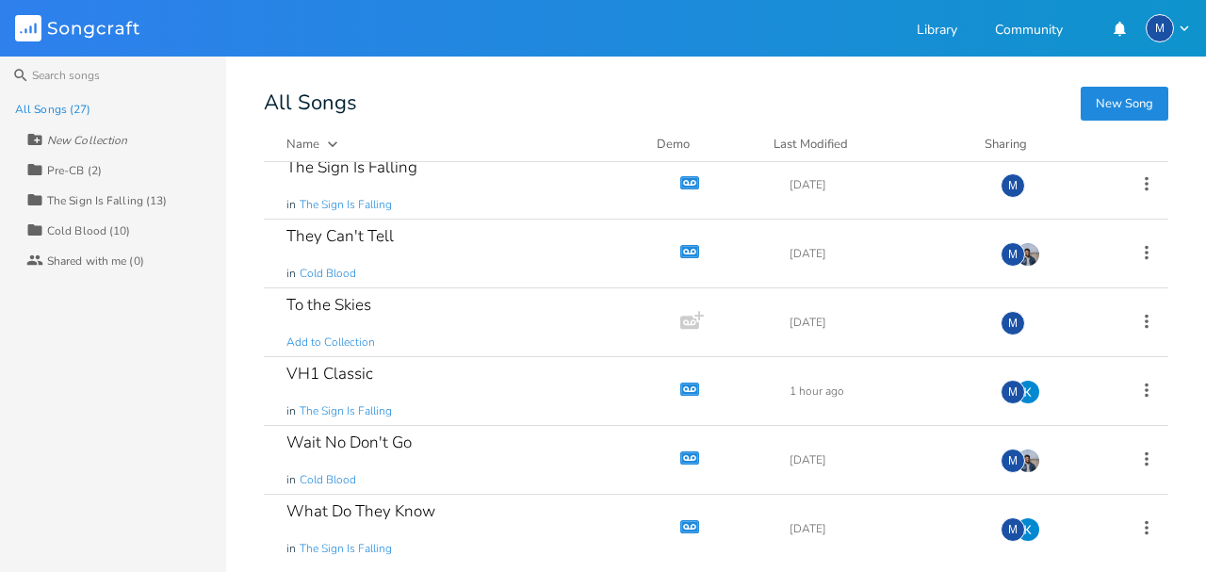
scroll to position [1453, 0]
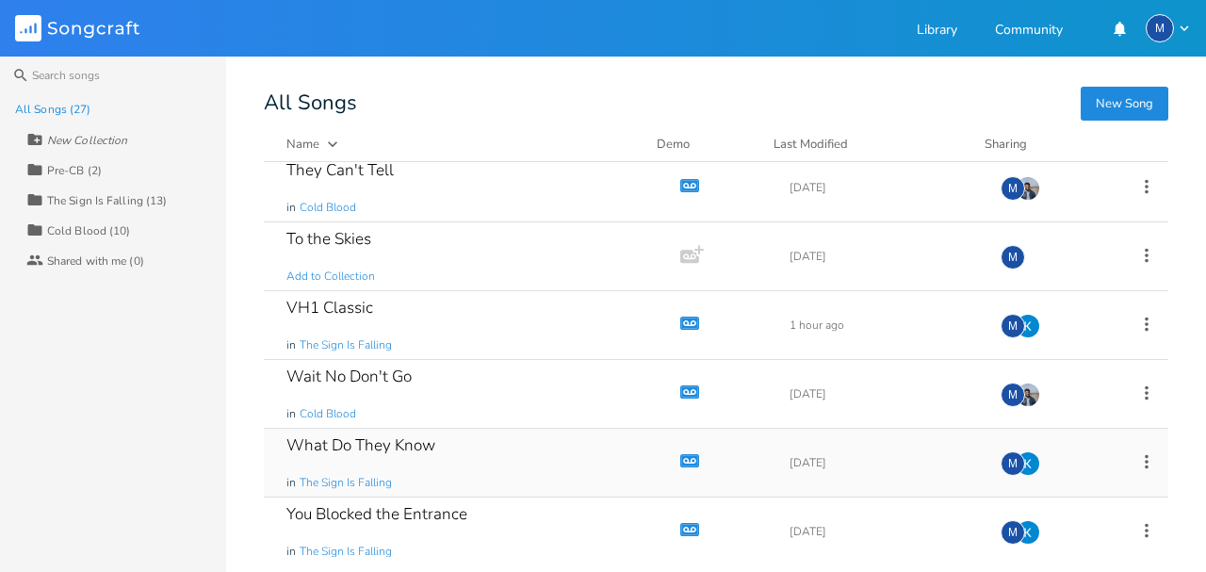
click at [499, 431] on div "What Do They Know in The Sign Is Falling" at bounding box center [468, 463] width 364 height 68
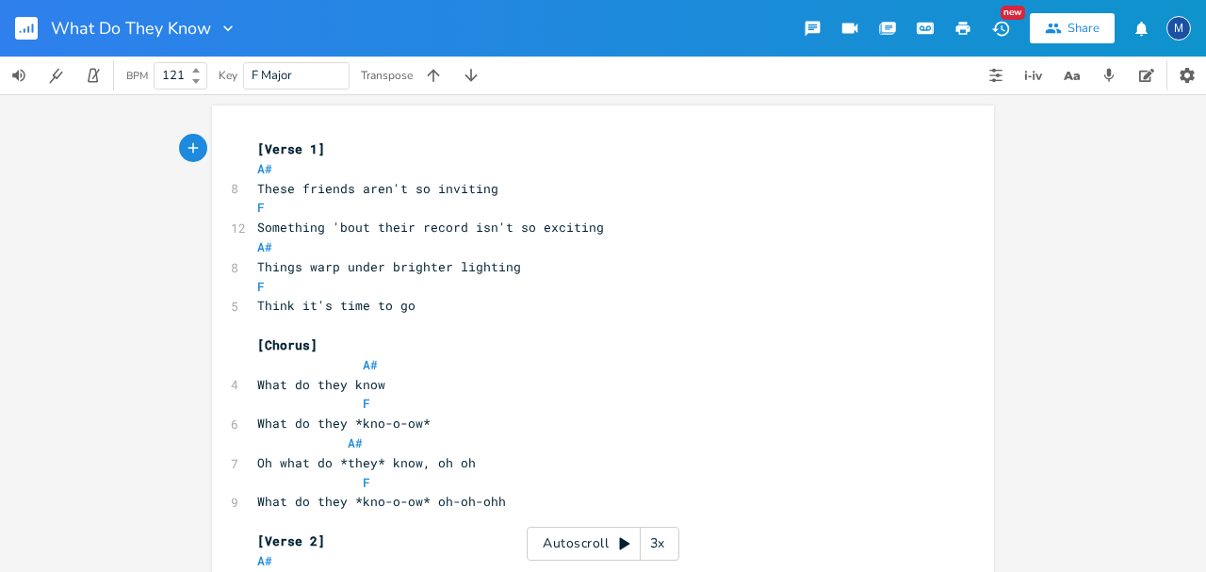
click at [1085, 315] on div "xxxxxxxxxx [Verse 1] A# 8 These friends aren't so inviting F 12 Something 'bout…" at bounding box center [603, 333] width 1206 height 478
click at [648, 531] on div "3x" at bounding box center [658, 544] width 34 height 34
click at [648, 531] on div "4x" at bounding box center [658, 544] width 34 height 34
click at [647, 534] on div "5x" at bounding box center [658, 544] width 34 height 34
click at [612, 547] on div "Autoscroll 1x" at bounding box center [603, 544] width 153 height 34
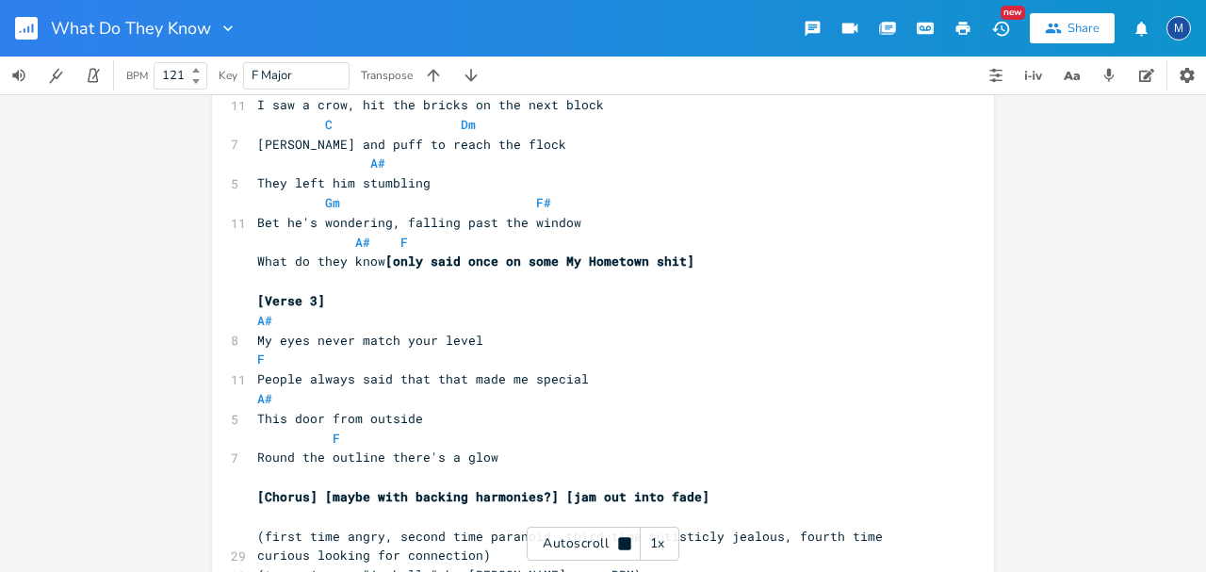
click at [597, 552] on div "Autoscroll 1x" at bounding box center [603, 544] width 153 height 34
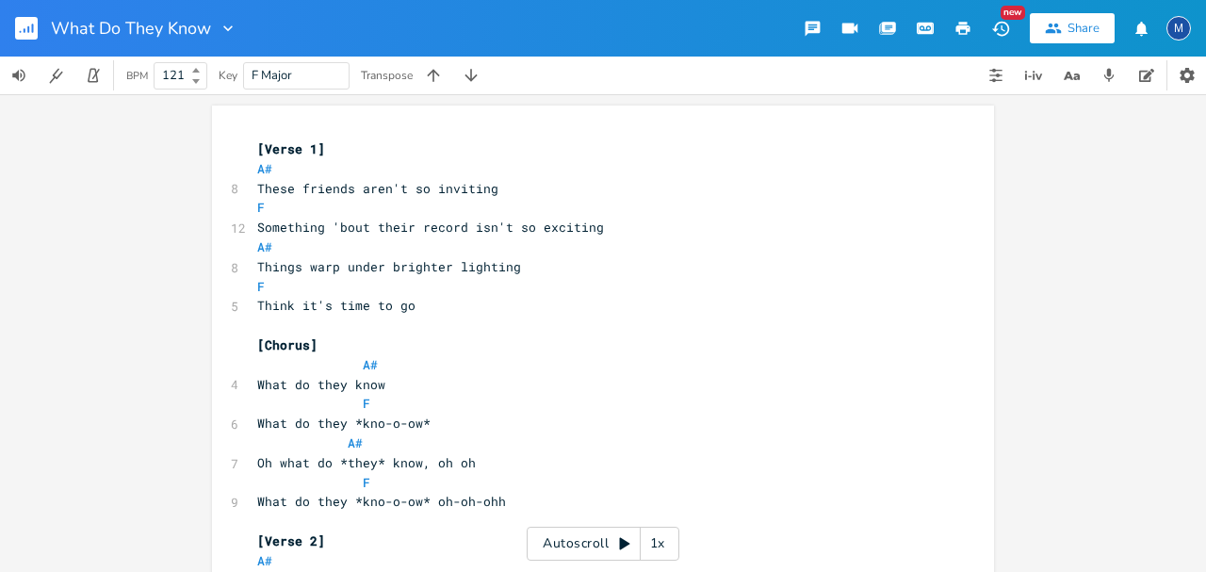
drag, startPoint x: 830, startPoint y: 352, endPoint x: 814, endPoint y: 337, distance: 22.0
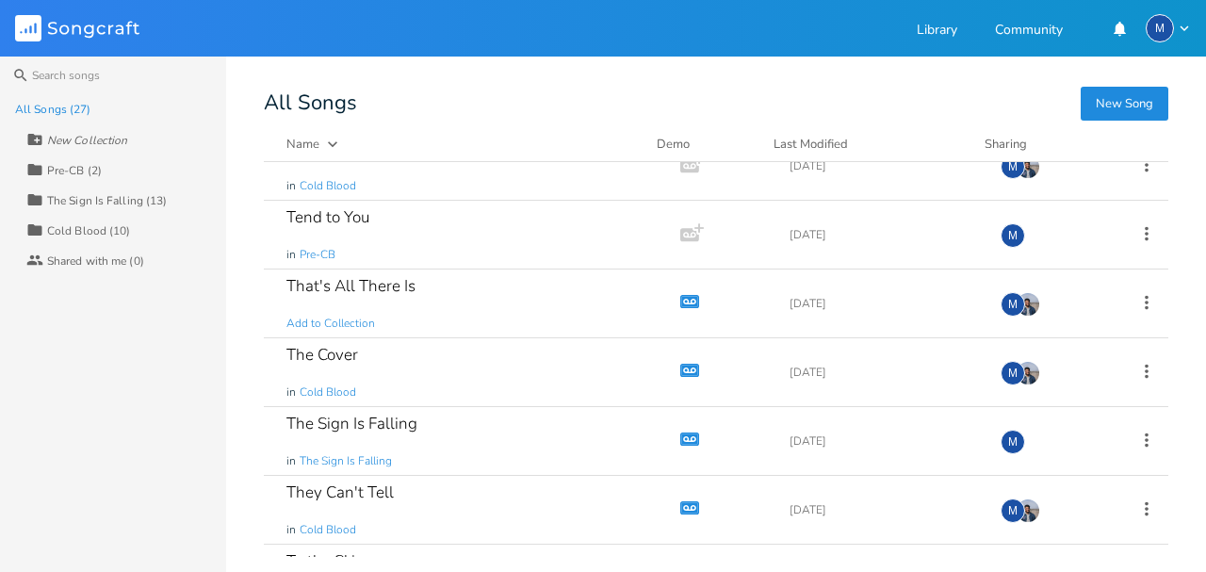
scroll to position [1444, 0]
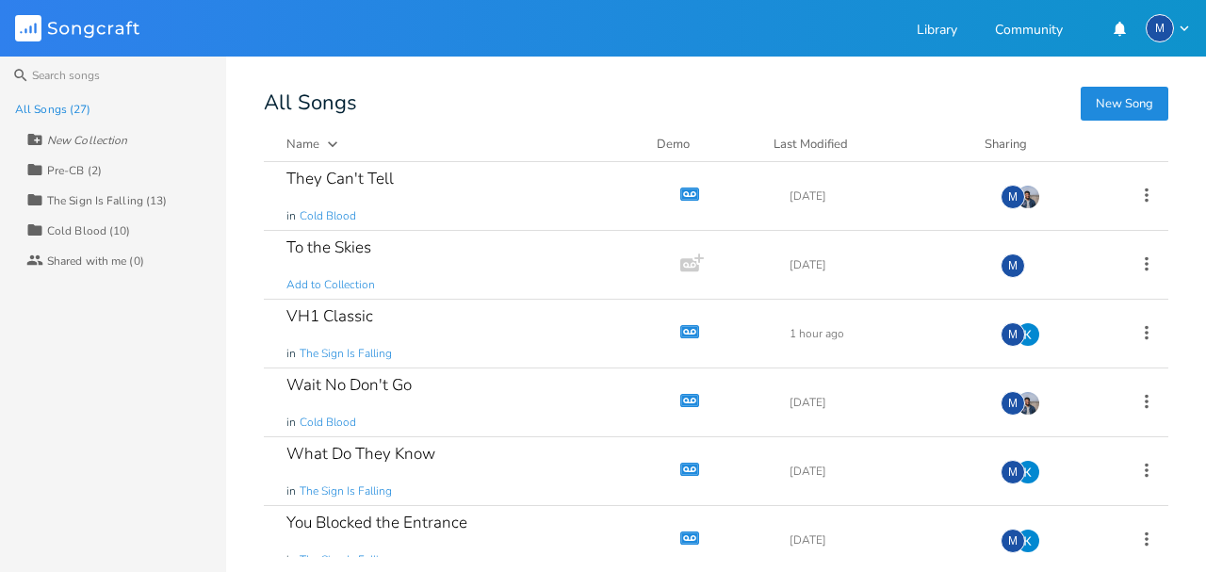
click at [142, 197] on div "The Sign Is Falling (13)" at bounding box center [107, 200] width 120 height 11
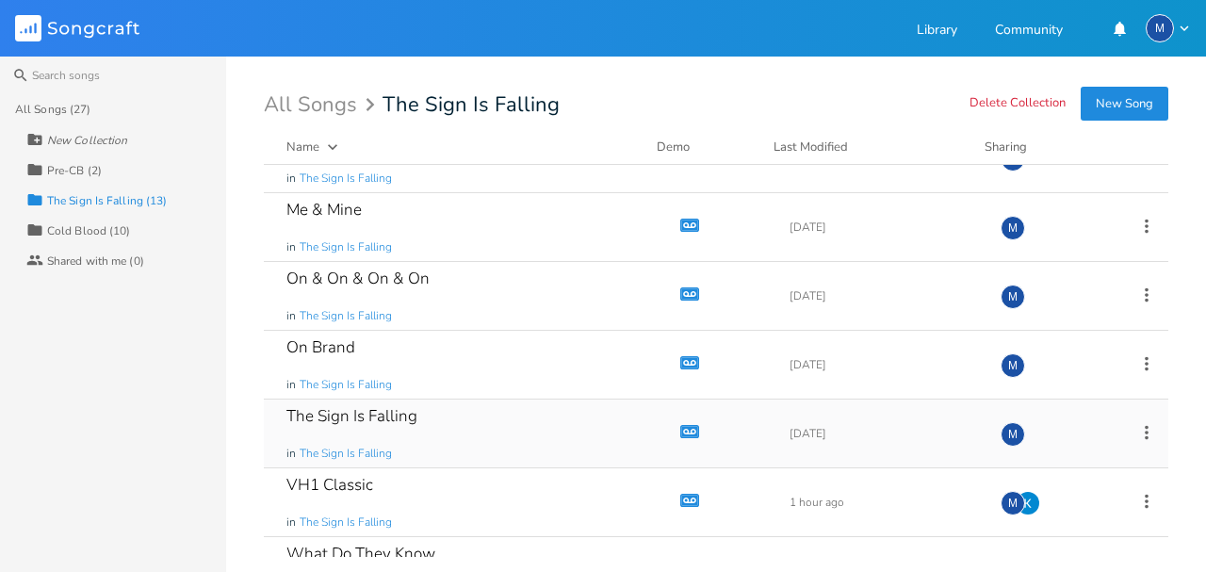
scroll to position [497, 0]
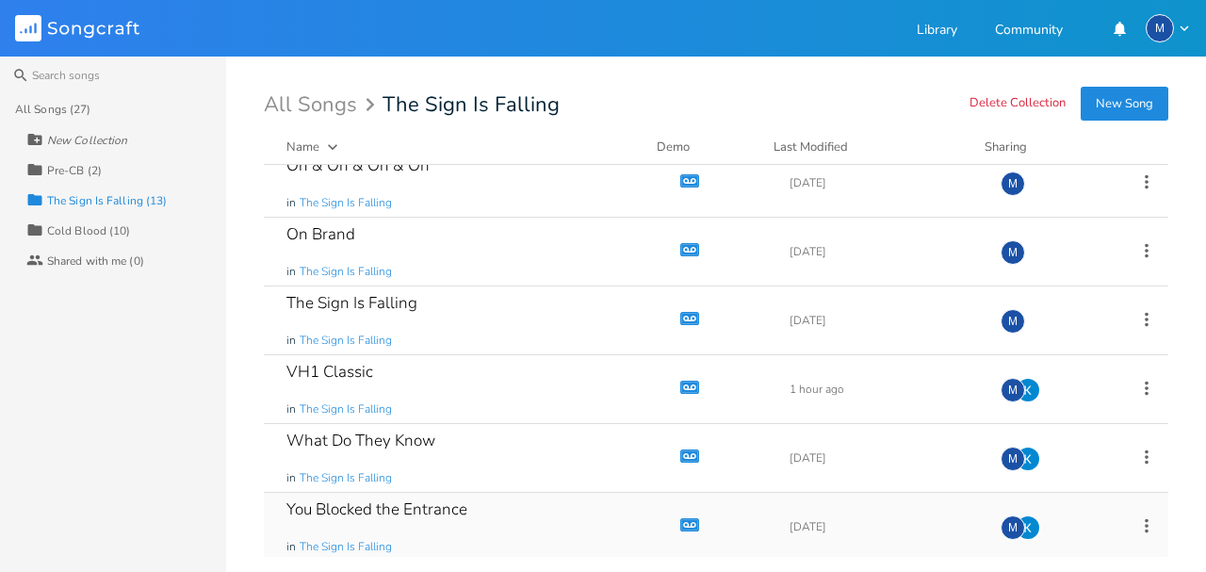
click at [546, 505] on div "You Blocked the Entrance in The Sign Is Falling" at bounding box center [468, 527] width 364 height 68
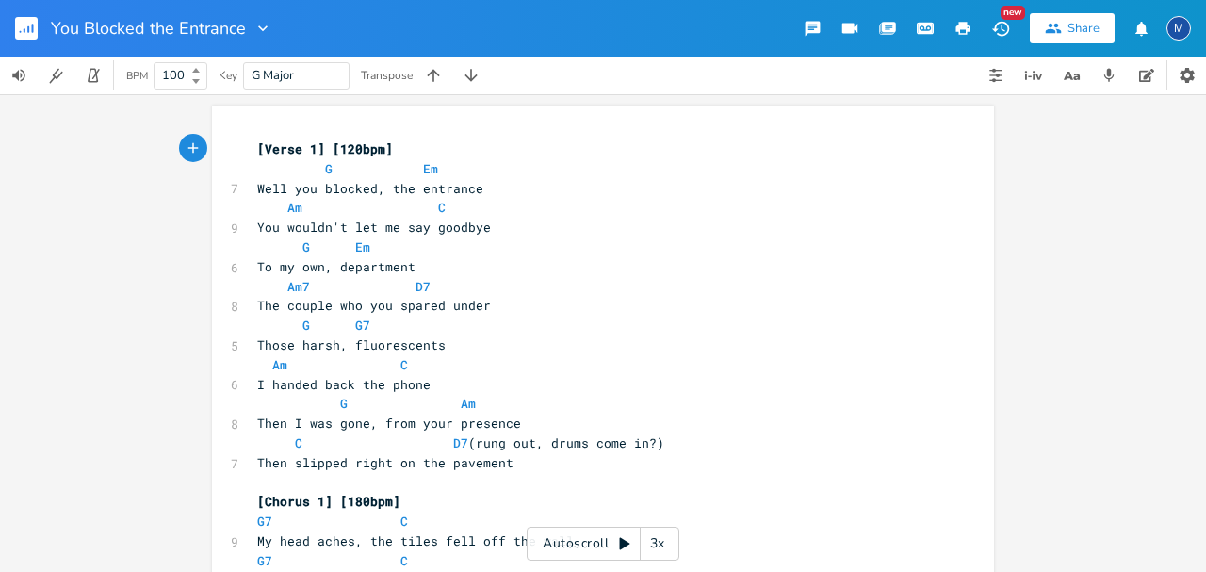
click at [671, 547] on div "3x" at bounding box center [658, 544] width 34 height 34
click at [671, 547] on div "5x" at bounding box center [658, 544] width 34 height 34
click at [575, 543] on div "Autoscroll 1x" at bounding box center [603, 544] width 153 height 34
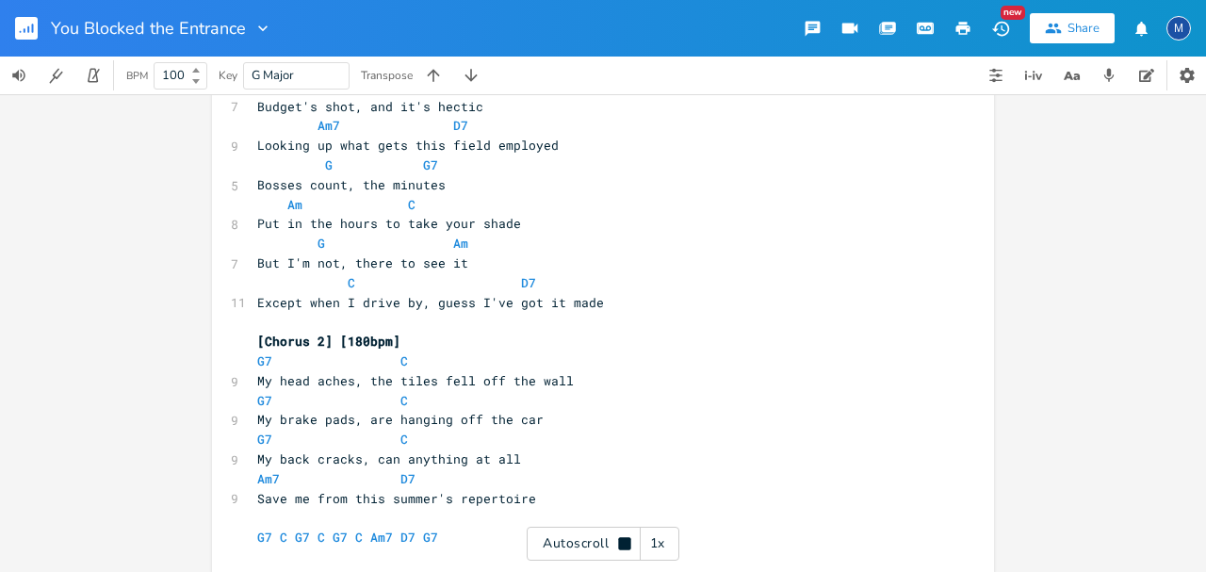
scroll to position [761, 0]
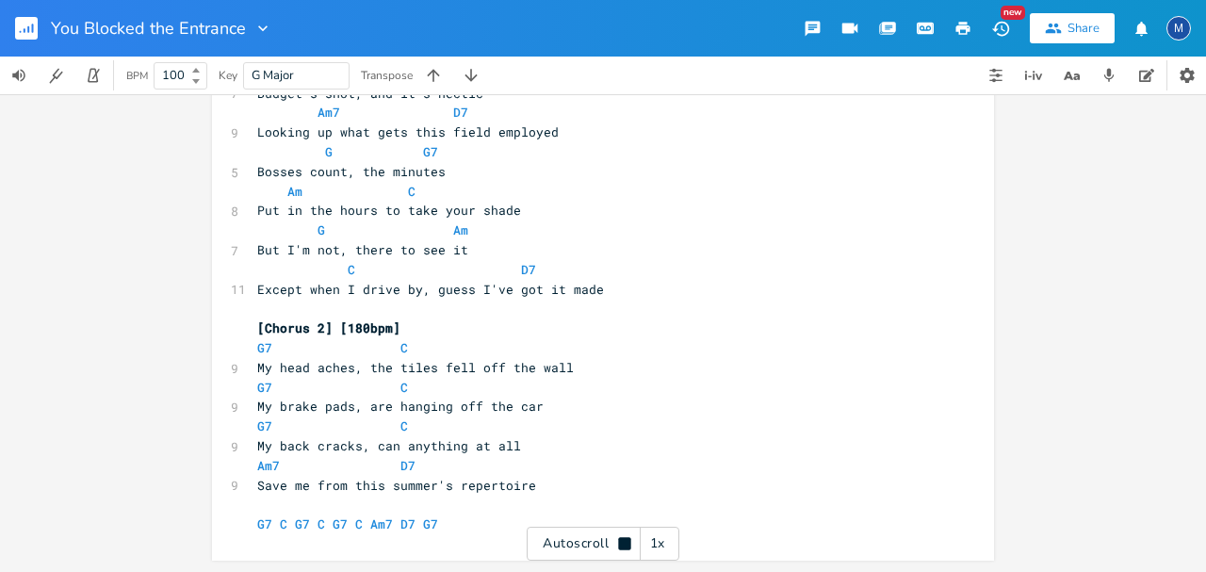
click at [599, 541] on div "Autoscroll 1x" at bounding box center [603, 544] width 153 height 34
click at [1012, 356] on div "xxxxxxxxxx [Verse 1] [120bpm] G Em 7 Well you blocked, the entrance Am C 9 You …" at bounding box center [603, 333] width 1206 height 478
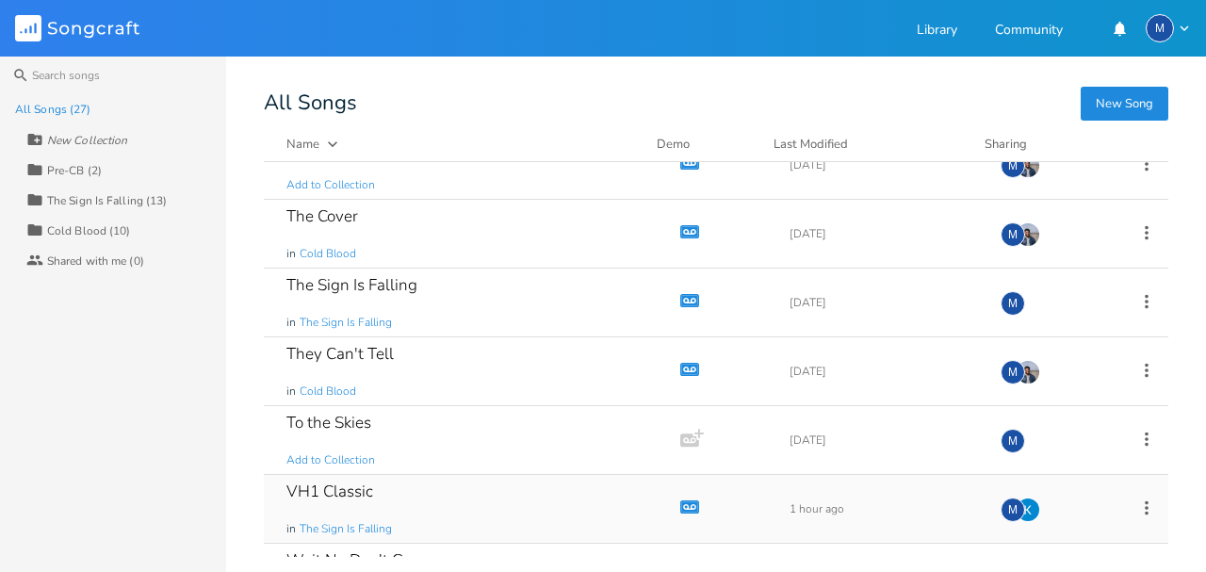
scroll to position [1264, 0]
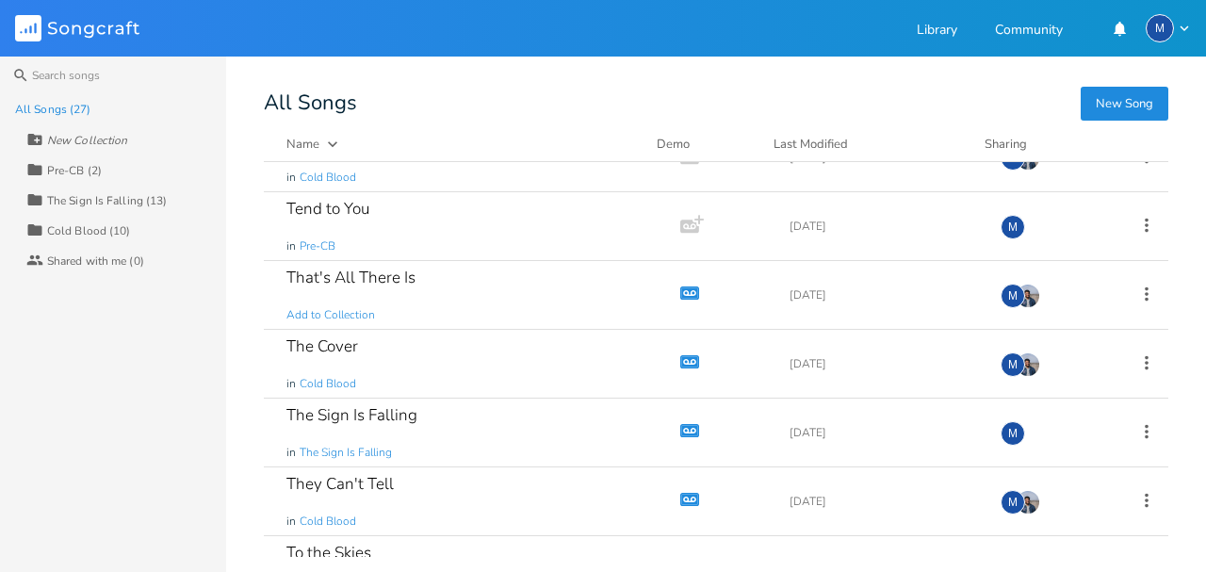
click at [138, 197] on div "The Sign Is Falling (13)" at bounding box center [107, 200] width 120 height 11
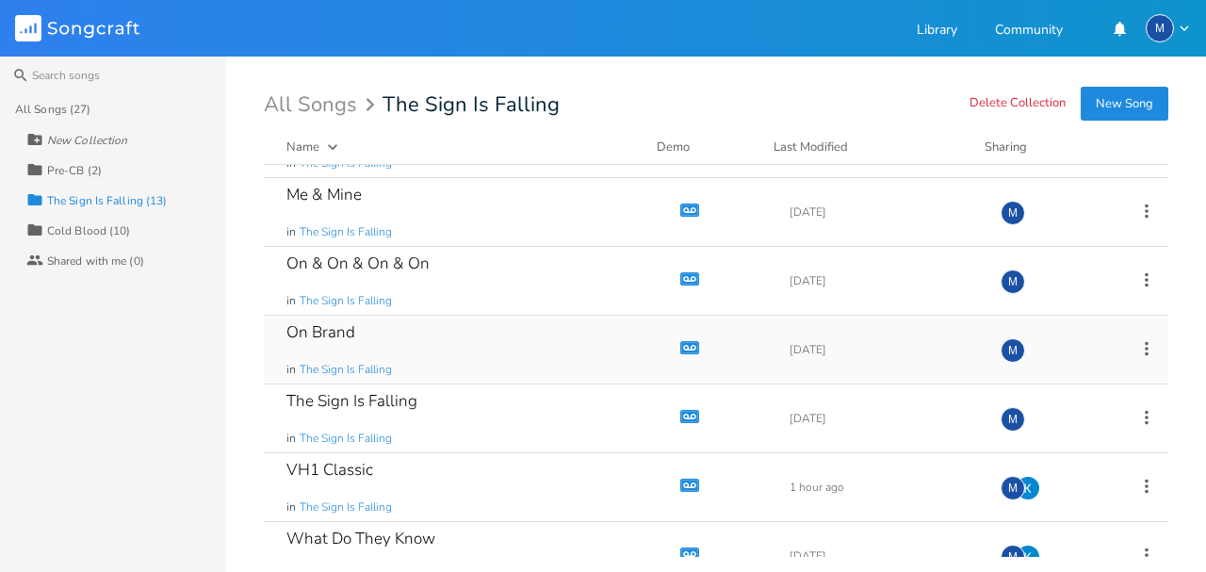
scroll to position [371, 0]
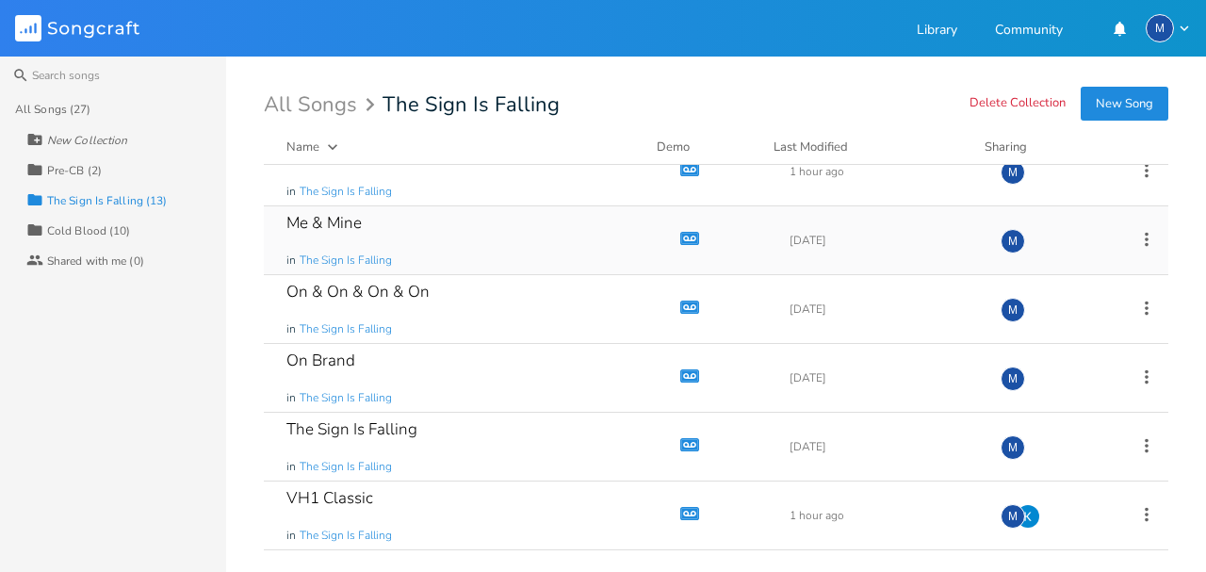
click at [488, 237] on div "Me & Mine in The Sign Is Falling" at bounding box center [468, 240] width 364 height 68
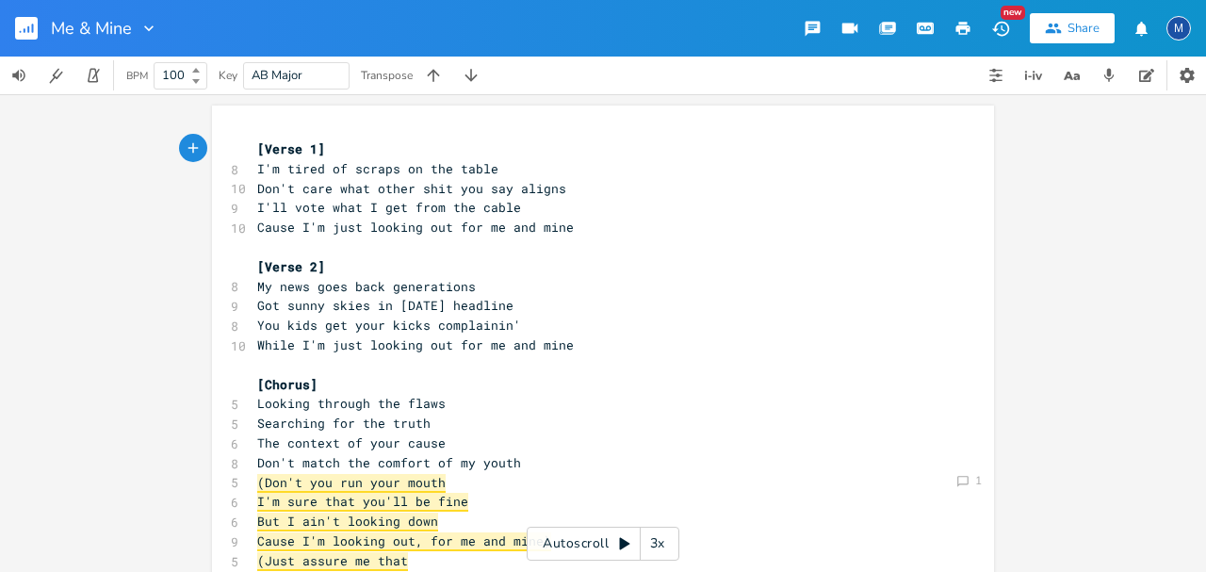
click at [1065, 238] on div "Comment 1 xxxxxxxxxx [Verse 1] 8 I'm tired of scraps on the table 10 Don't care…" at bounding box center [603, 333] width 1206 height 478
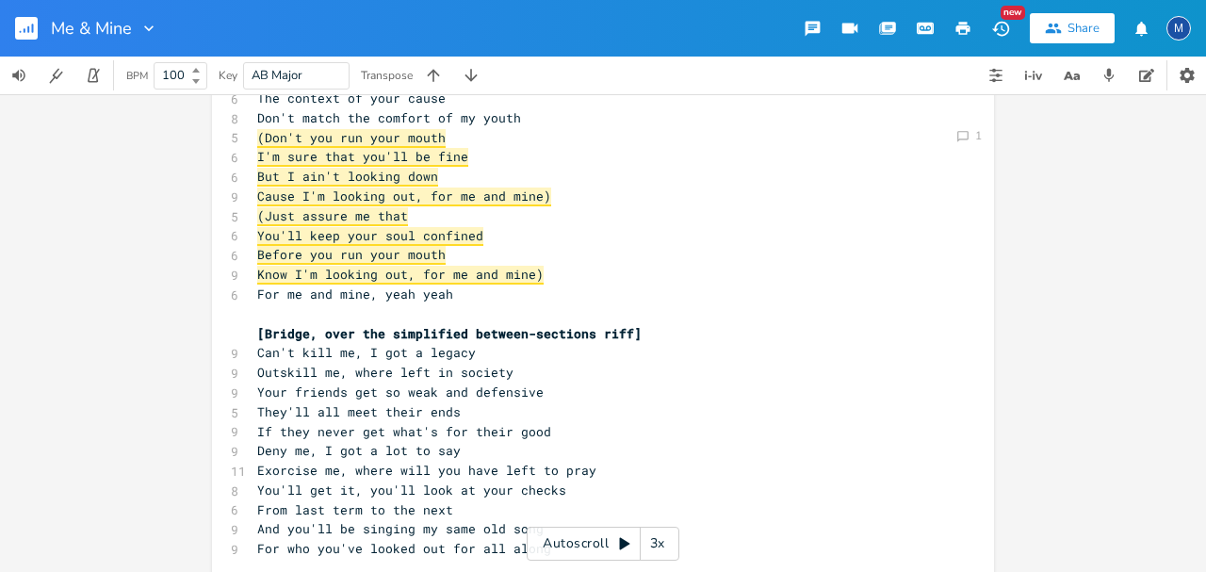
scroll to position [369, 0]
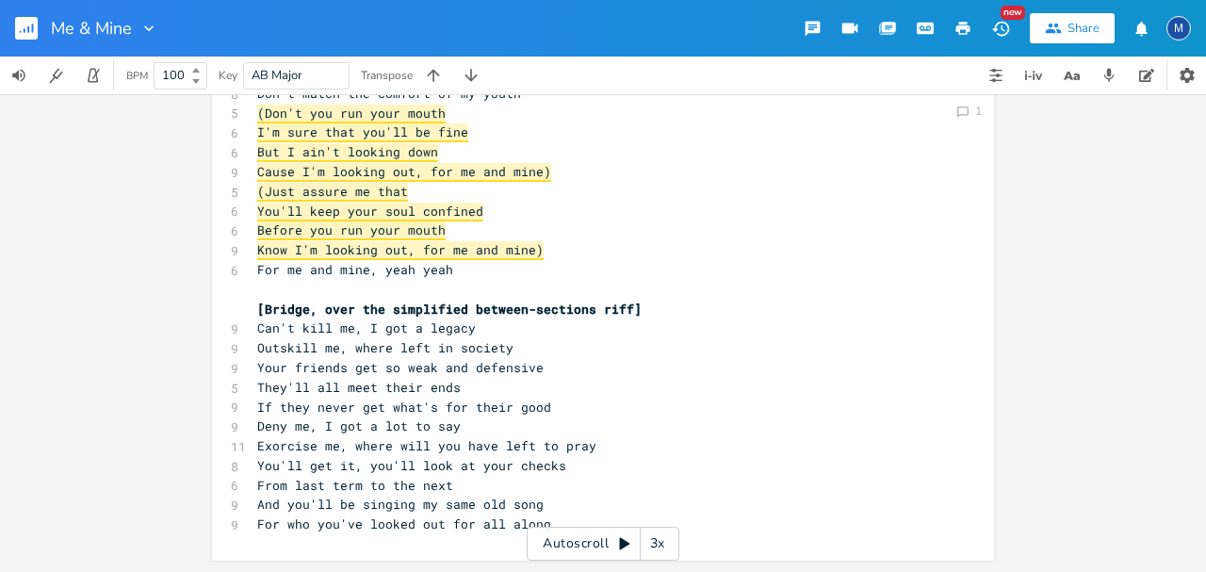
drag, startPoint x: 52, startPoint y: 419, endPoint x: 121, endPoint y: 390, distance: 74.7
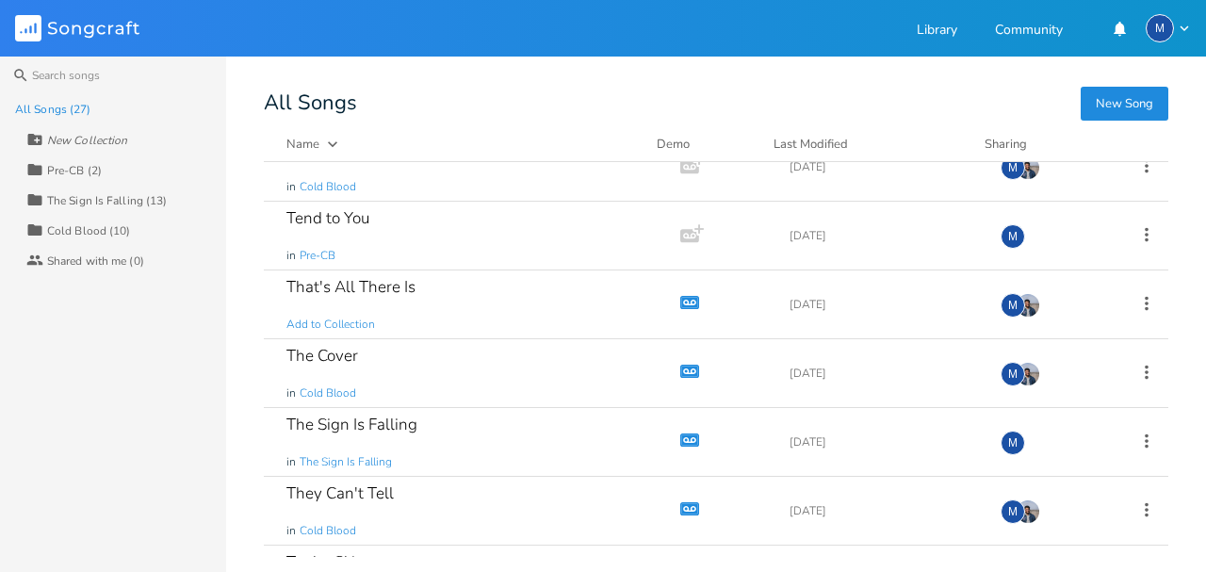
scroll to position [1130, 0]
click at [102, 201] on div "The Sign Is Falling (13)" at bounding box center [107, 200] width 120 height 11
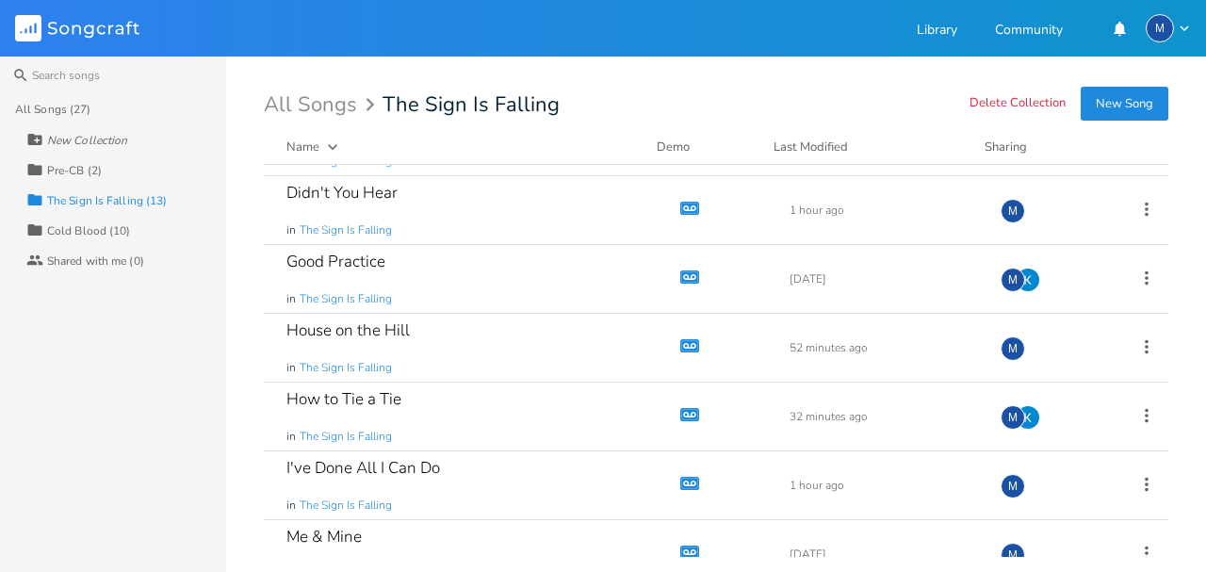
scroll to position [0, 0]
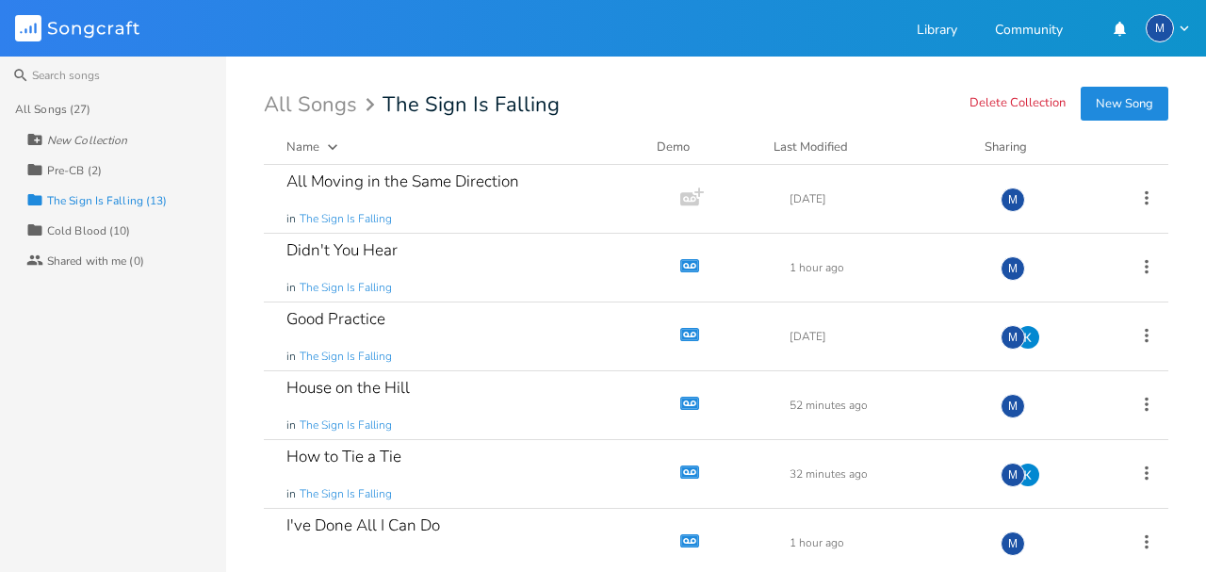
click at [613, 96] on div "All Songs The Sign Is Falling" at bounding box center [716, 104] width 904 height 21
